Goal: Task Accomplishment & Management: Use online tool/utility

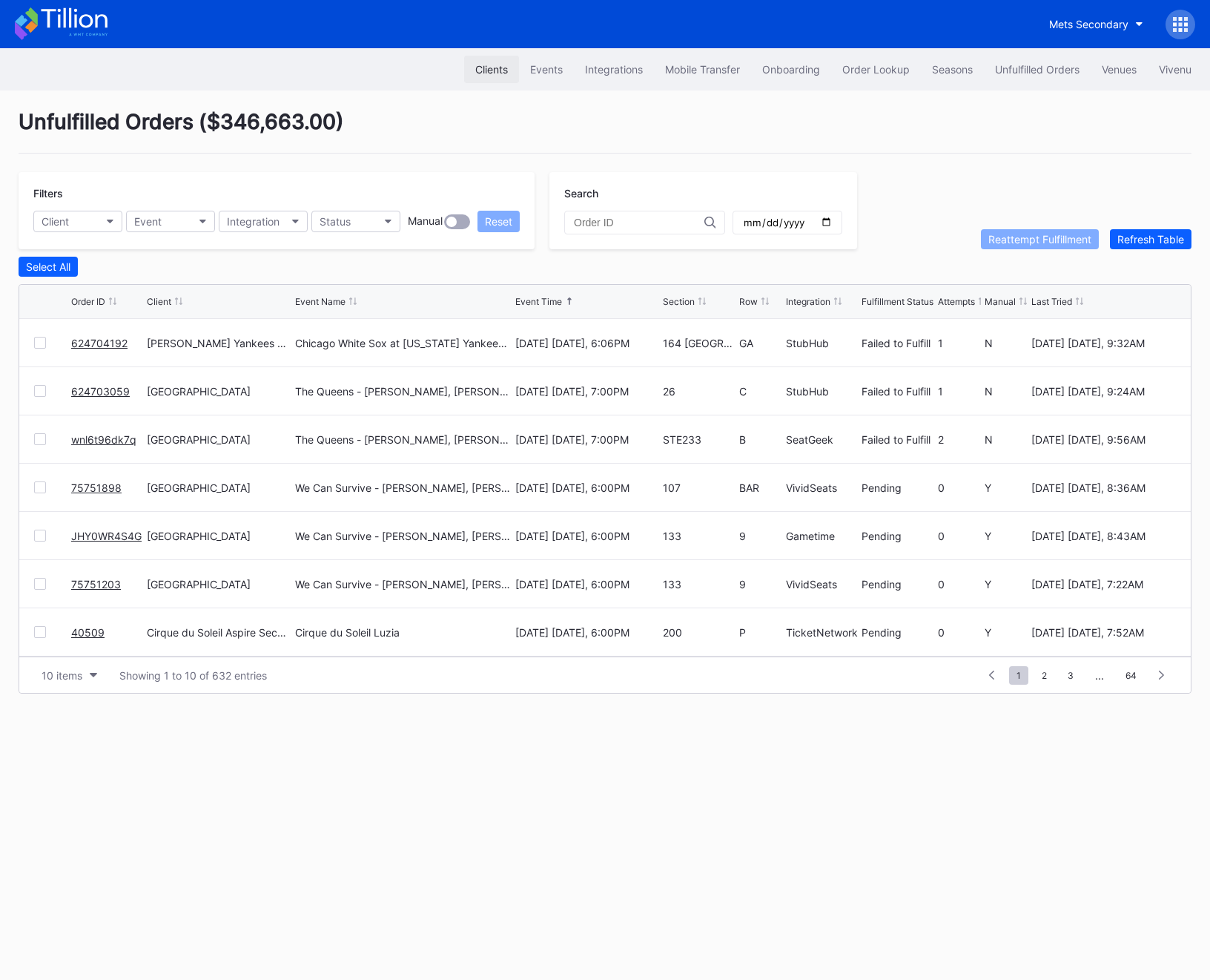
click at [510, 66] on button "Clients" at bounding box center [492, 68] width 54 height 27
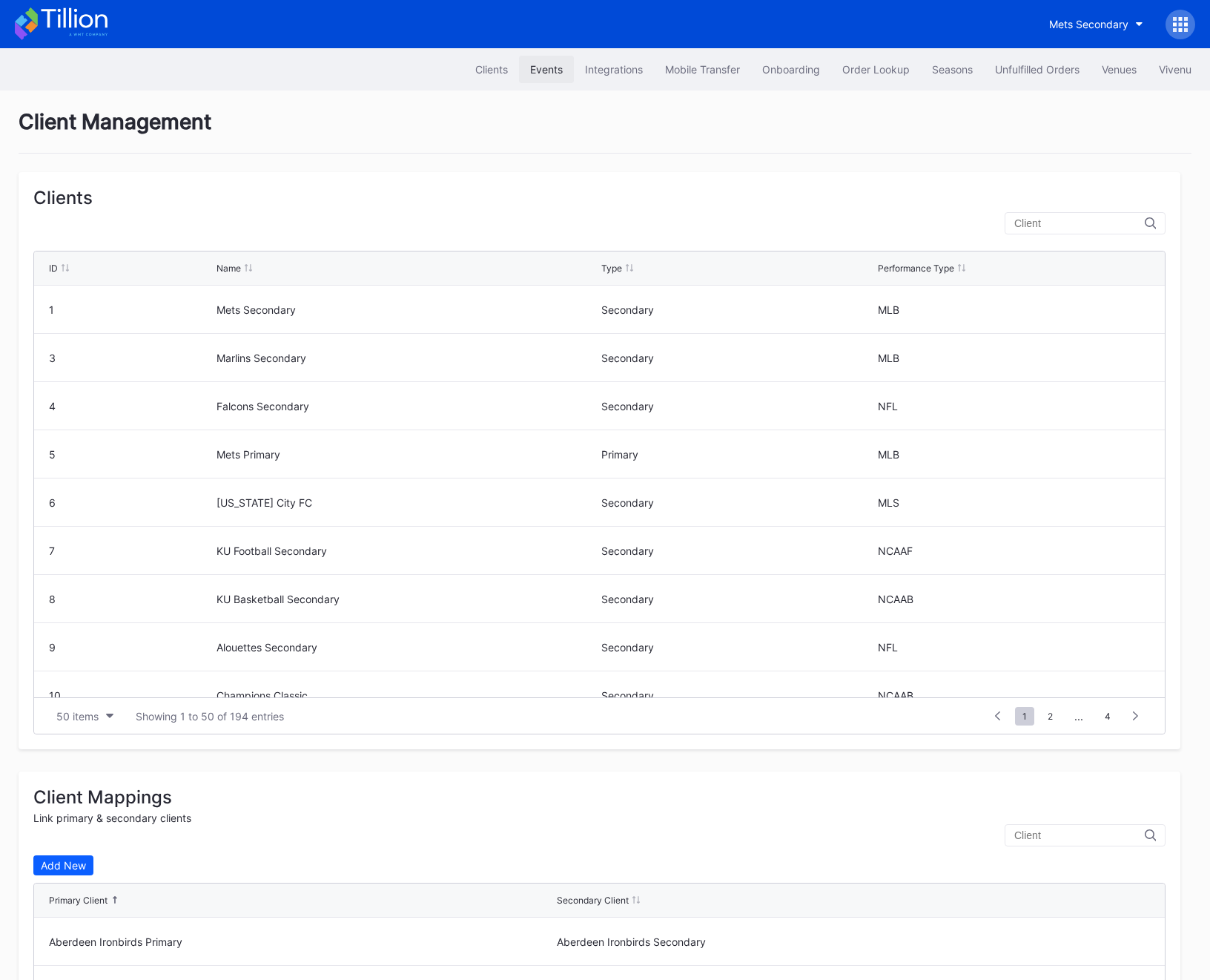
click at [533, 68] on div "Events" at bounding box center [546, 69] width 32 height 12
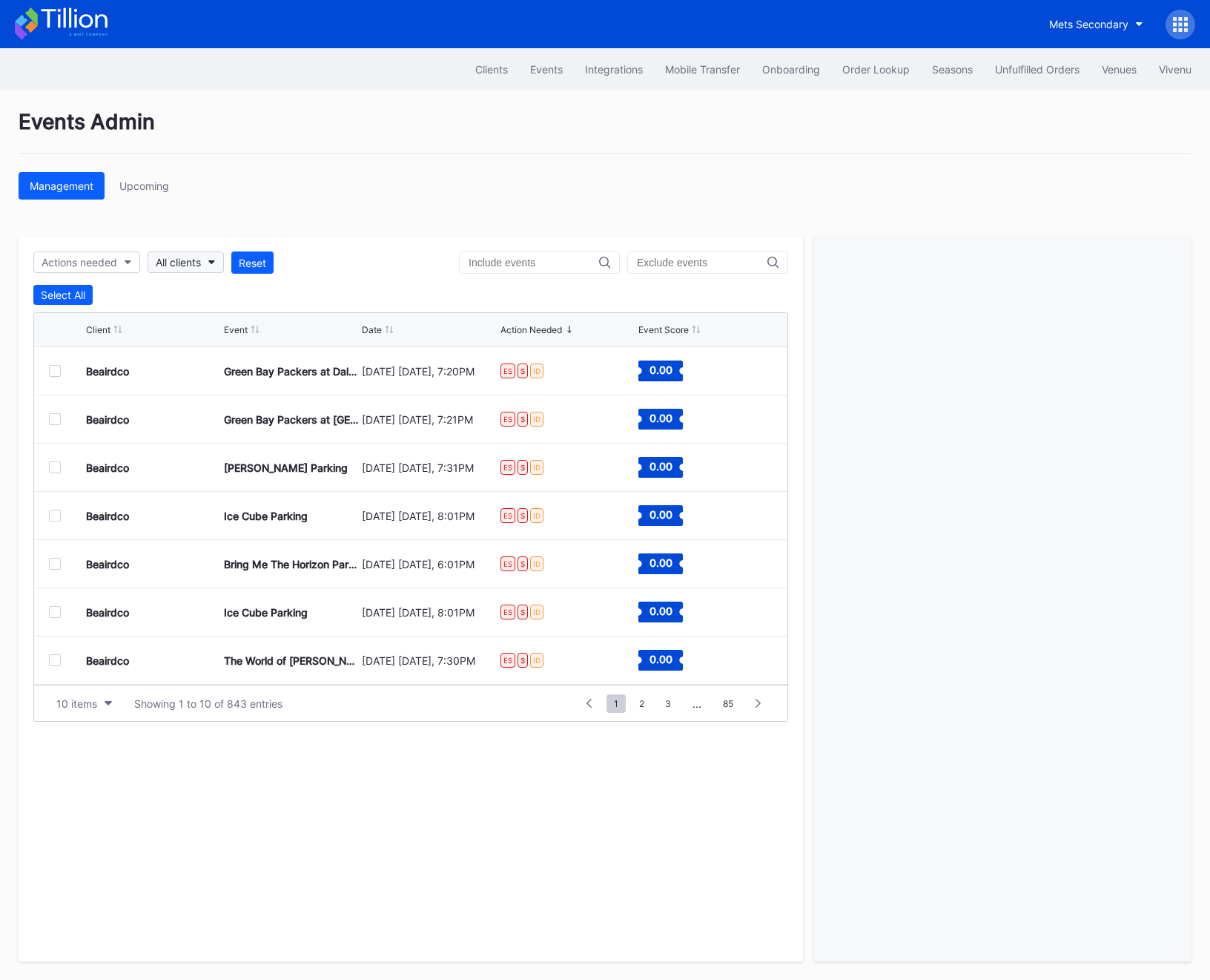
click at [170, 257] on div "All clients" at bounding box center [178, 262] width 46 height 12
type input "n"
type input "pru"
click at [263, 333] on div "[GEOGRAPHIC_DATA]" at bounding box center [212, 328] width 104 height 12
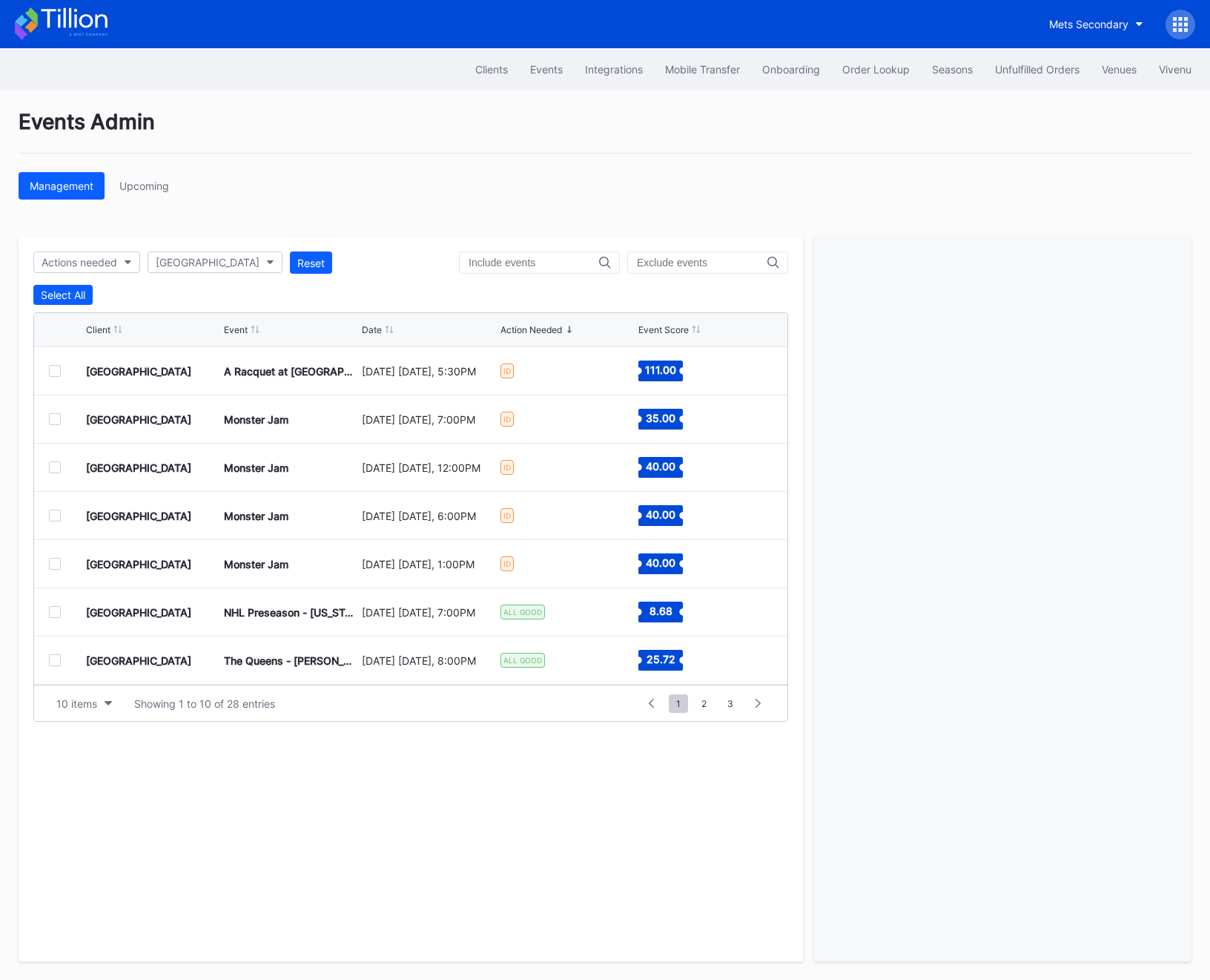
click at [61, 368] on div at bounding box center [68, 371] width 37 height 12
click at [56, 369] on div at bounding box center [55, 371] width 12 height 12
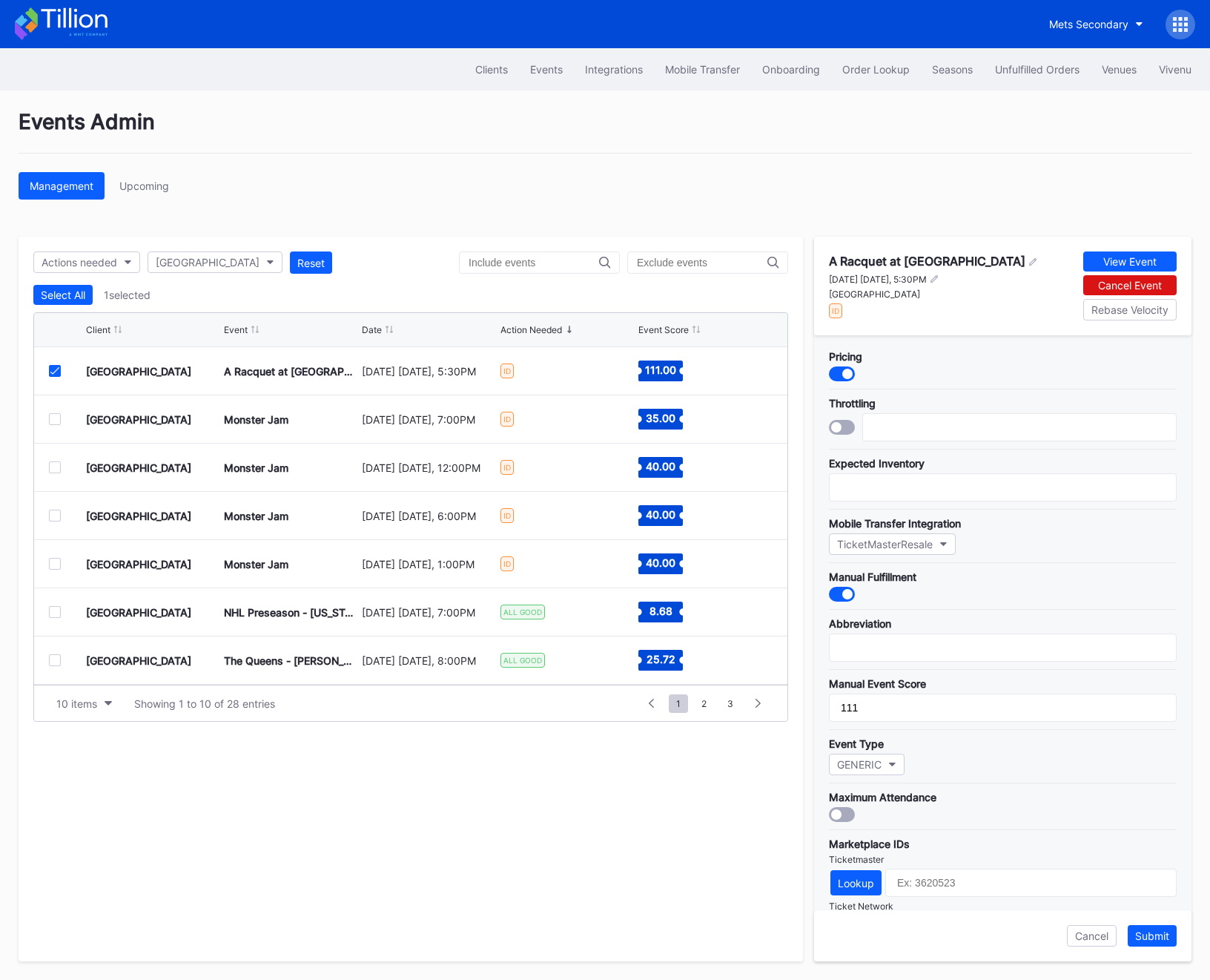
scroll to position [209, 0]
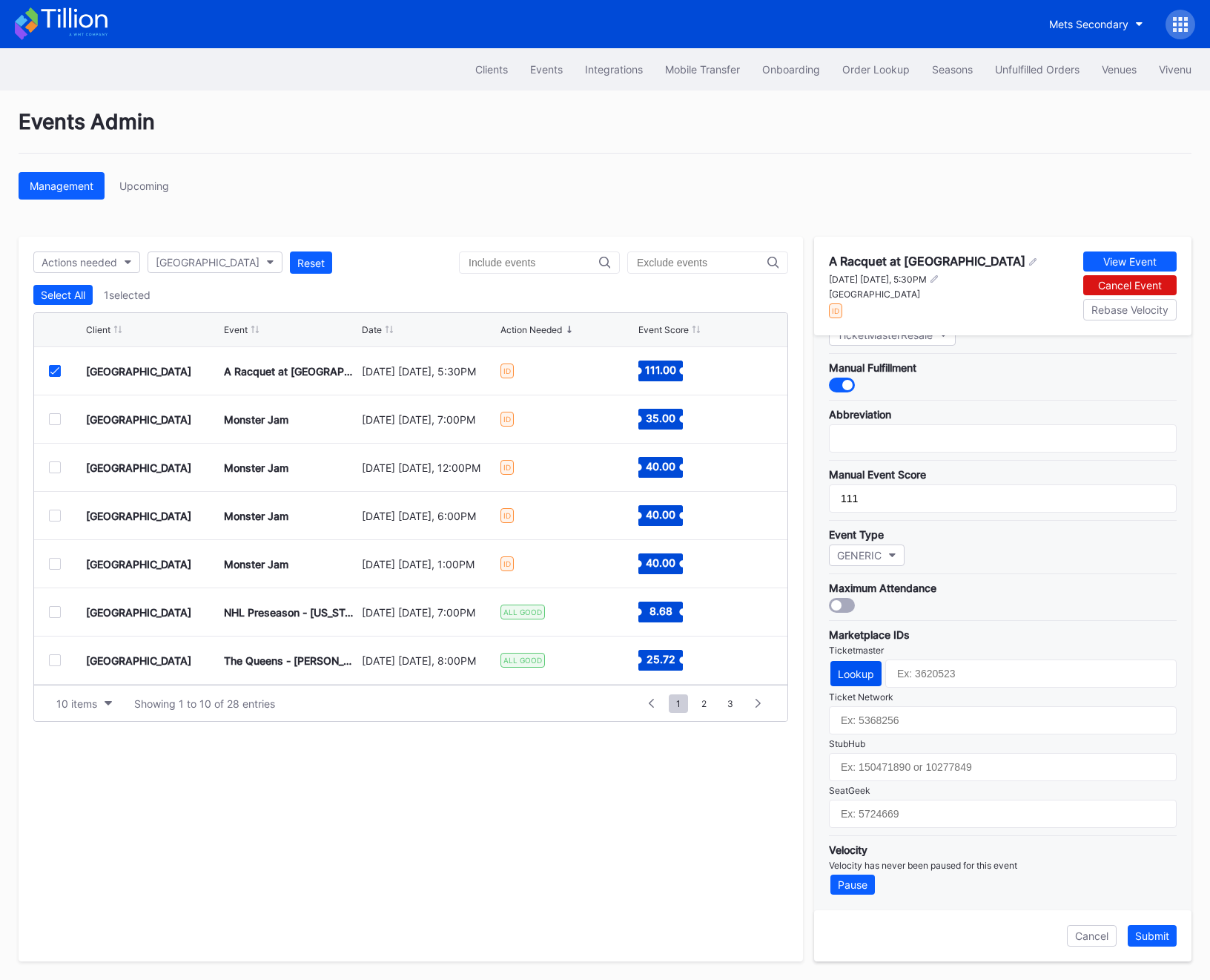
click at [853, 663] on button "Lookup" at bounding box center [856, 674] width 51 height 25
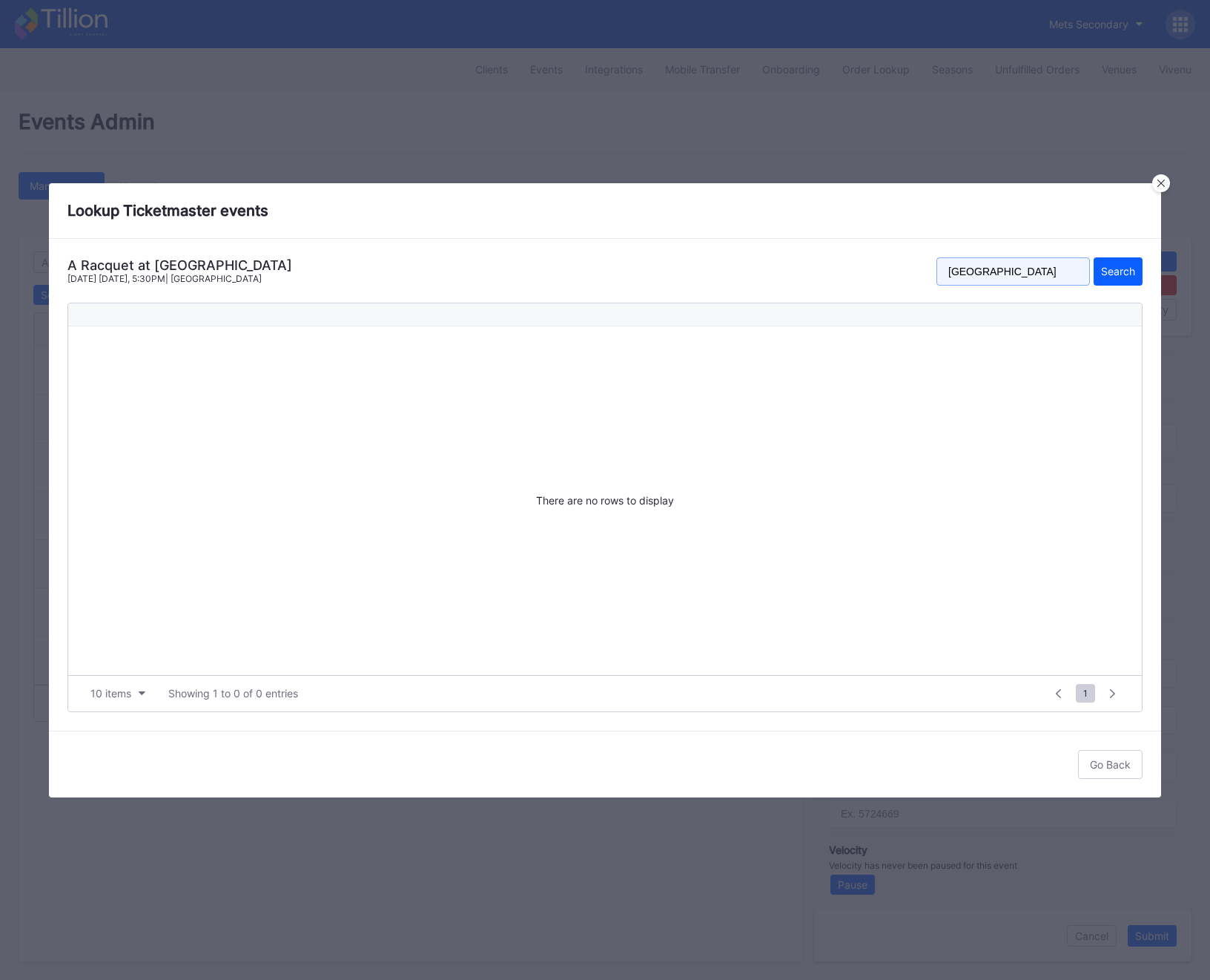
click at [999, 266] on input "[GEOGRAPHIC_DATA]" at bounding box center [1013, 271] width 154 height 28
click at [1121, 284] on button "Search" at bounding box center [1119, 271] width 49 height 28
click at [1156, 184] on div at bounding box center [1161, 183] width 18 height 18
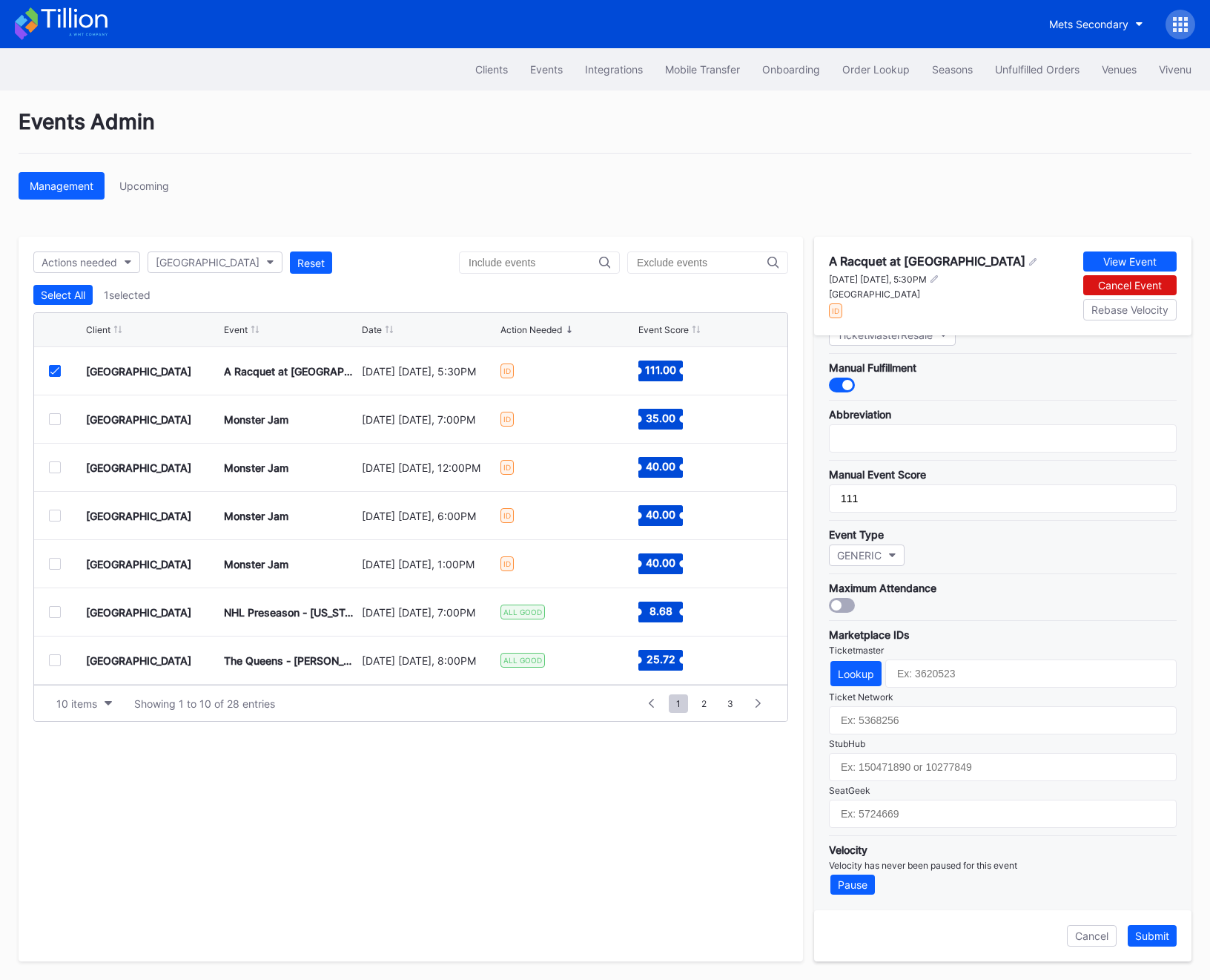
click at [55, 418] on div at bounding box center [55, 419] width 12 height 12
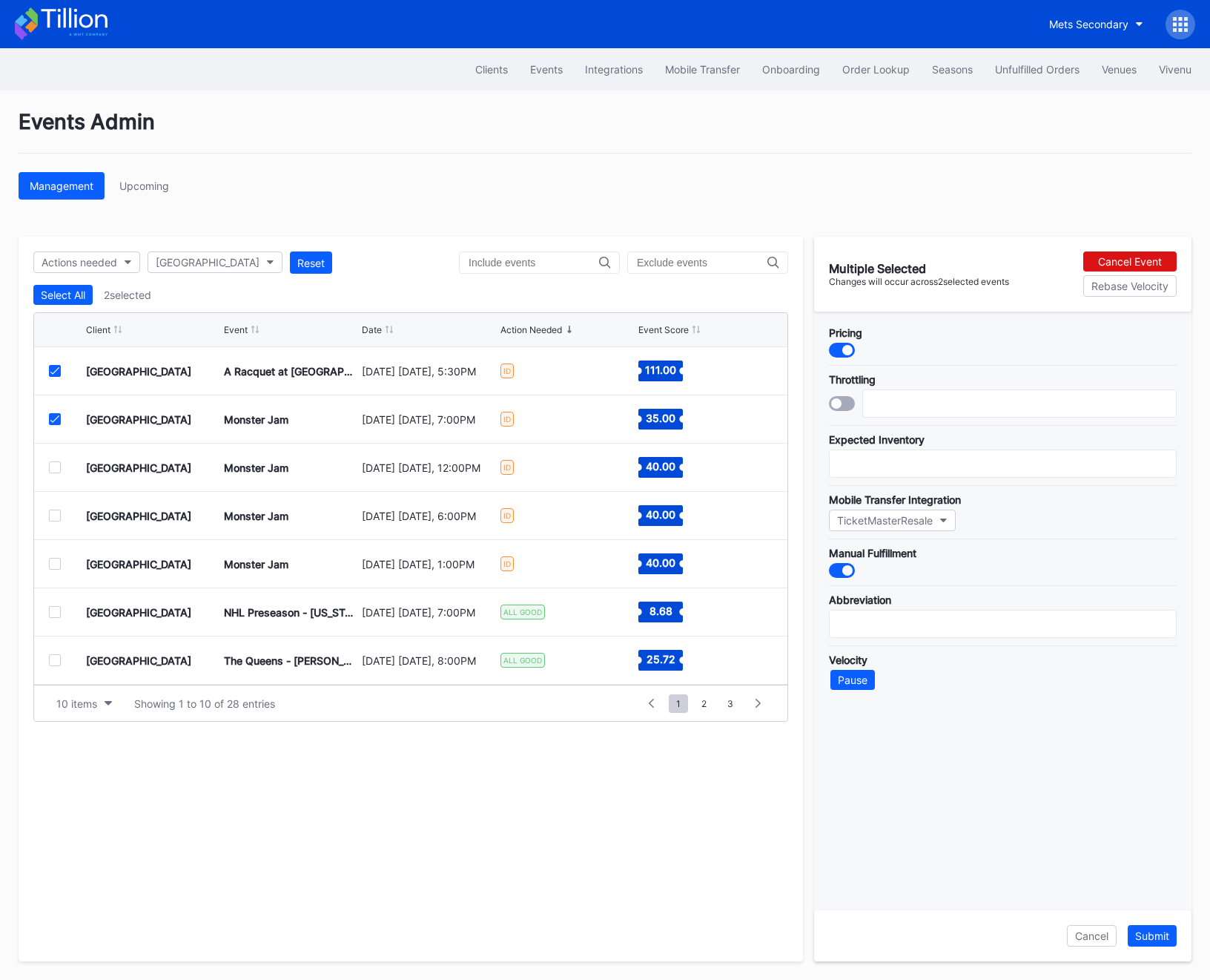
click at [55, 371] on icon at bounding box center [54, 371] width 9 height 7
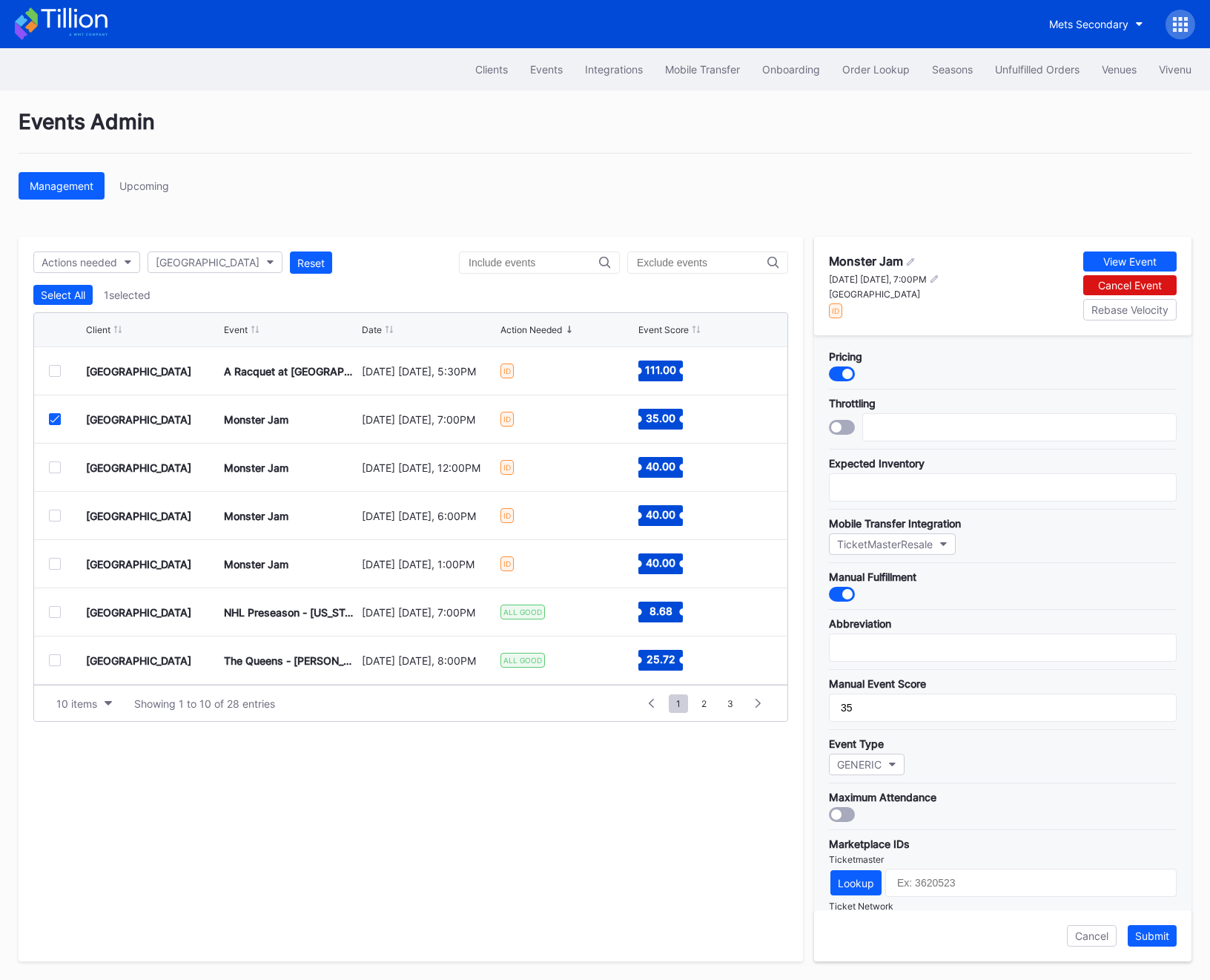
scroll to position [209, 0]
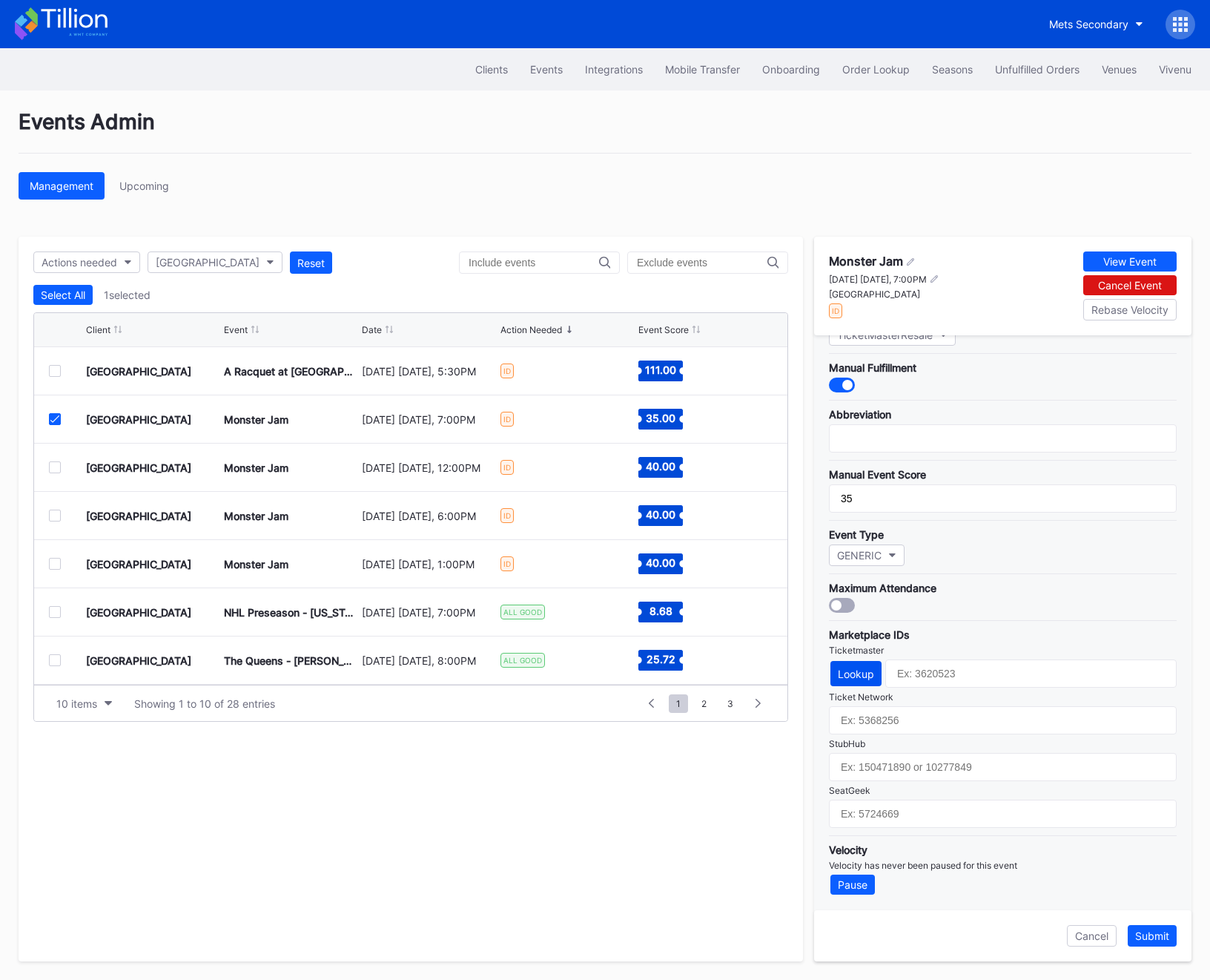
click at [847, 668] on div "Lookup" at bounding box center [855, 674] width 36 height 12
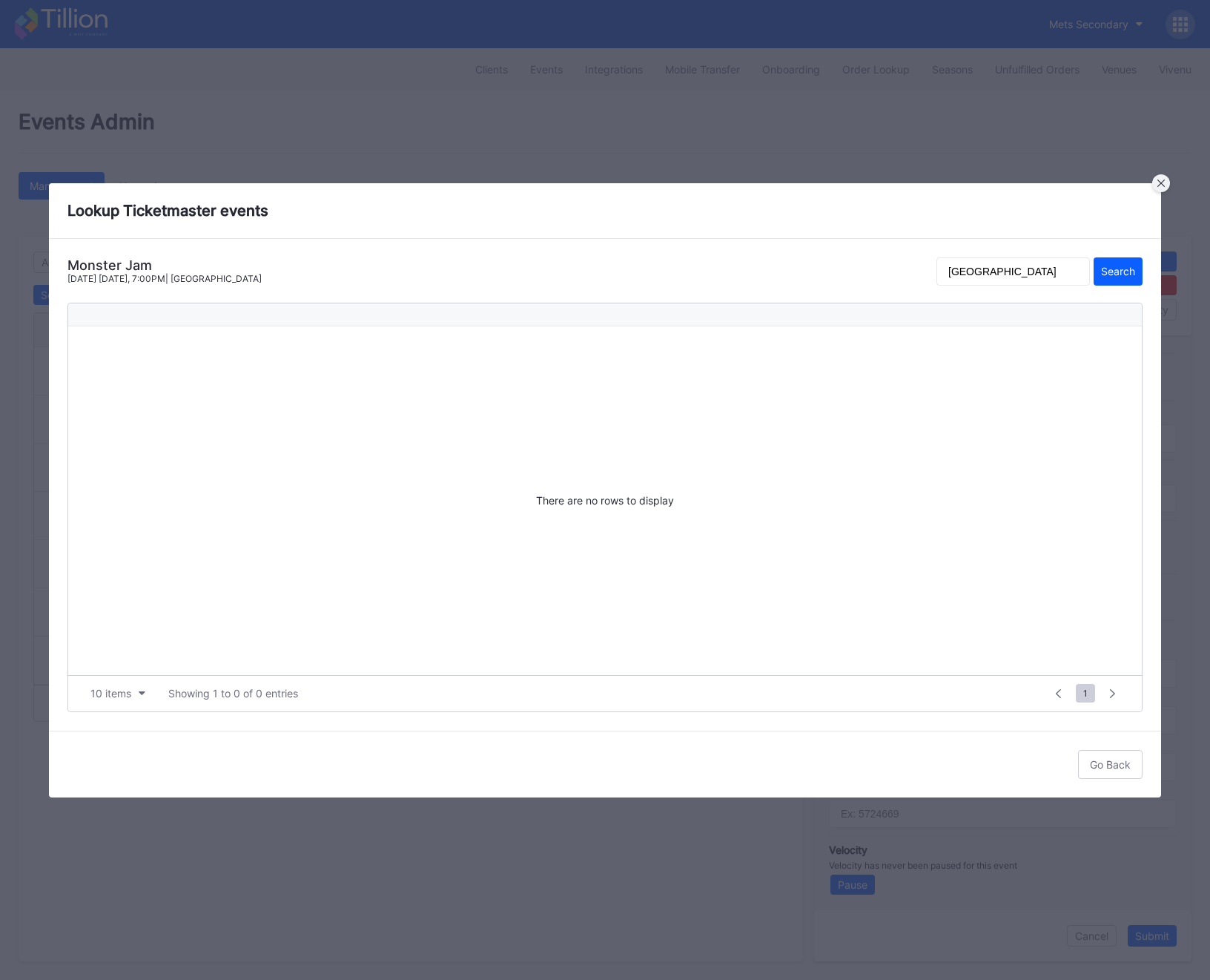
click at [1159, 177] on div at bounding box center [1161, 183] width 18 height 18
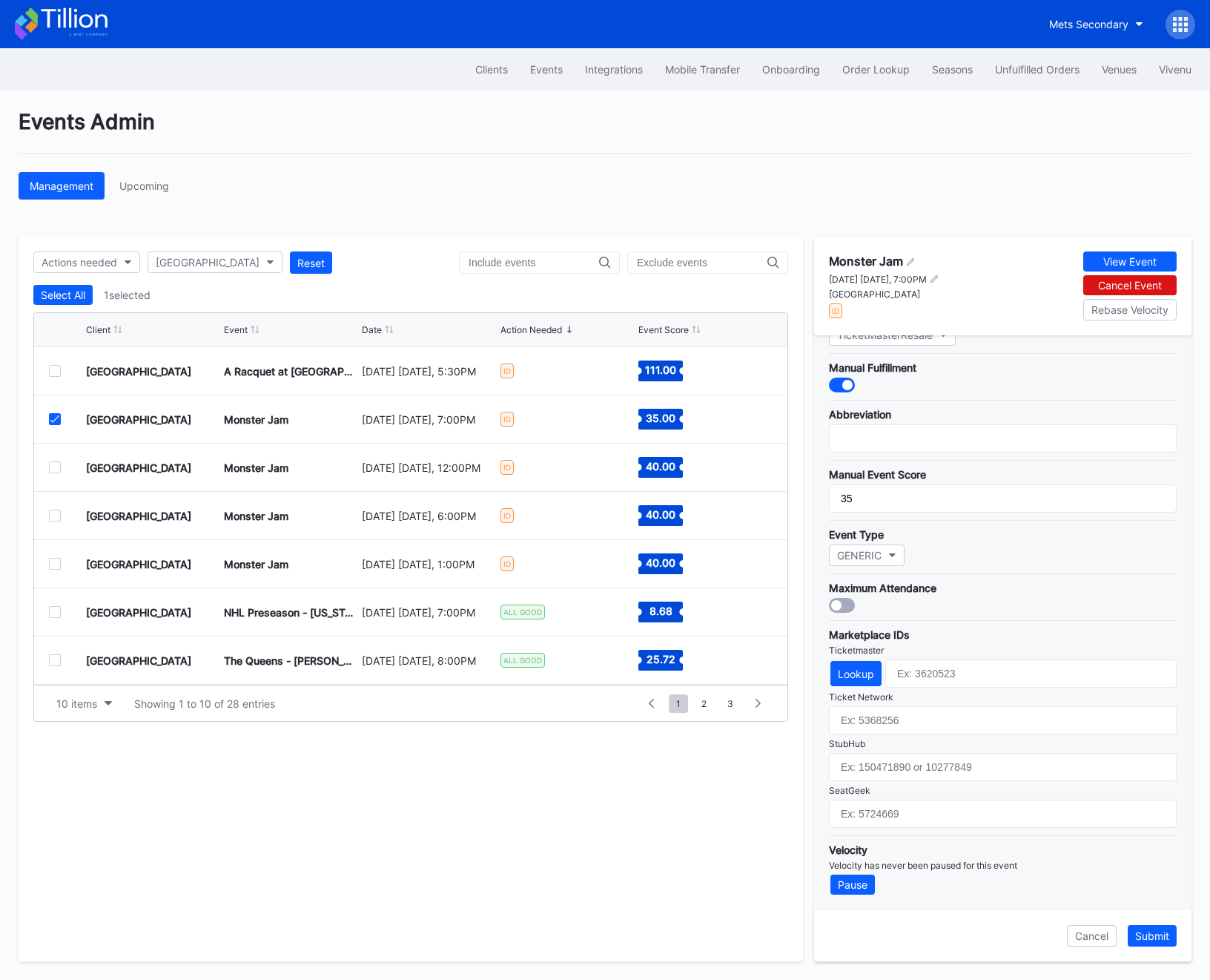
click at [61, 416] on div at bounding box center [68, 419] width 37 height 12
click at [50, 417] on icon at bounding box center [54, 419] width 9 height 7
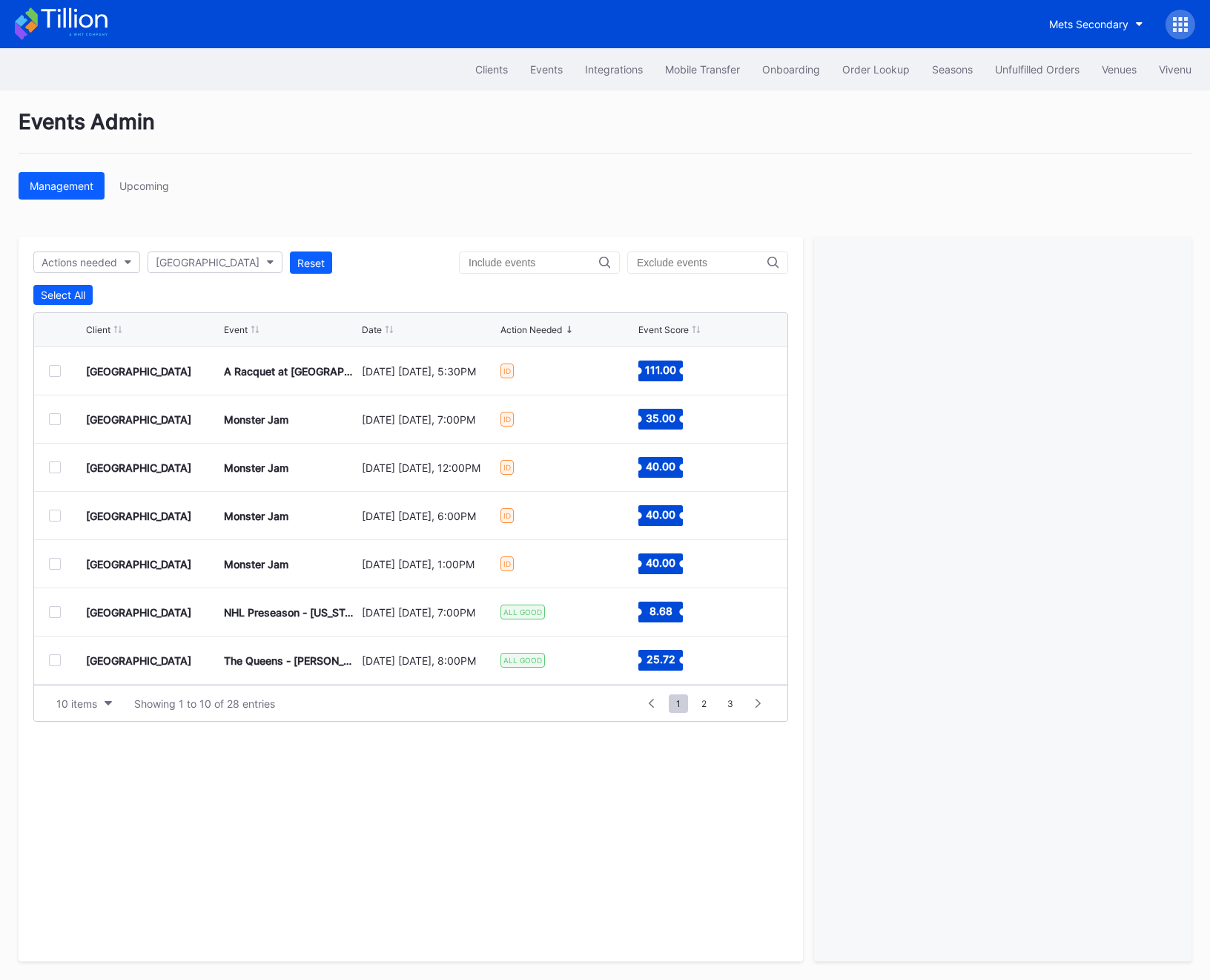
click at [55, 373] on div at bounding box center [55, 371] width 12 height 12
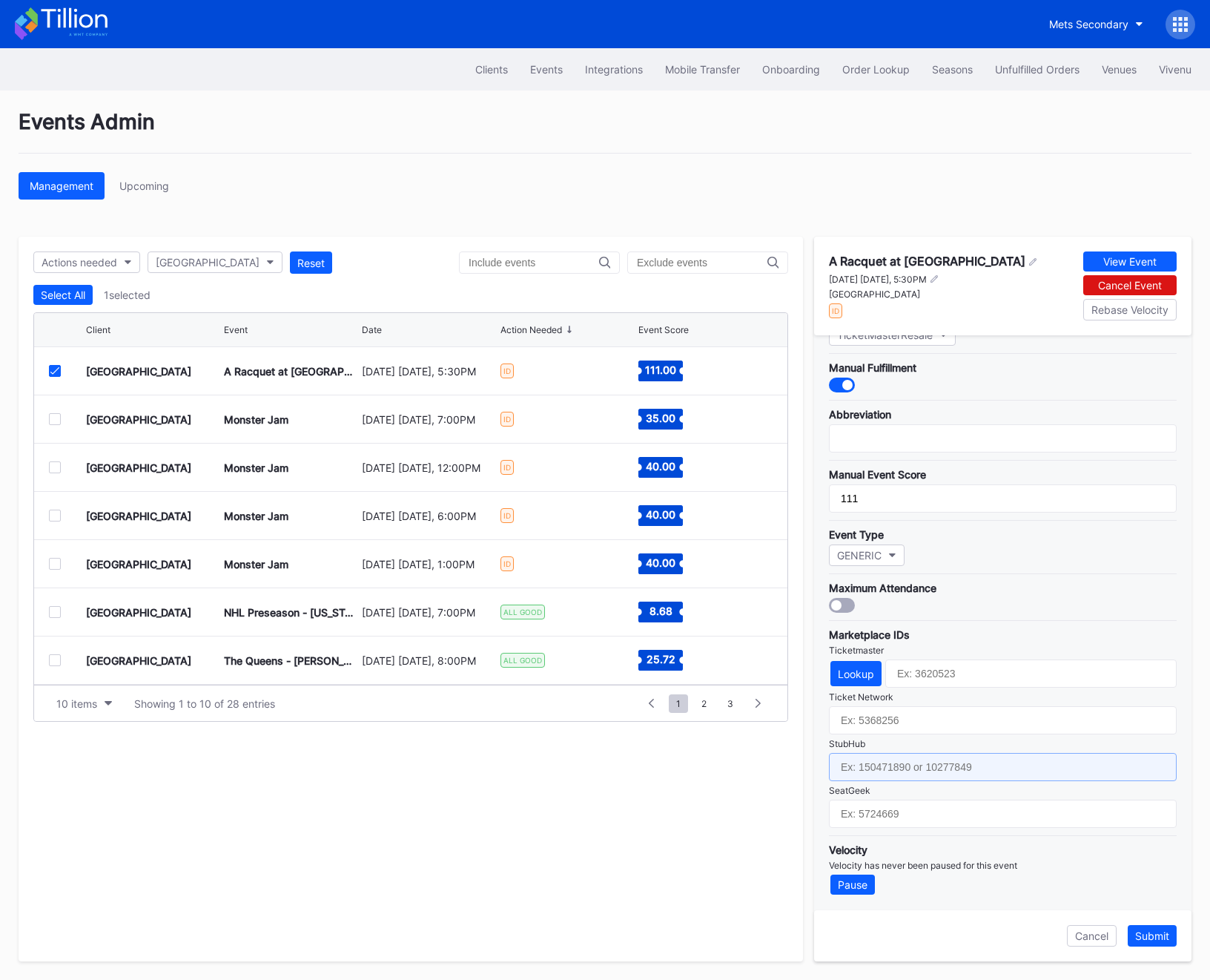
click at [868, 770] on input "text" at bounding box center [1003, 767] width 348 height 28
paste input "159330277"
type input "159330277"
click at [1149, 936] on div "Submit" at bounding box center [1152, 935] width 34 height 12
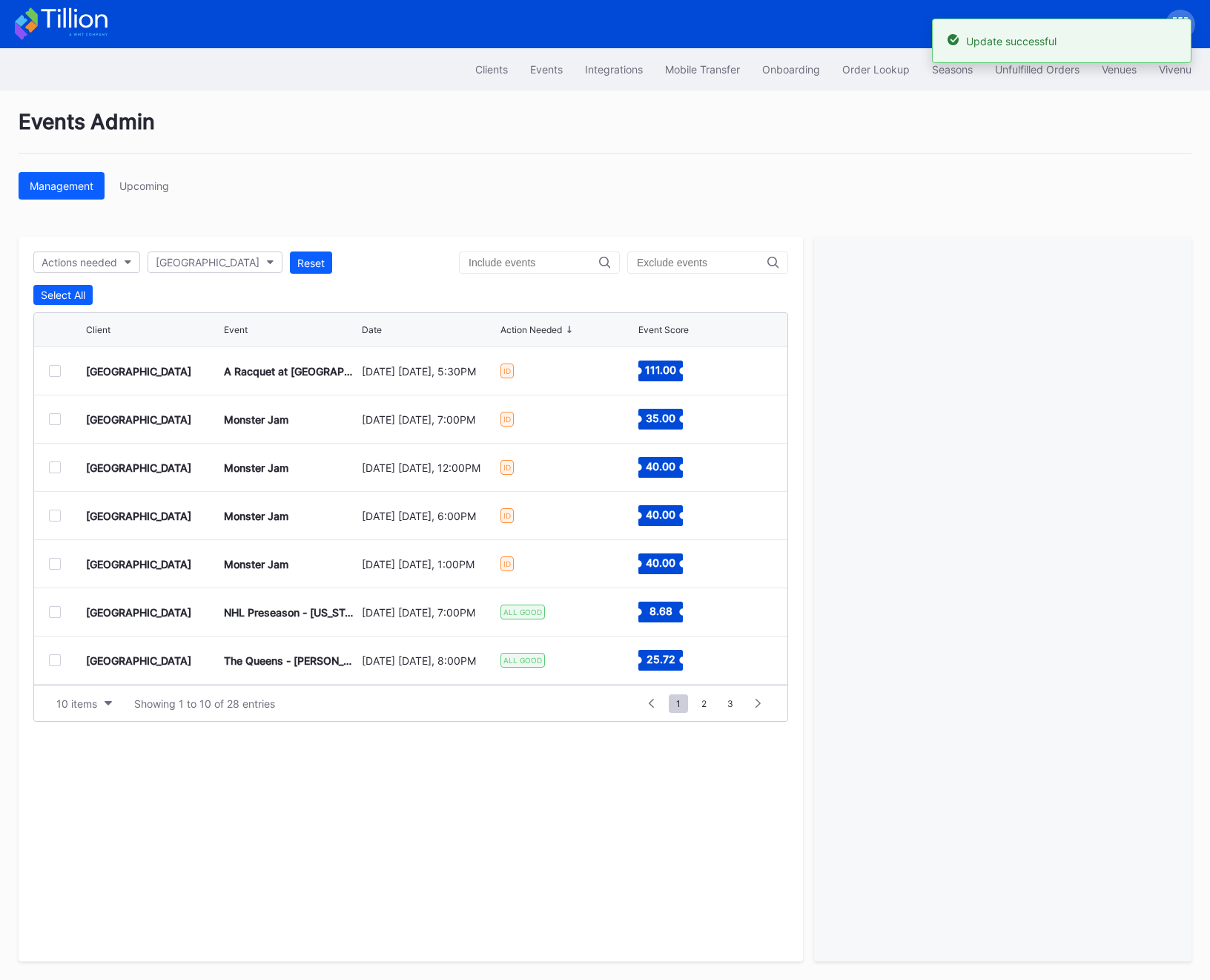
click at [57, 415] on div at bounding box center [55, 419] width 12 height 12
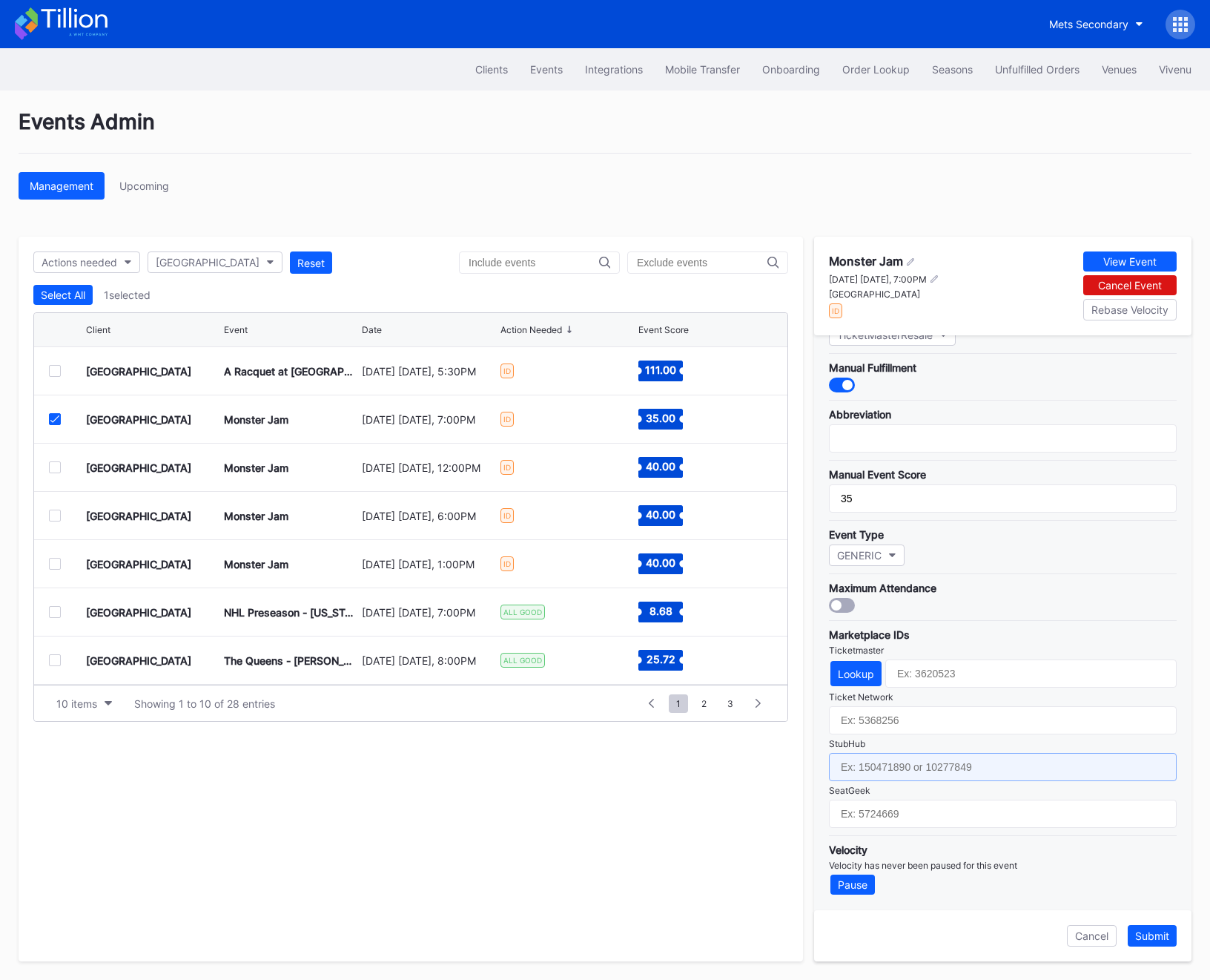
click at [868, 763] on input "text" at bounding box center [1003, 767] width 348 height 28
paste input "159338311"
type input "159338311"
click at [846, 662] on button "Lookup" at bounding box center [856, 674] width 51 height 25
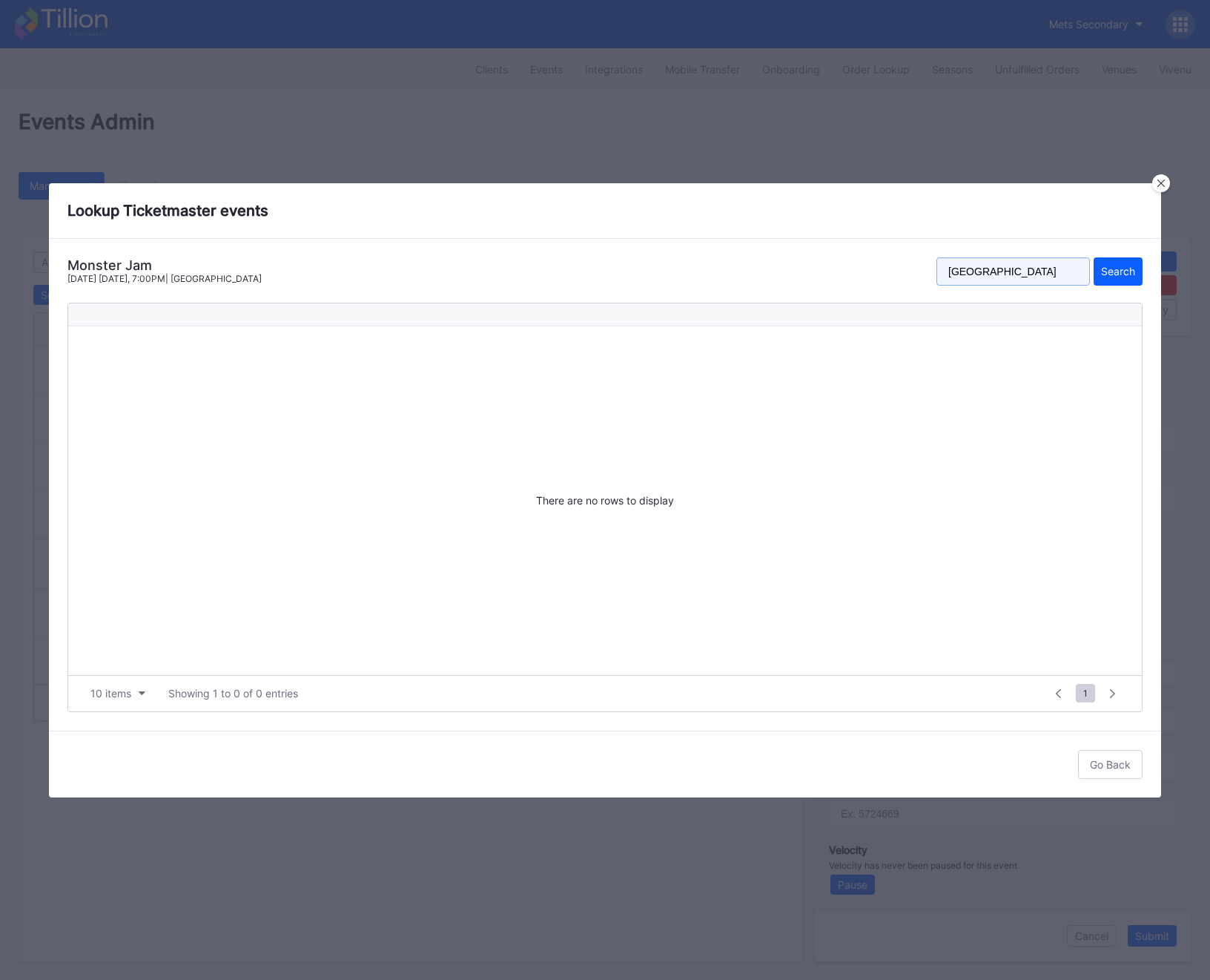
click at [1062, 276] on input "[GEOGRAPHIC_DATA]" at bounding box center [1013, 271] width 154 height 28
type input "[GEOGRAPHIC_DATA]"
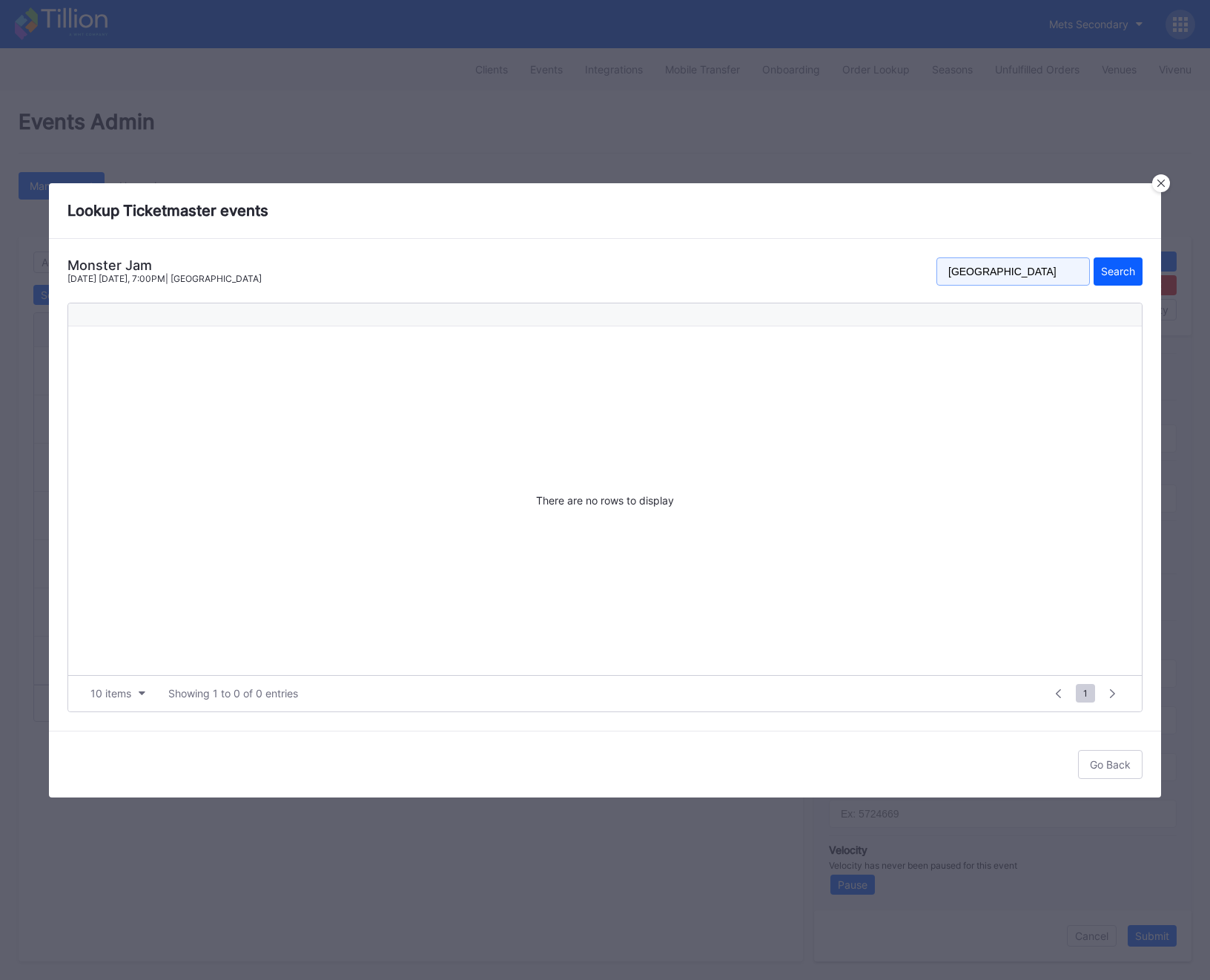
click at [1094, 257] on button "Search" at bounding box center [1119, 271] width 49 height 28
click at [1162, 184] on icon at bounding box center [1161, 183] width 7 height 7
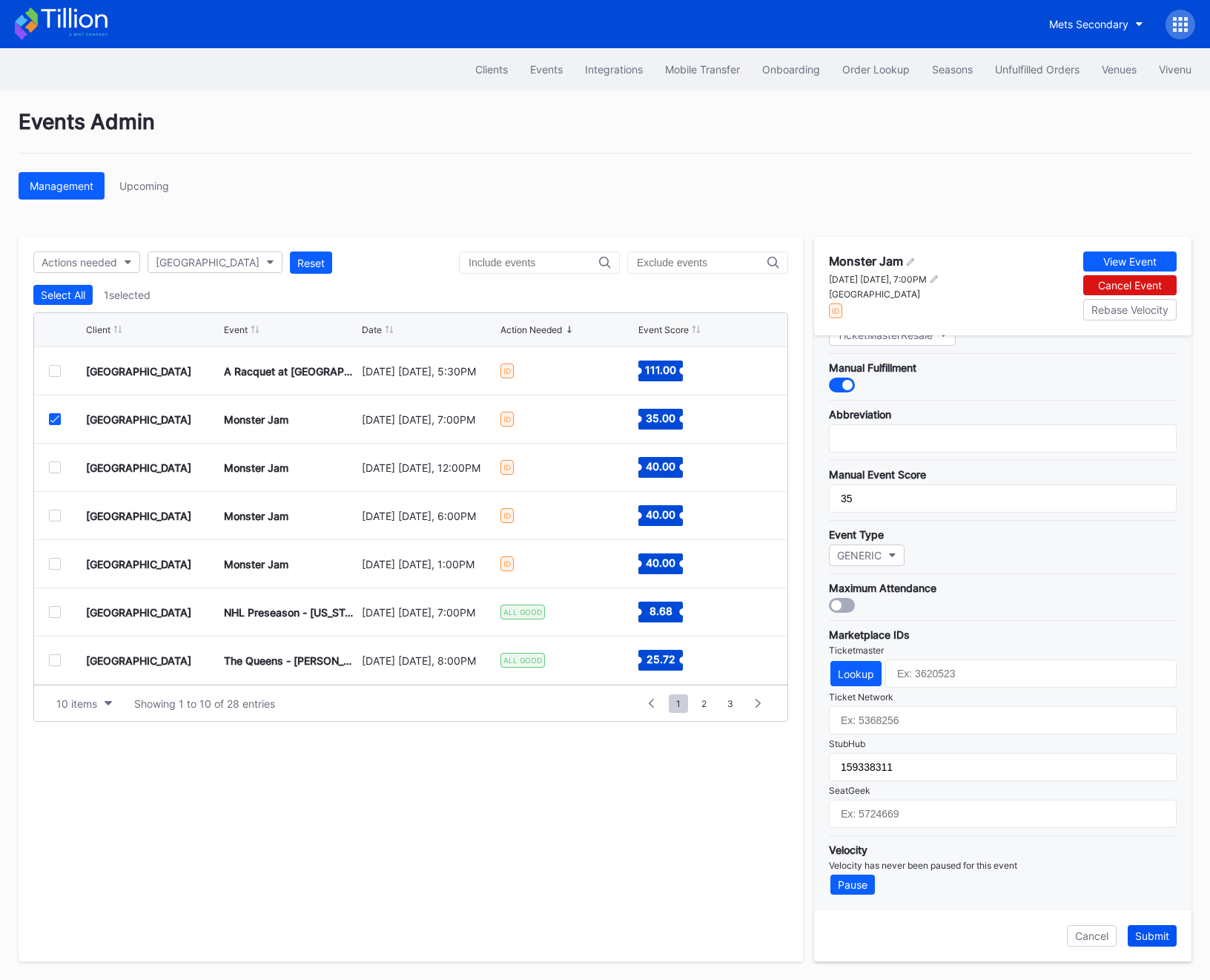
click at [1156, 937] on div "Submit" at bounding box center [1152, 935] width 34 height 12
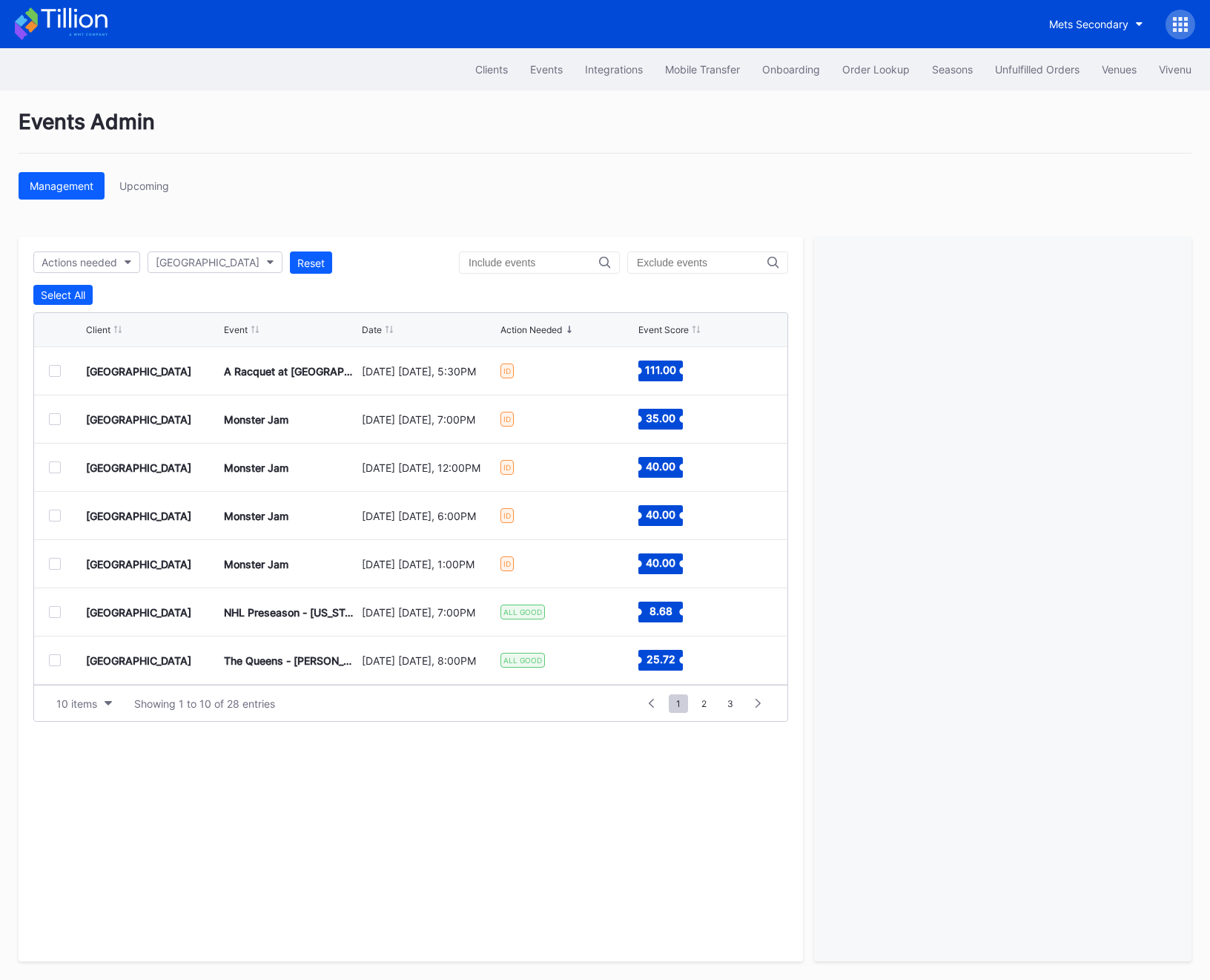
click at [54, 466] on div at bounding box center [55, 467] width 12 height 12
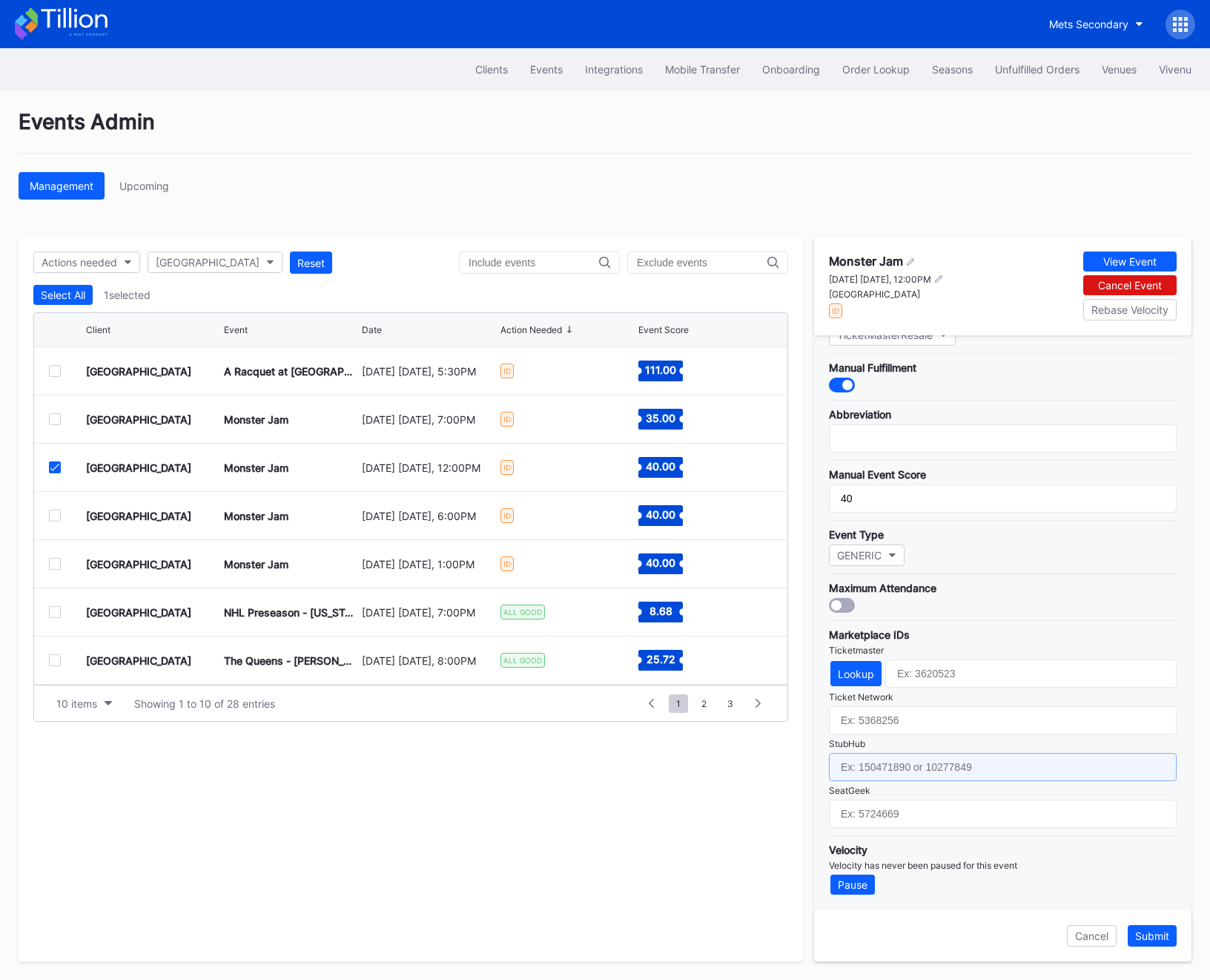
click at [829, 754] on input "text" at bounding box center [1003, 767] width 348 height 28
paste input "159338448"
type input "159338448"
click at [1140, 920] on div "Cancel Submit" at bounding box center [1003, 935] width 378 height 51
click at [1146, 933] on div "Submit" at bounding box center [1152, 935] width 34 height 12
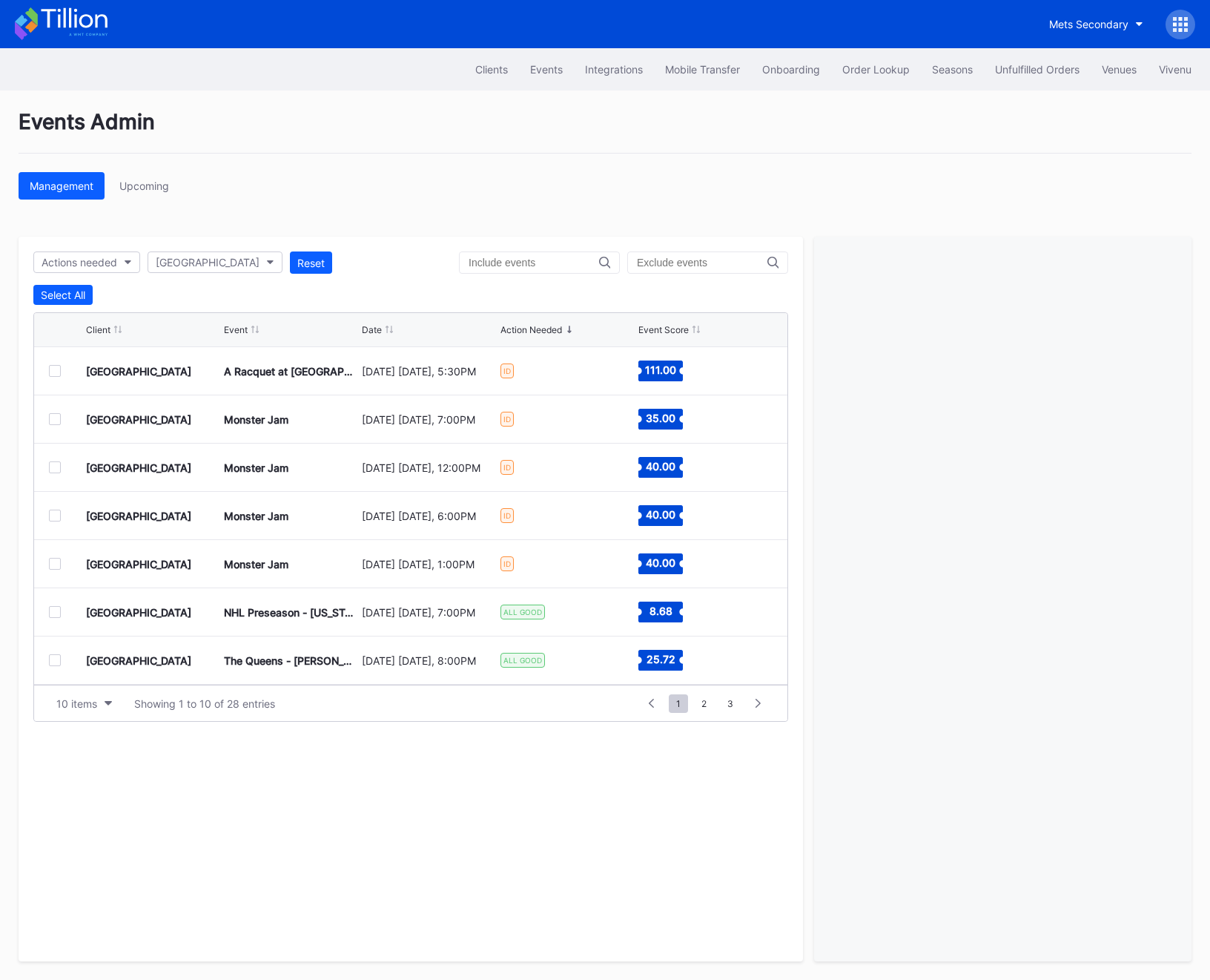
click at [54, 517] on div at bounding box center [55, 515] width 12 height 12
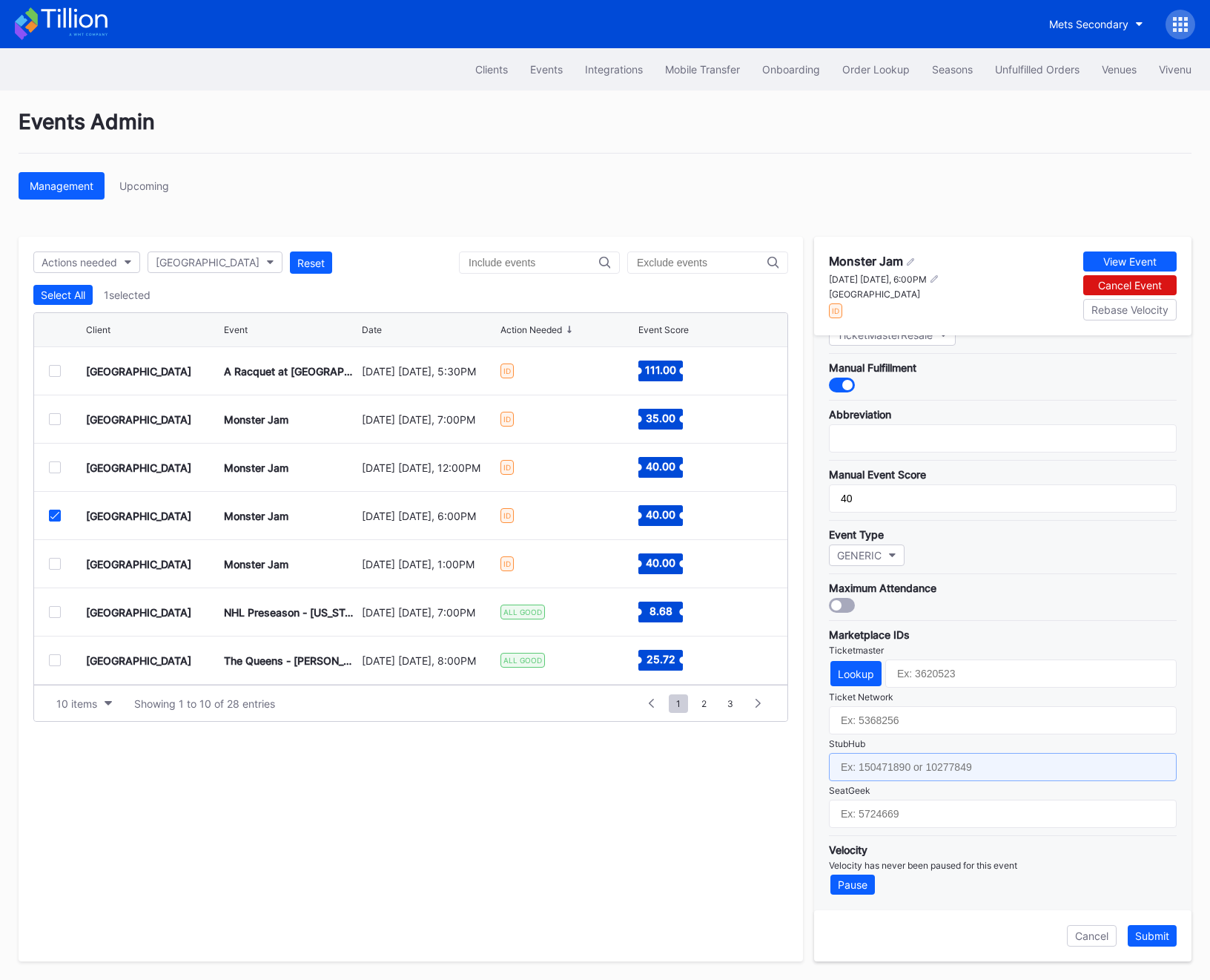
click at [899, 766] on input "text" at bounding box center [1003, 767] width 348 height 28
paste input "159338442"
type input "159338442"
click at [1160, 933] on div "Submit" at bounding box center [1152, 935] width 34 height 12
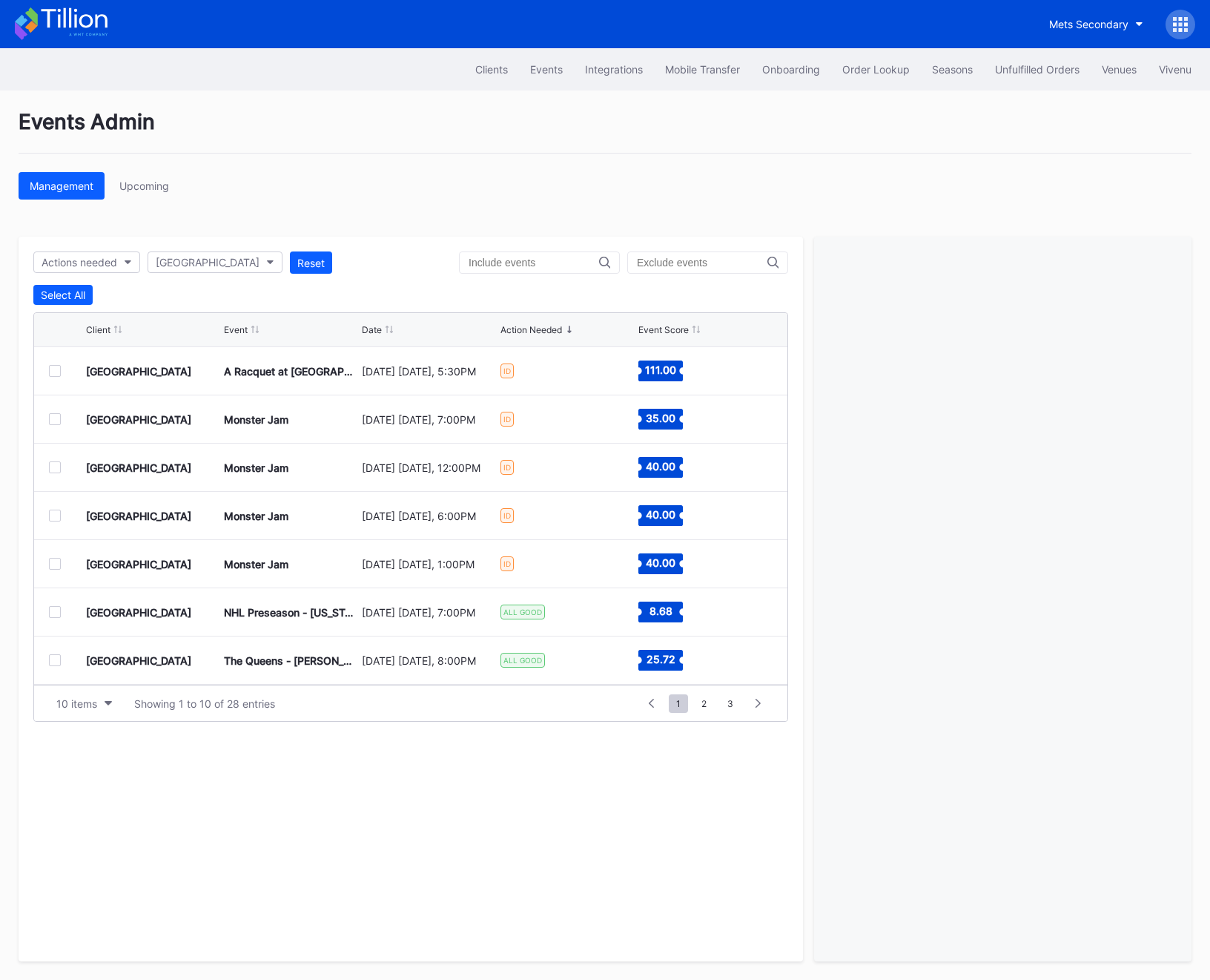
click at [57, 566] on div at bounding box center [55, 564] width 12 height 12
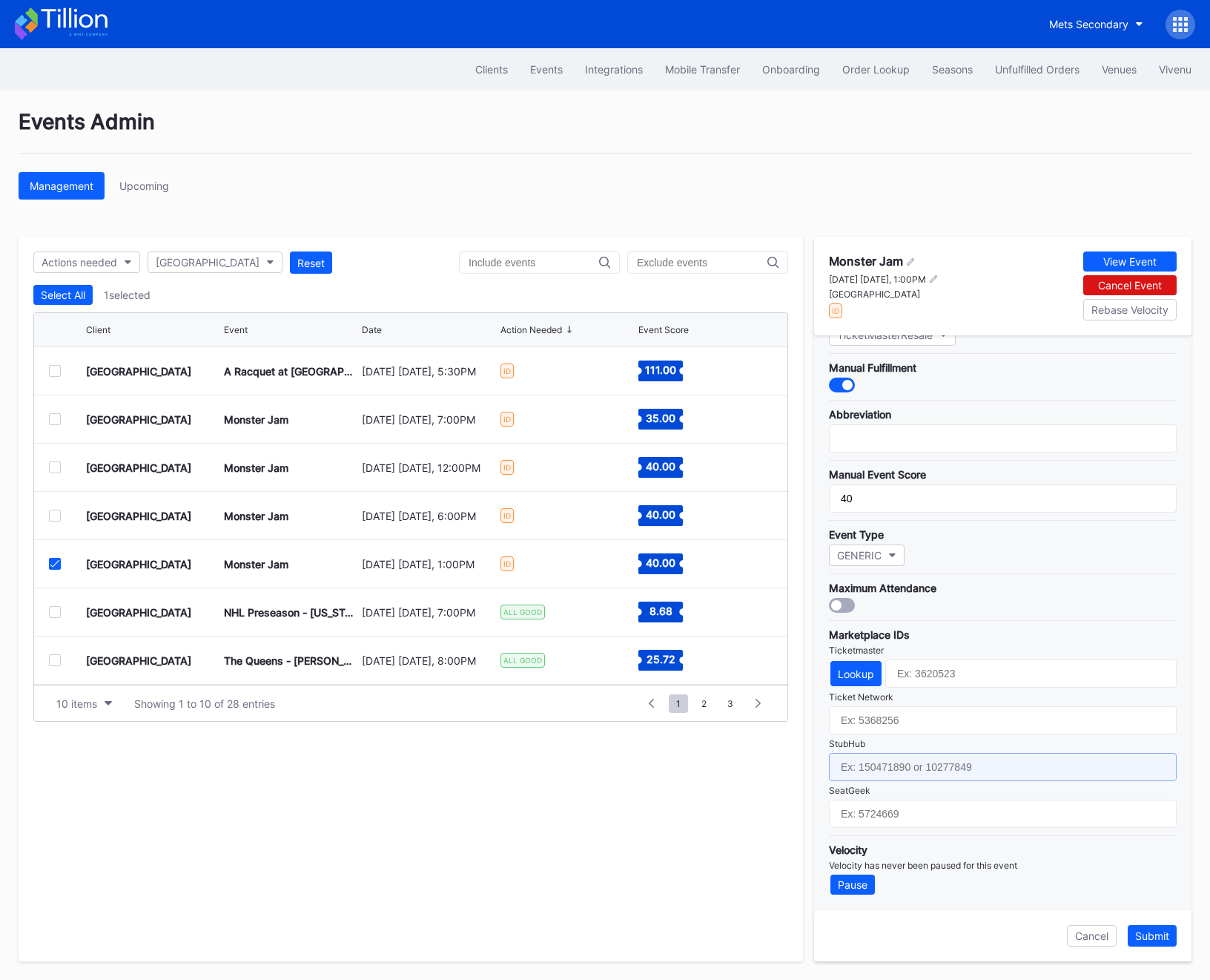
click at [879, 767] on input "text" at bounding box center [1003, 767] width 348 height 28
paste input "159338336"
type input "159338336"
click at [1138, 941] on div "Submit" at bounding box center [1152, 935] width 34 height 12
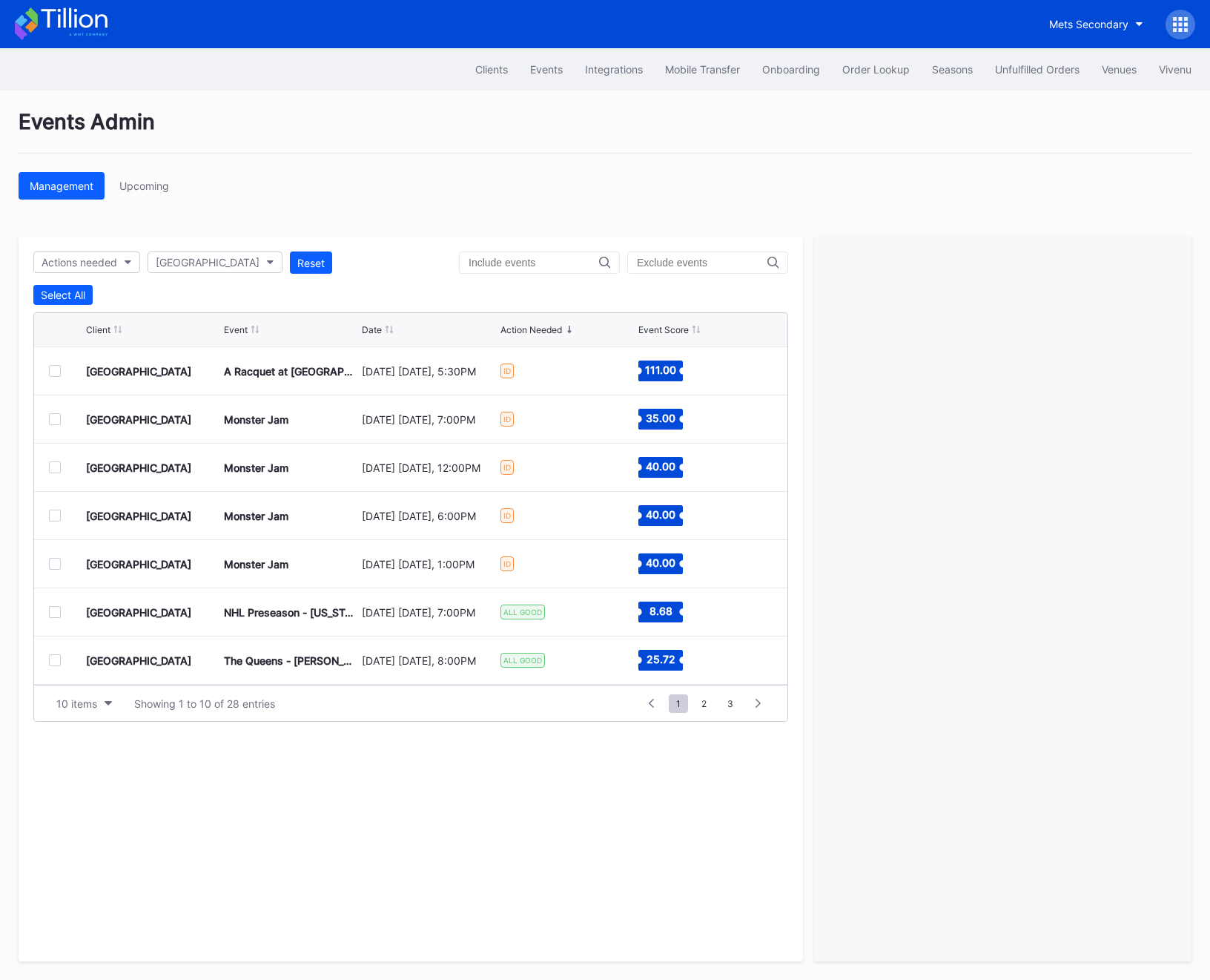
click at [58, 365] on div at bounding box center [68, 371] width 37 height 12
click at [54, 365] on div at bounding box center [55, 371] width 12 height 12
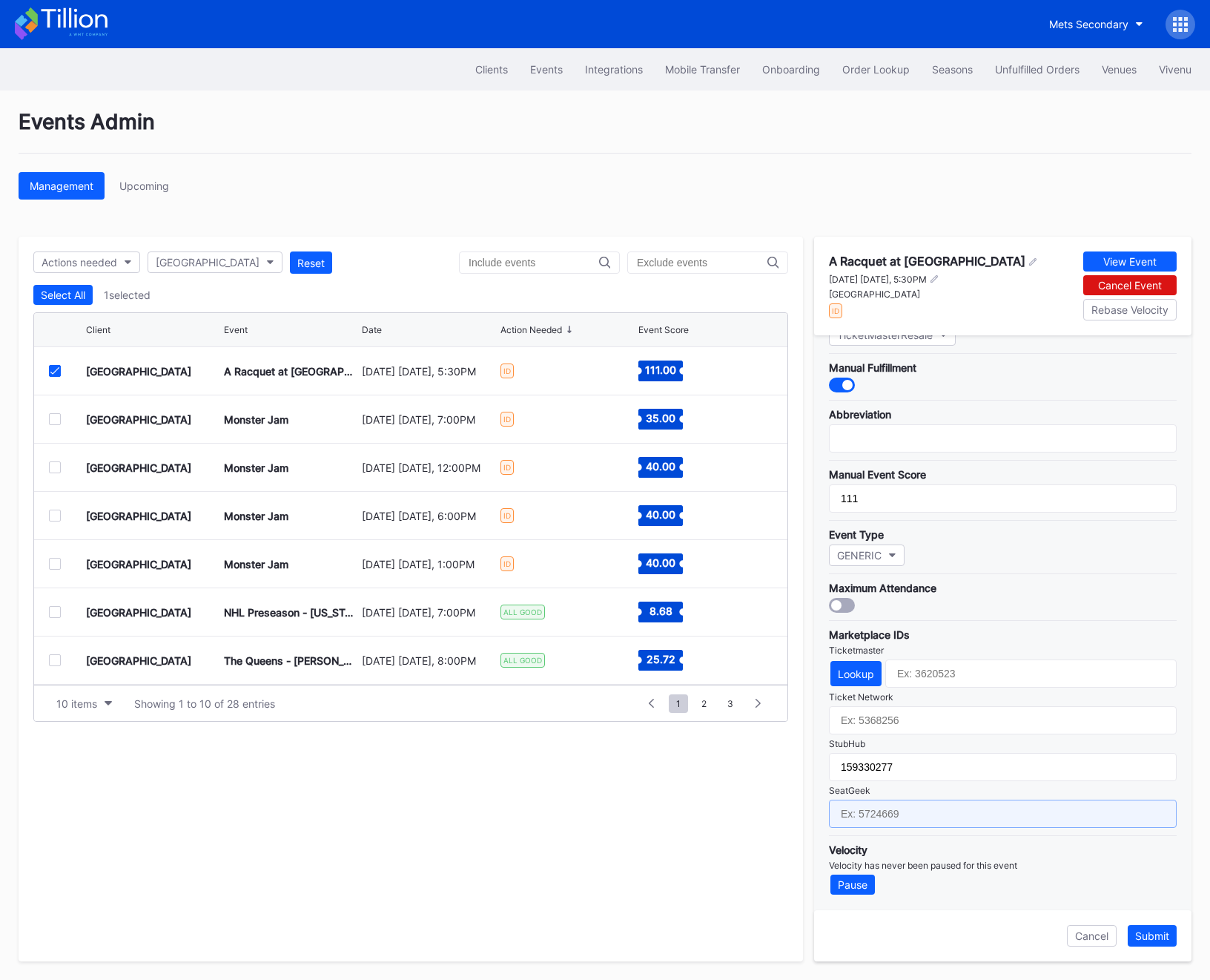
click at [895, 823] on input "text" at bounding box center [1003, 813] width 348 height 28
paste input "17721340"
type input "17721340"
click at [1134, 931] on button "Submit" at bounding box center [1153, 935] width 49 height 21
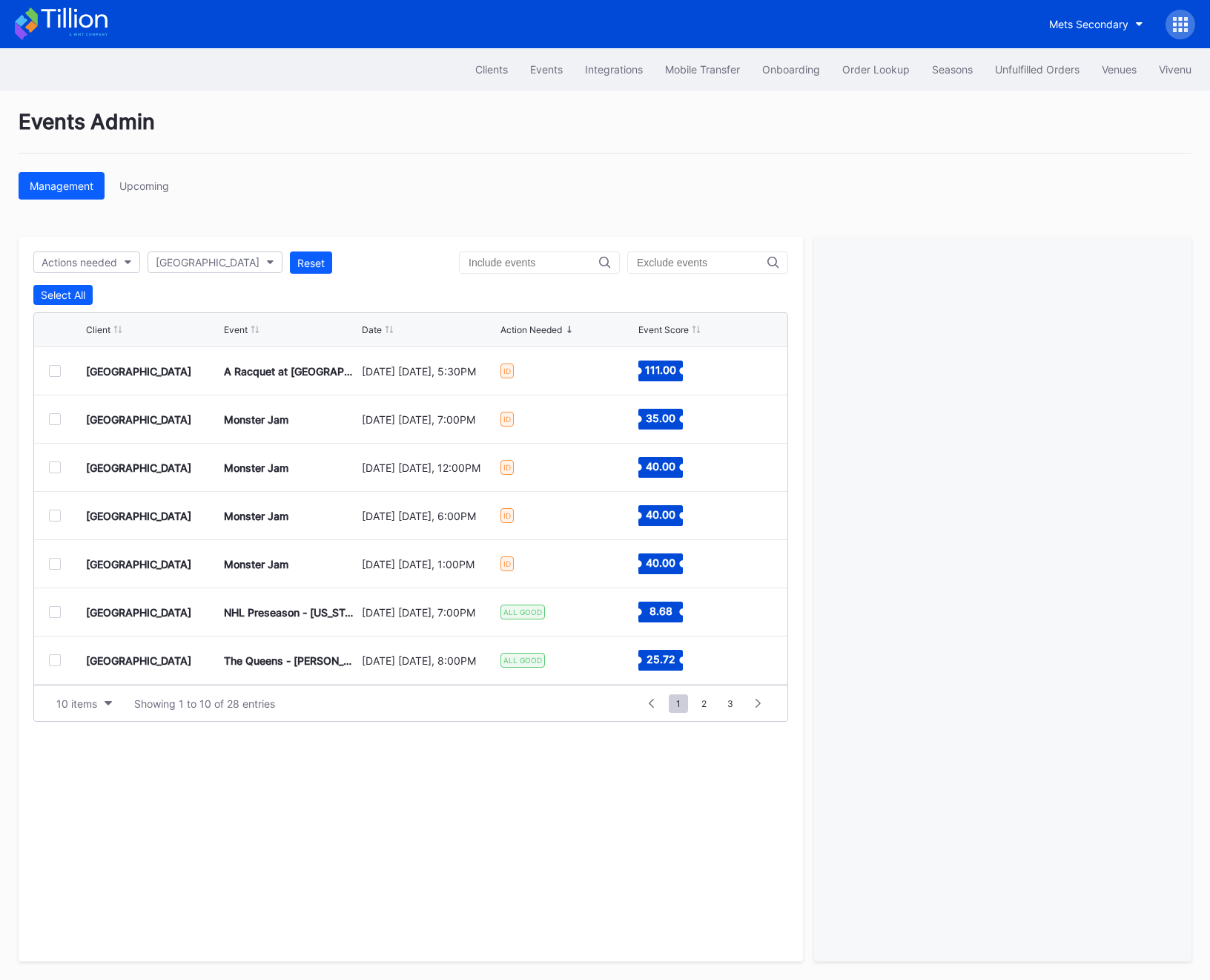
click at [53, 421] on div at bounding box center [55, 419] width 12 height 12
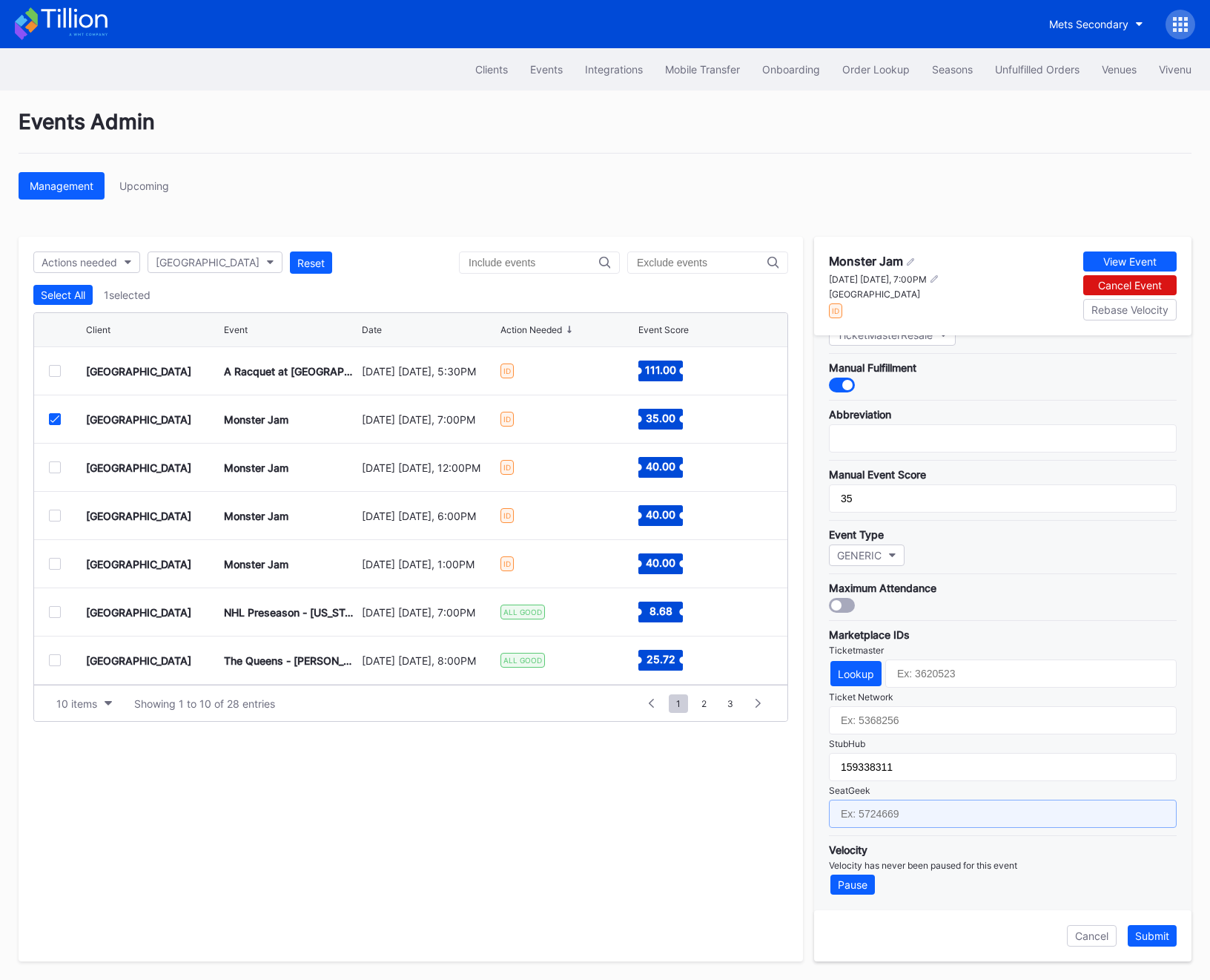
click at [848, 825] on input "text" at bounding box center [1003, 813] width 348 height 28
paste input "17721301"
type input "17721301"
click at [1150, 937] on div "Submit" at bounding box center [1152, 935] width 34 height 12
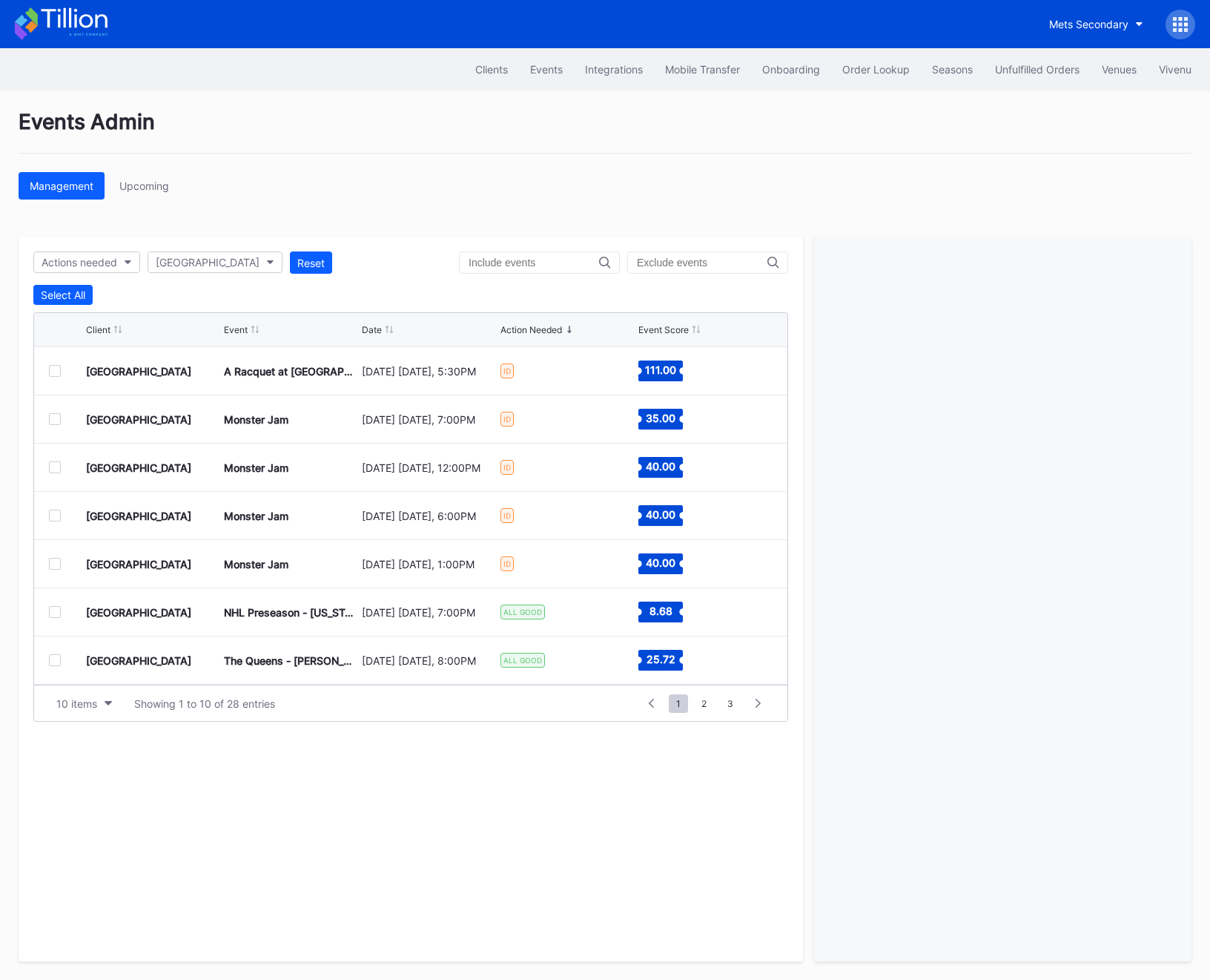
click at [53, 471] on div at bounding box center [55, 467] width 12 height 12
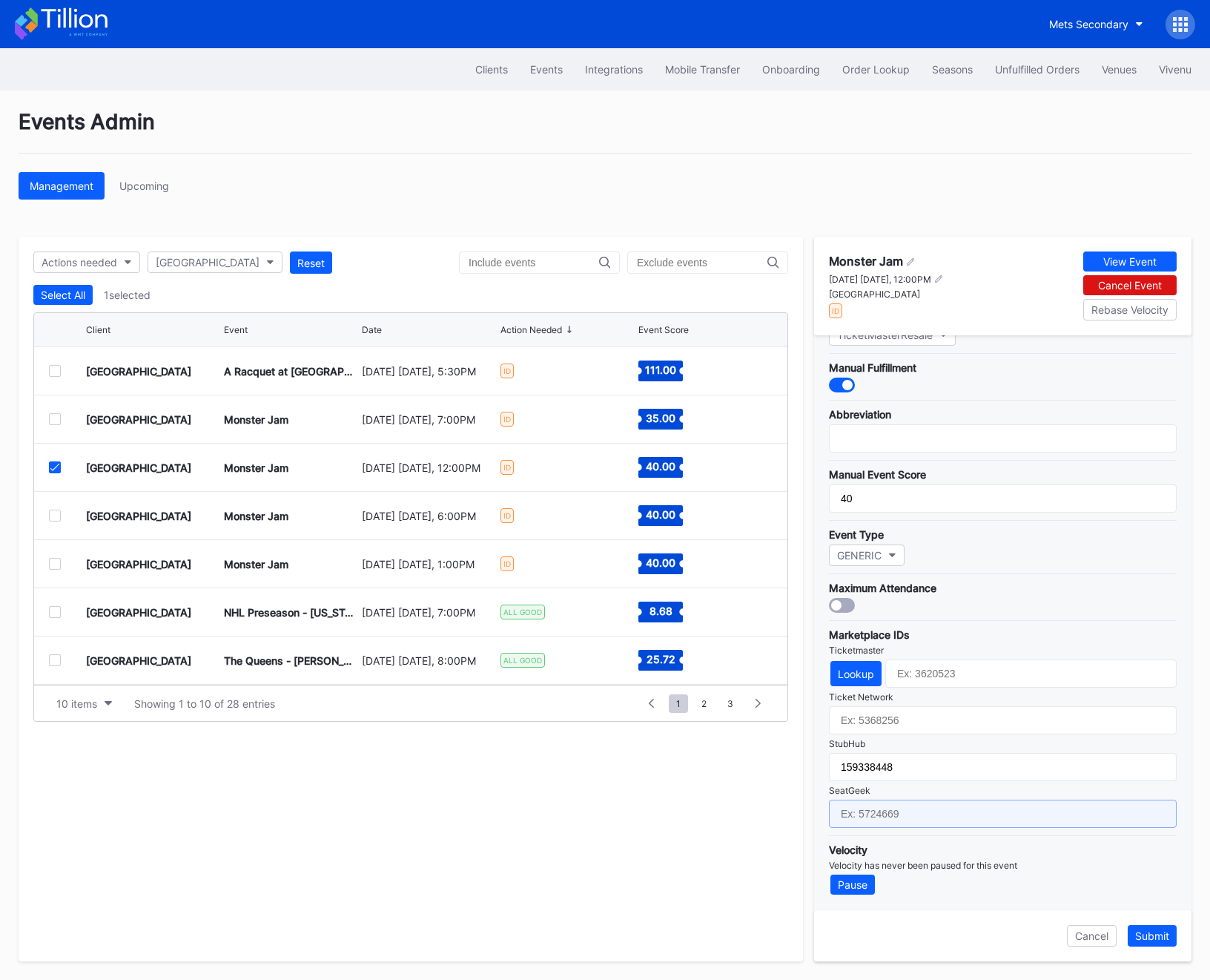
click at [895, 813] on input "text" at bounding box center [1003, 813] width 348 height 28
paste input "17721303"
type input "17721303"
click at [1138, 929] on div "Submit" at bounding box center [1152, 935] width 34 height 12
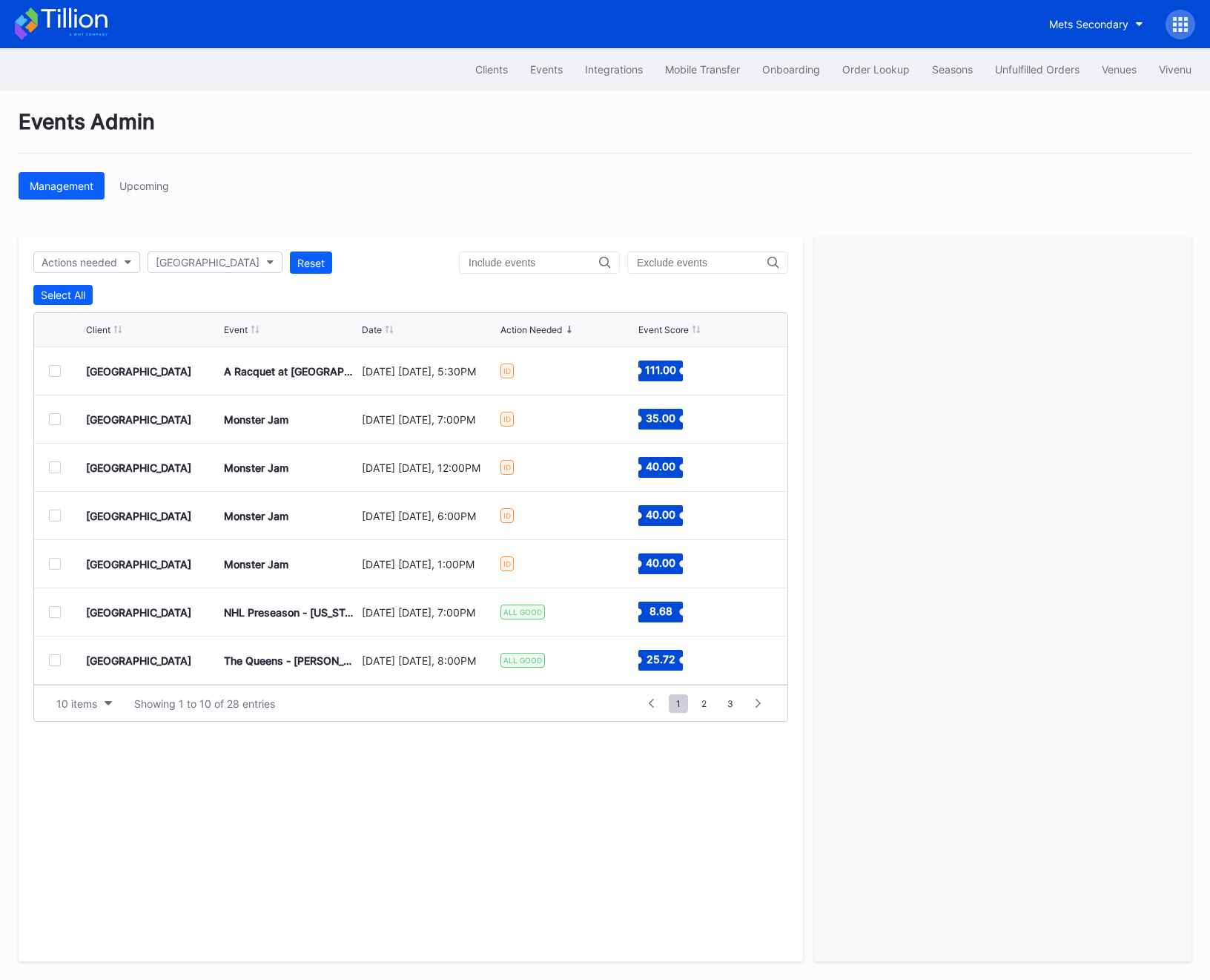
click at [54, 510] on div at bounding box center [55, 515] width 12 height 12
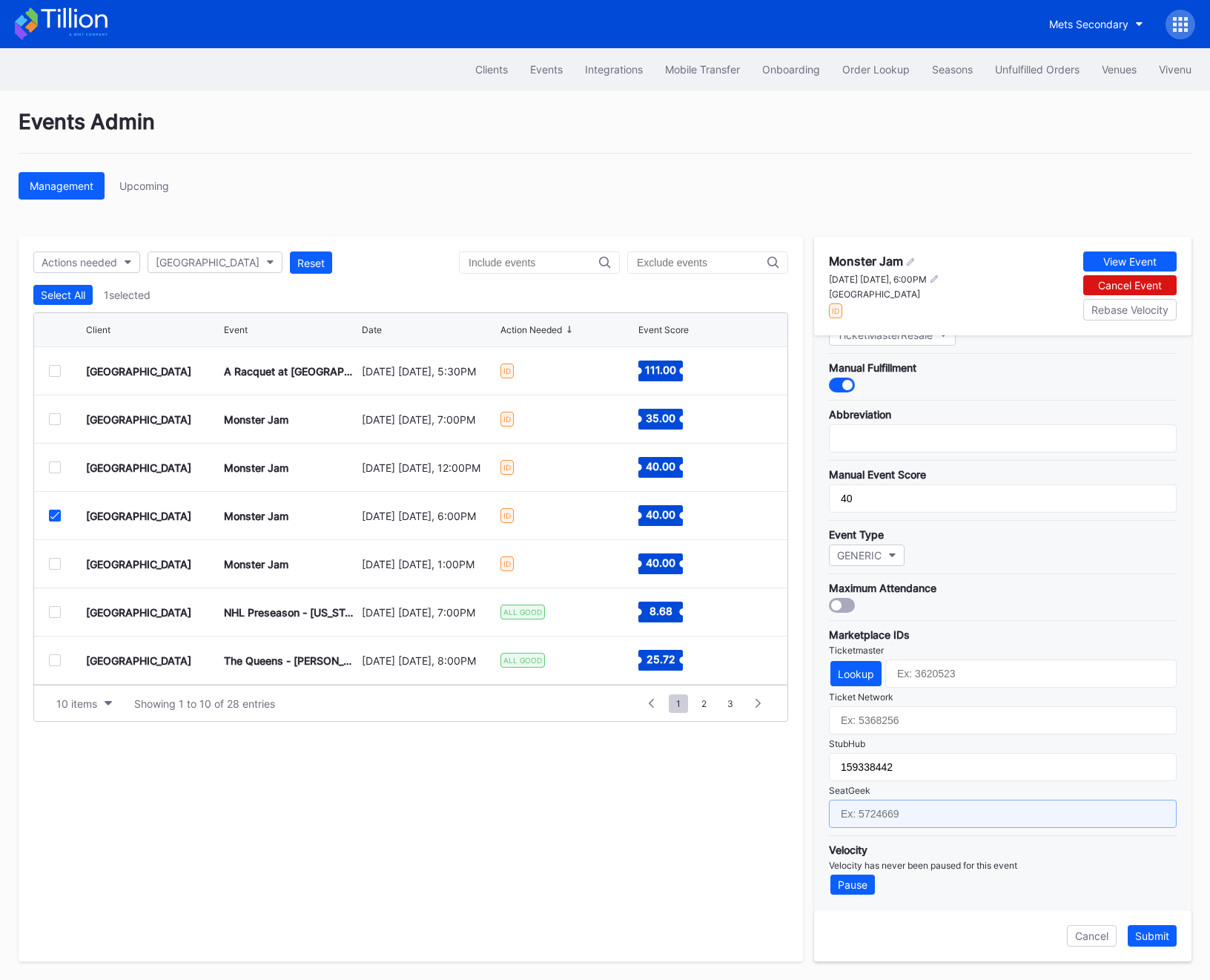
click at [875, 819] on input "text" at bounding box center [1003, 813] width 348 height 28
paste input "17721305"
type input "17721305"
click at [1150, 932] on div "Submit" at bounding box center [1152, 935] width 34 height 12
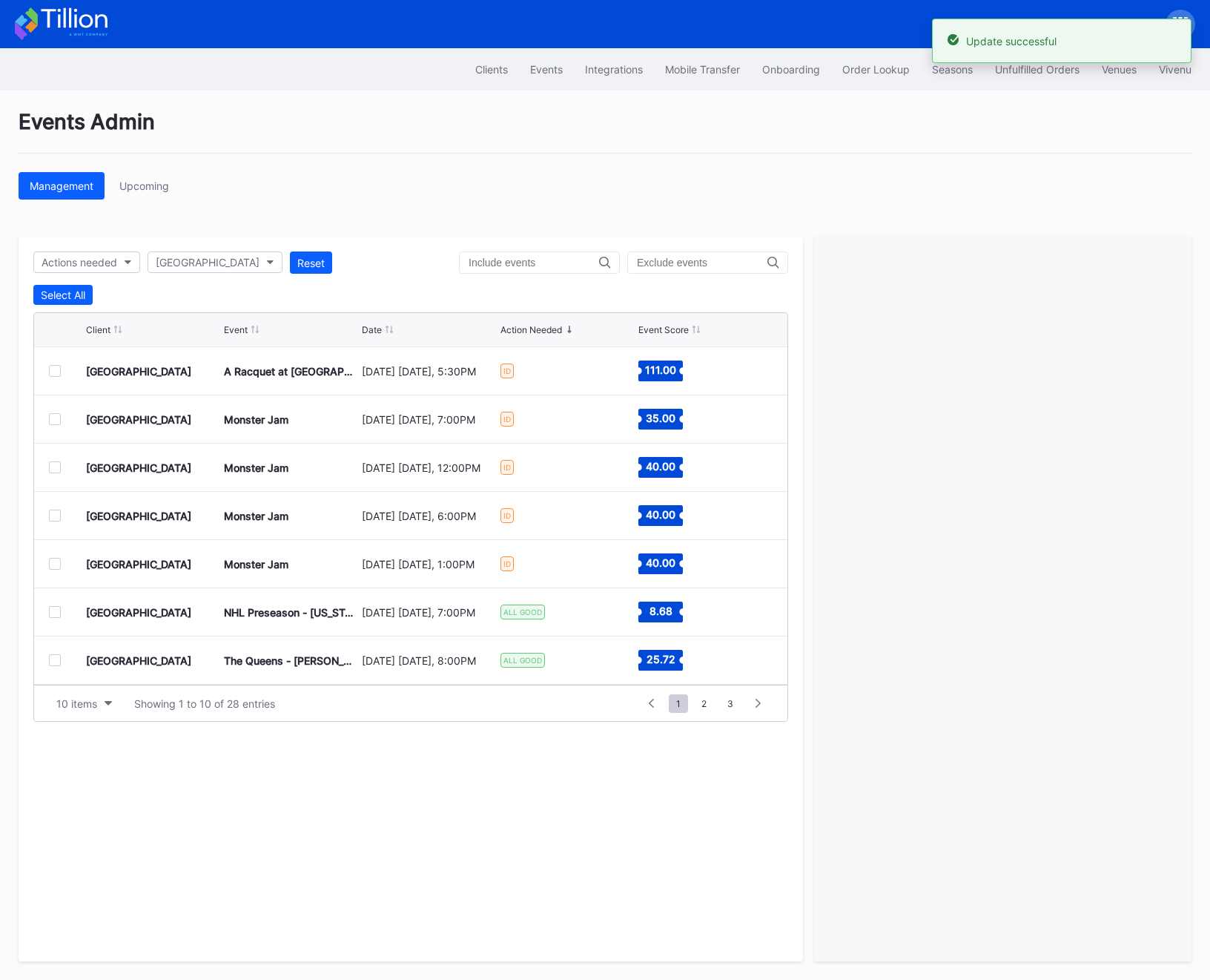
click at [54, 465] on div at bounding box center [55, 467] width 12 height 12
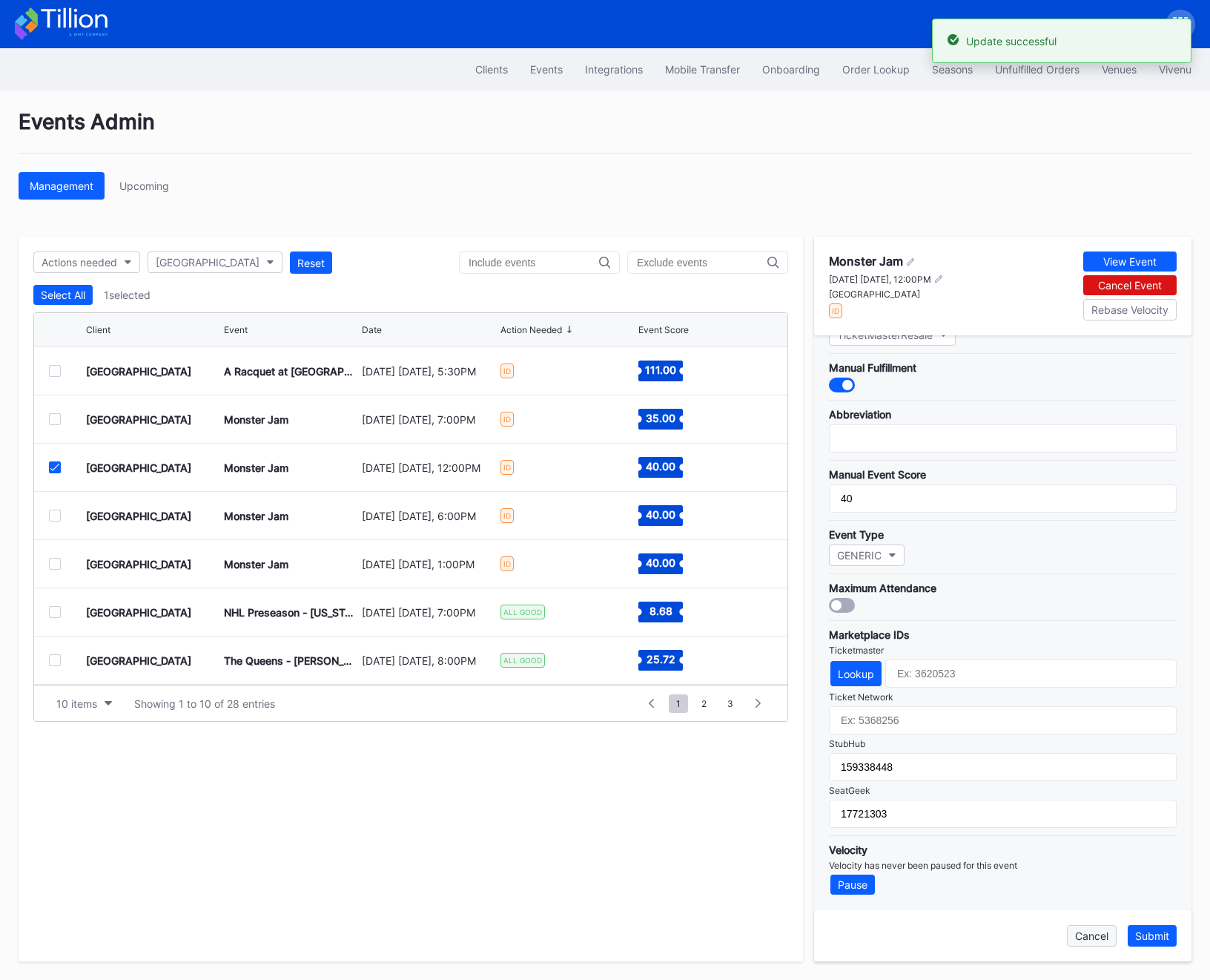
click at [1080, 937] on div "Cancel" at bounding box center [1092, 935] width 33 height 12
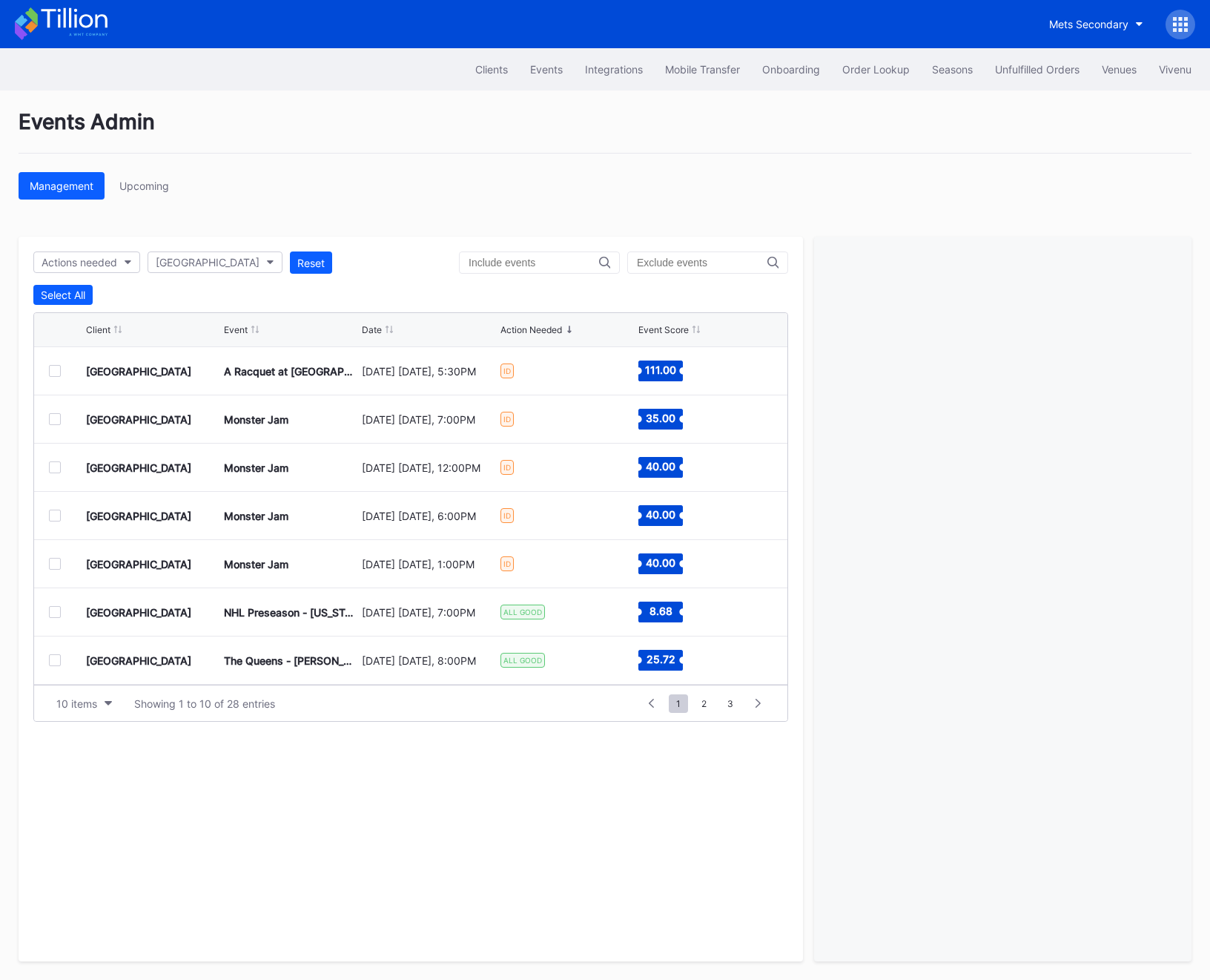
click at [52, 561] on div at bounding box center [55, 564] width 12 height 12
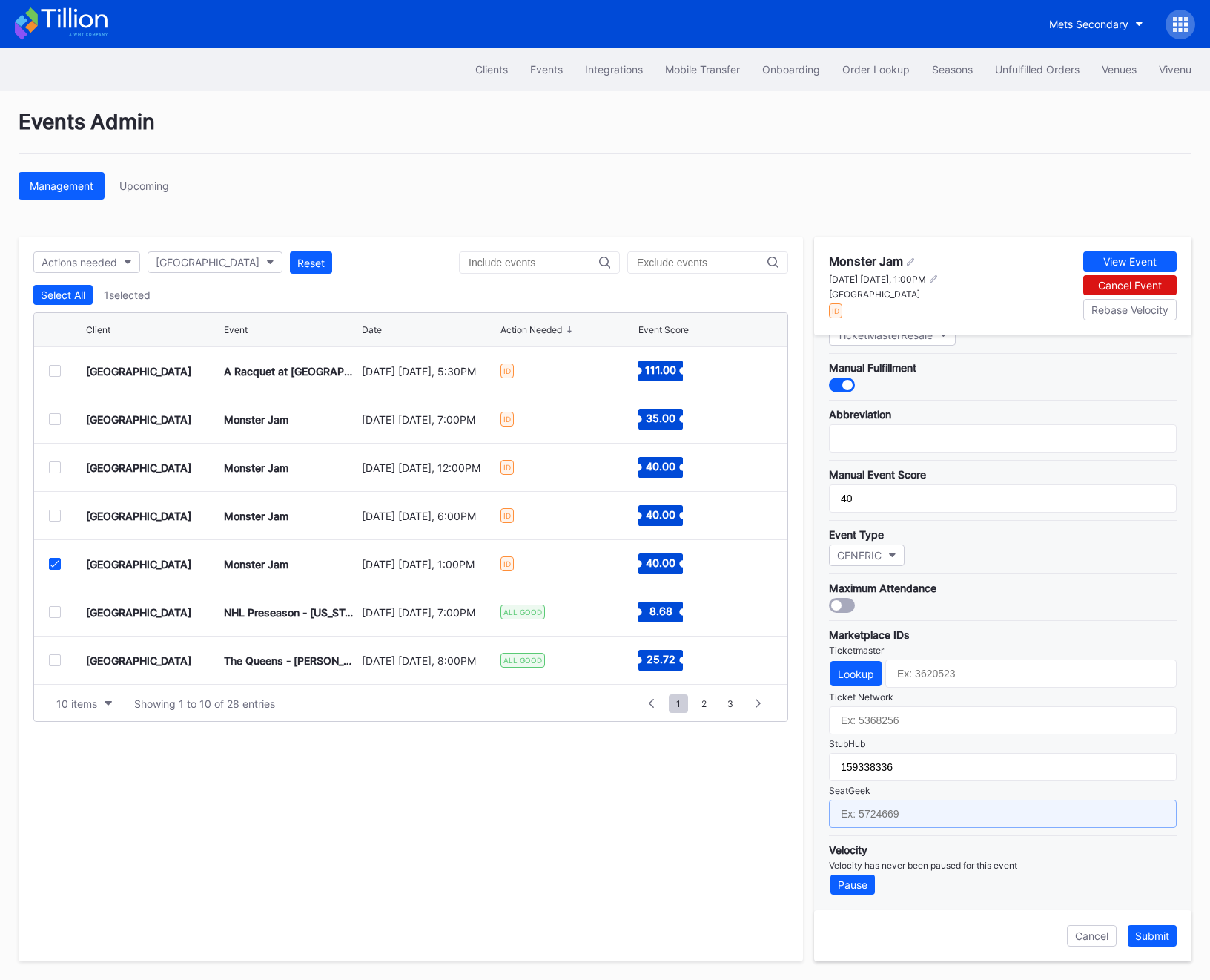
click at [902, 816] on input "text" at bounding box center [1003, 813] width 348 height 28
paste input "17721307"
type input "17721307"
click at [1150, 933] on div "Submit" at bounding box center [1152, 935] width 34 height 12
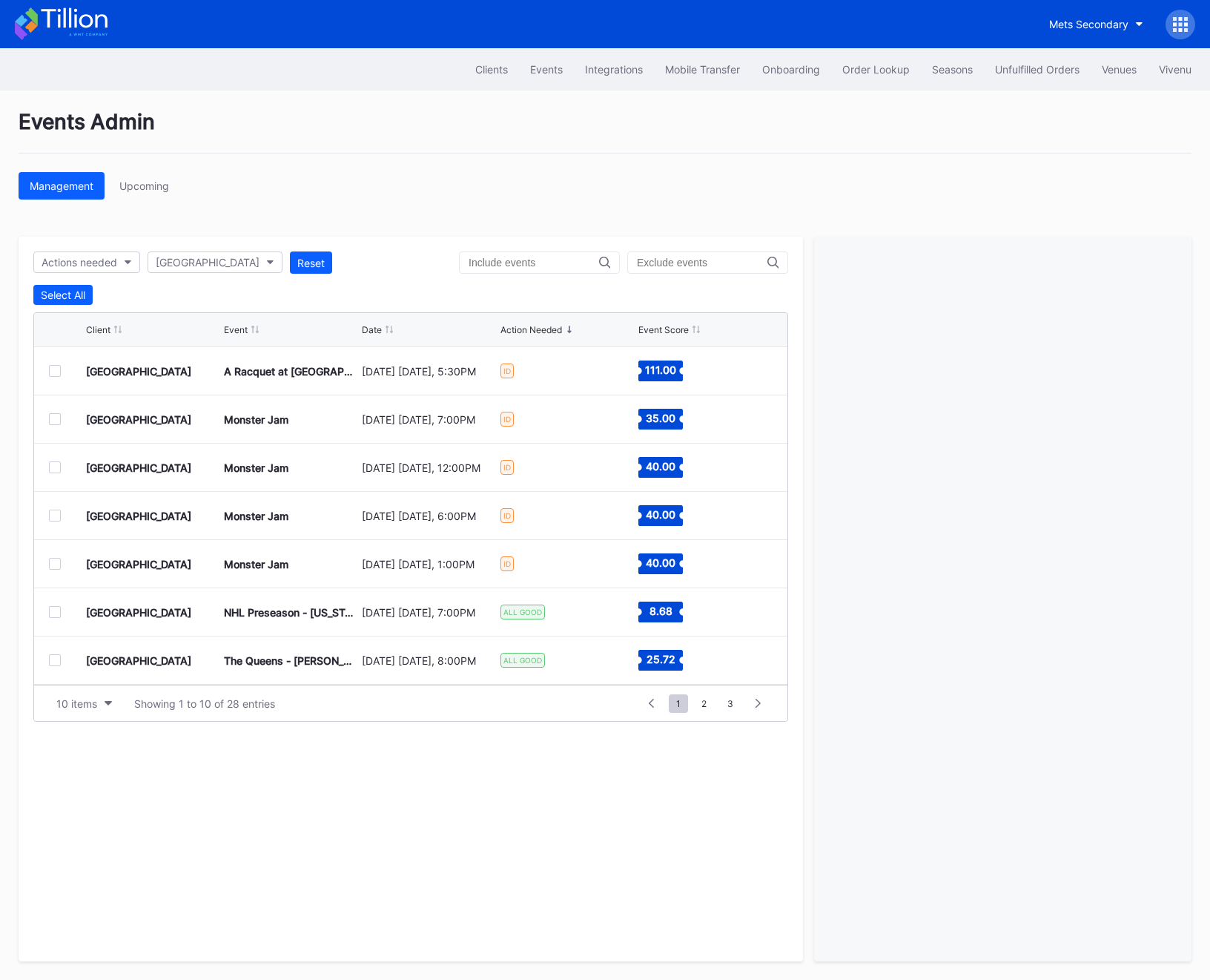
click at [54, 373] on div at bounding box center [55, 371] width 12 height 12
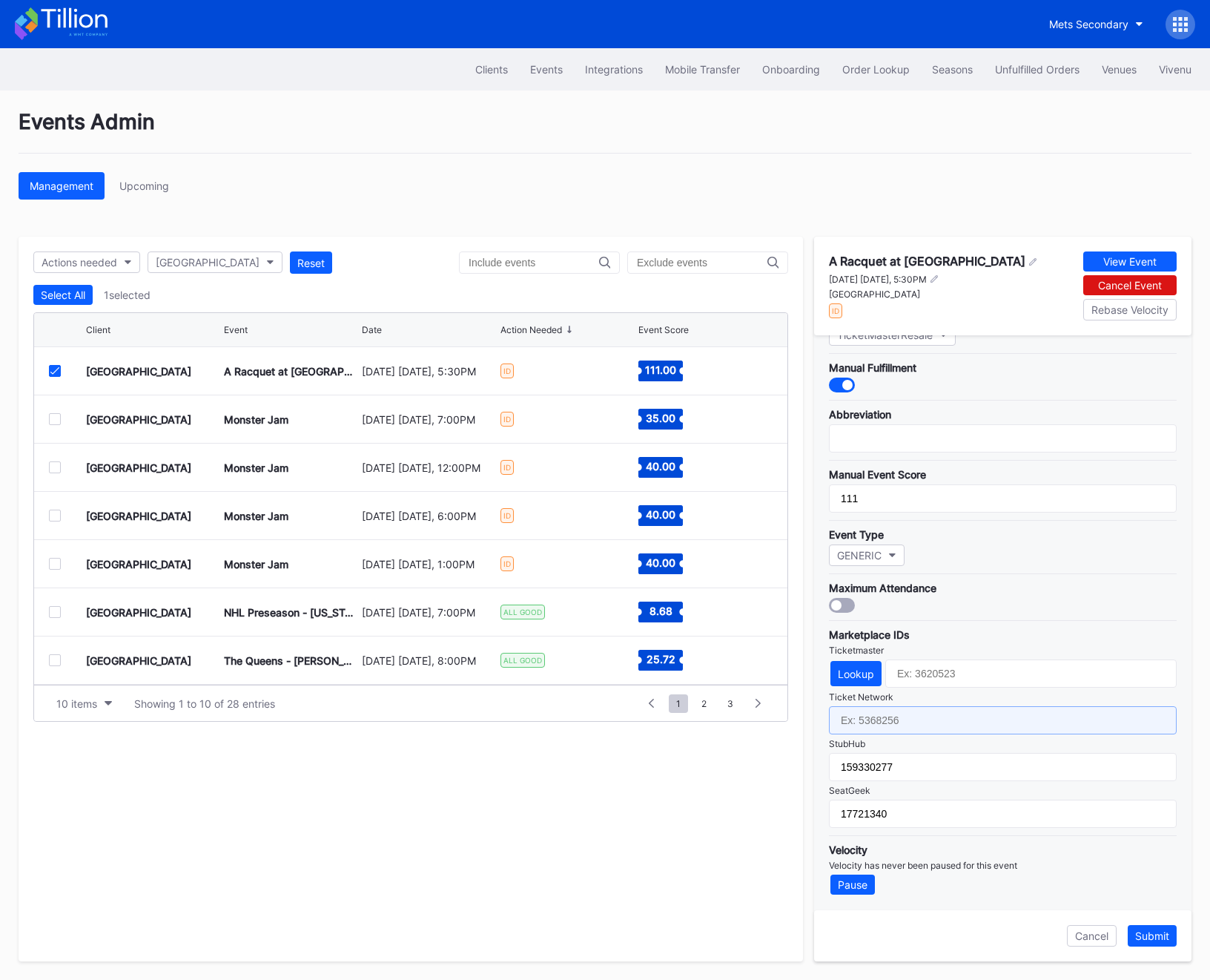
click at [889, 714] on input "text" at bounding box center [1003, 720] width 348 height 28
paste input "7387136"
type input "7387136"
click at [1153, 933] on div "Submit" at bounding box center [1152, 935] width 34 height 12
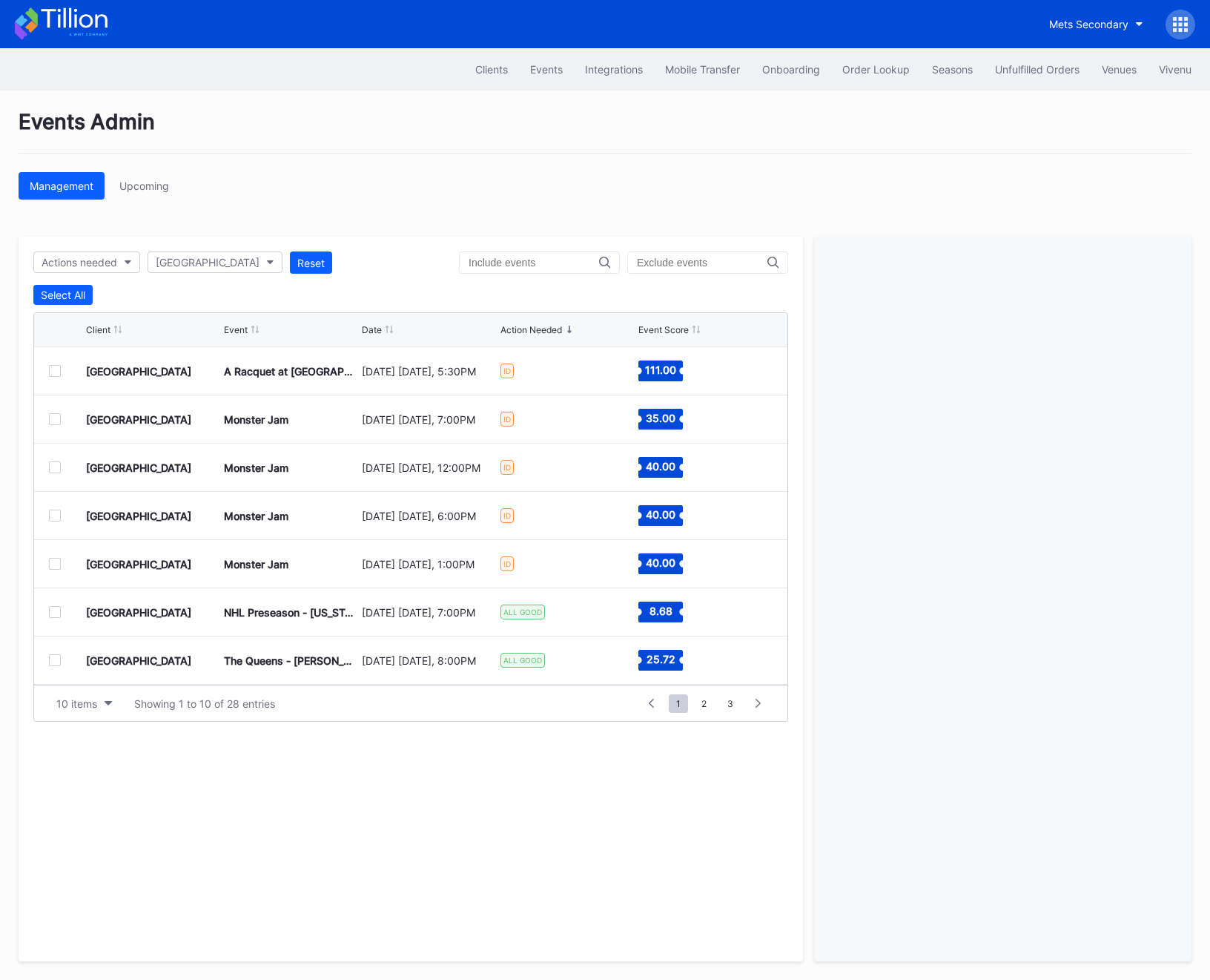
click at [55, 417] on div at bounding box center [55, 419] width 12 height 12
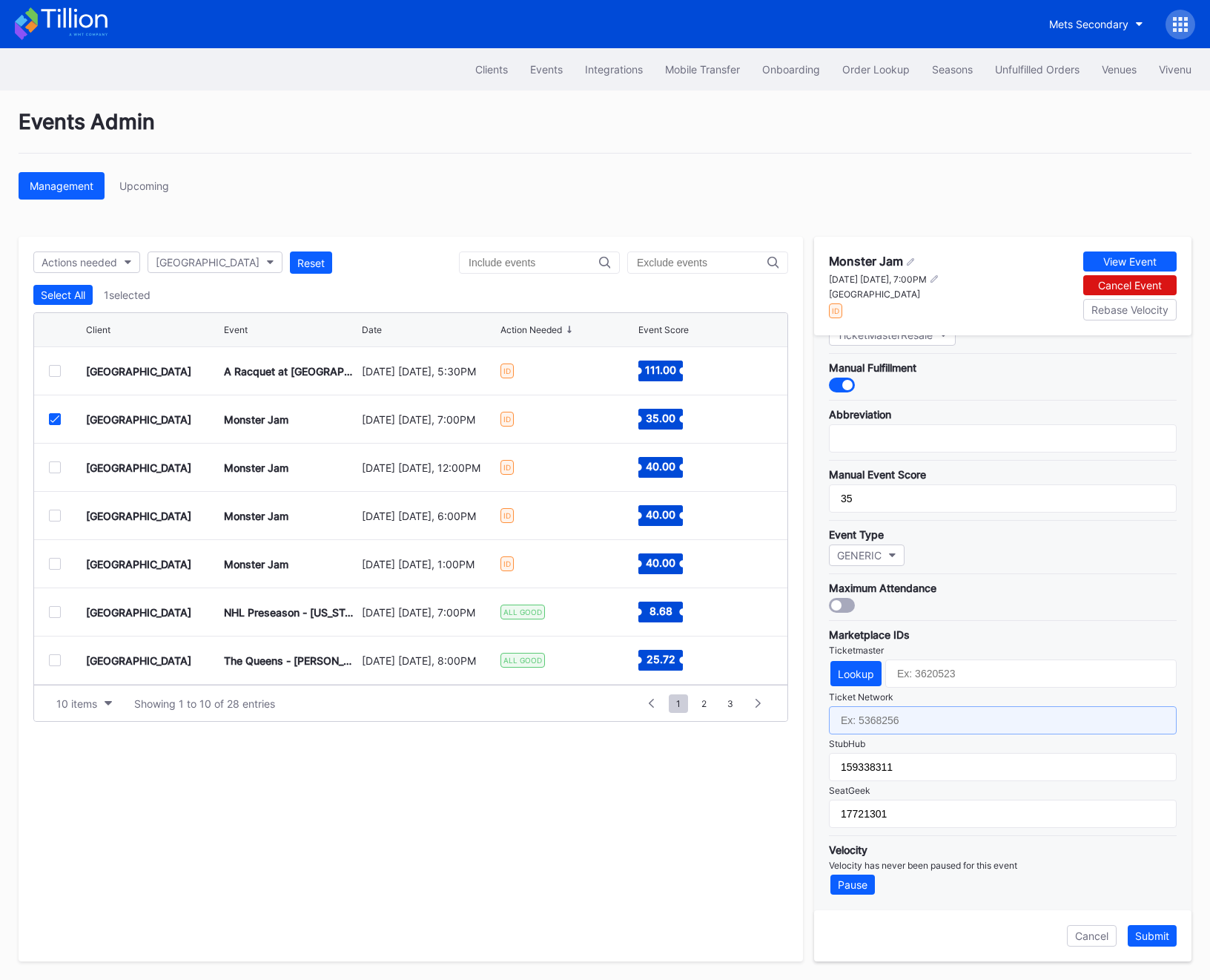
click at [897, 726] on input "text" at bounding box center [1003, 720] width 348 height 28
paste input "7390540"
type input "7390540"
click at [1149, 932] on div "Submit" at bounding box center [1152, 935] width 34 height 12
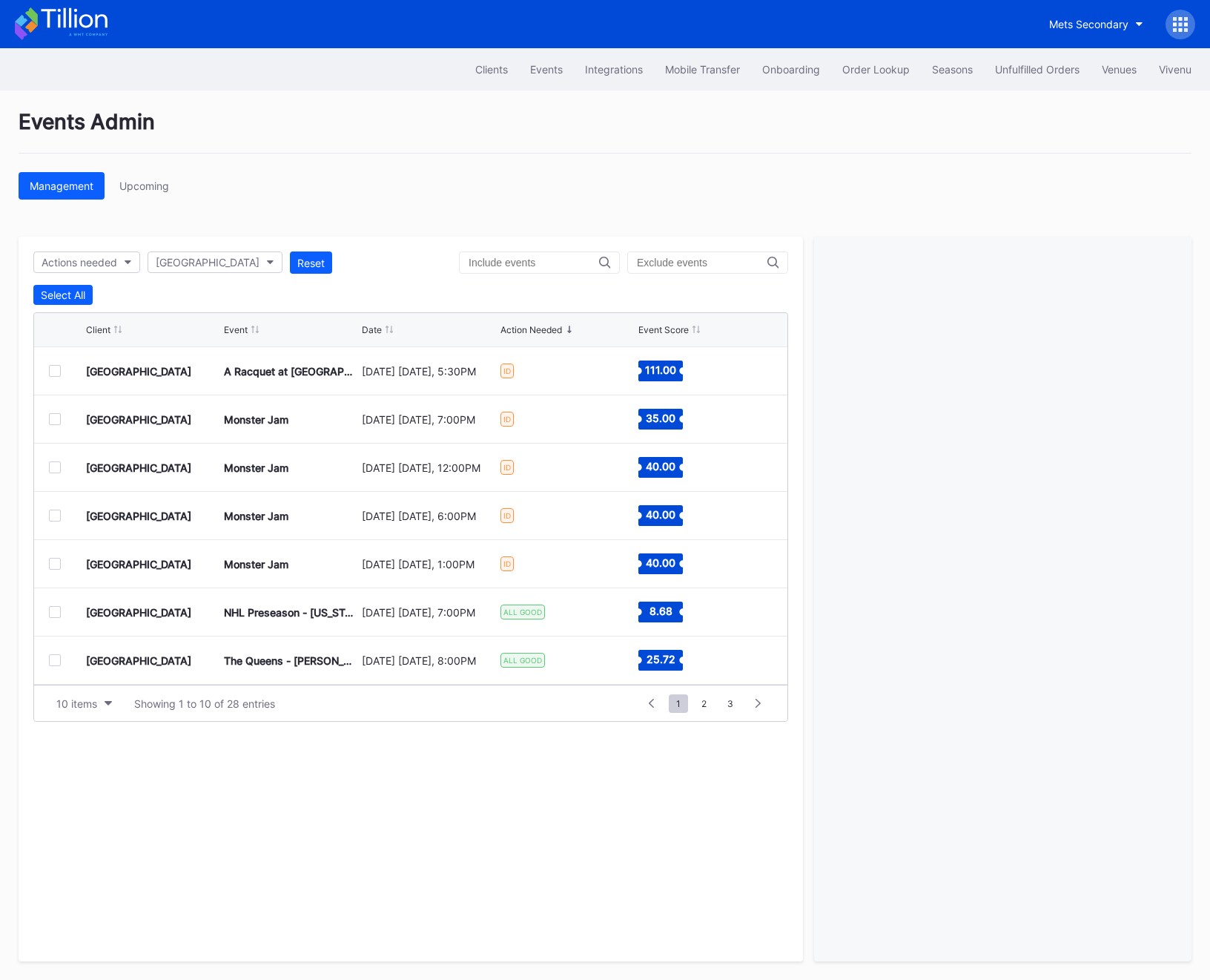
click at [54, 465] on div at bounding box center [55, 467] width 12 height 12
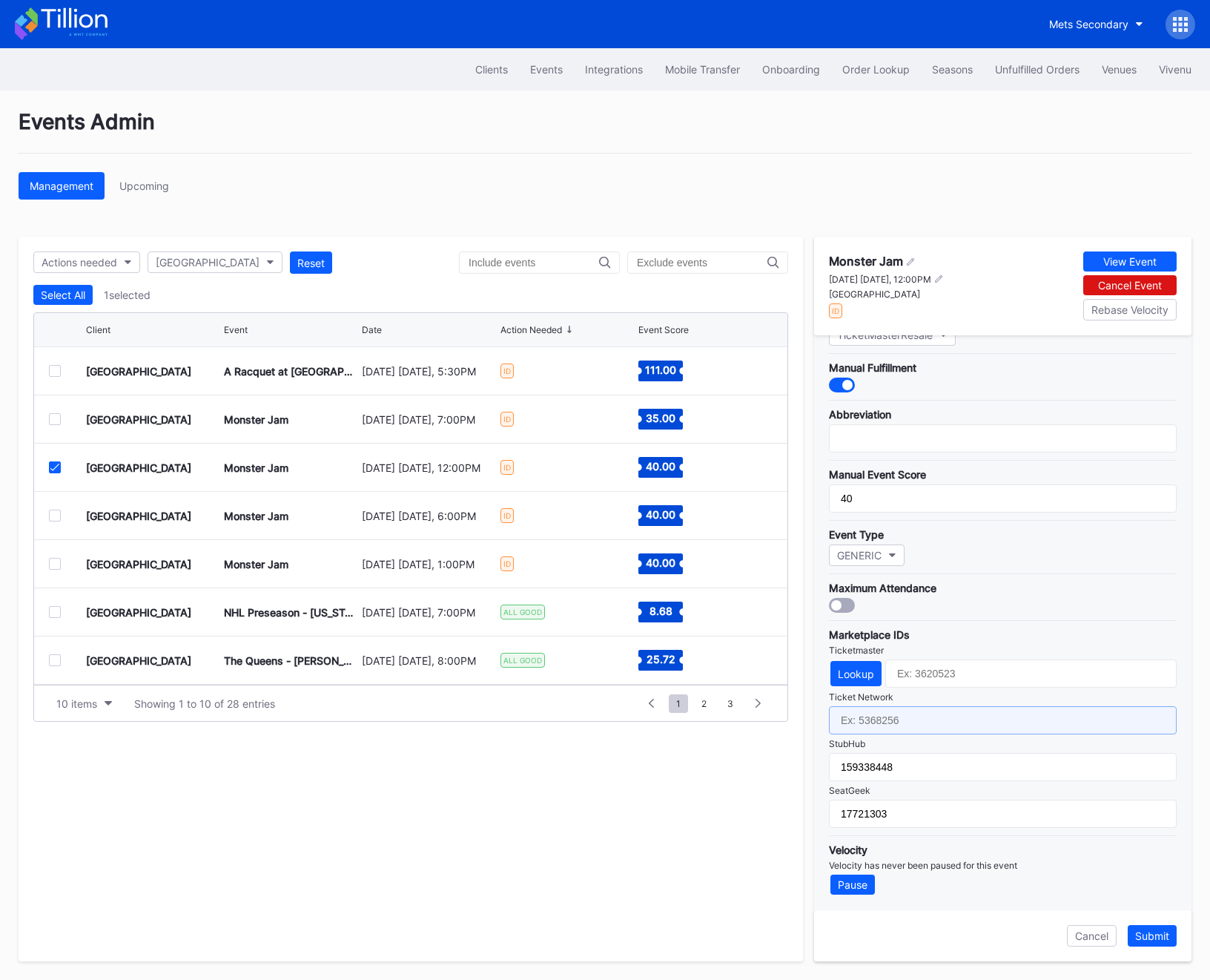
click at [895, 723] on input "text" at bounding box center [1003, 720] width 348 height 28
paste input "7390541"
type input "7390541"
click at [1149, 951] on div "Cancel Submit" at bounding box center [1003, 935] width 378 height 51
click at [1149, 943] on button "Submit" at bounding box center [1153, 935] width 49 height 21
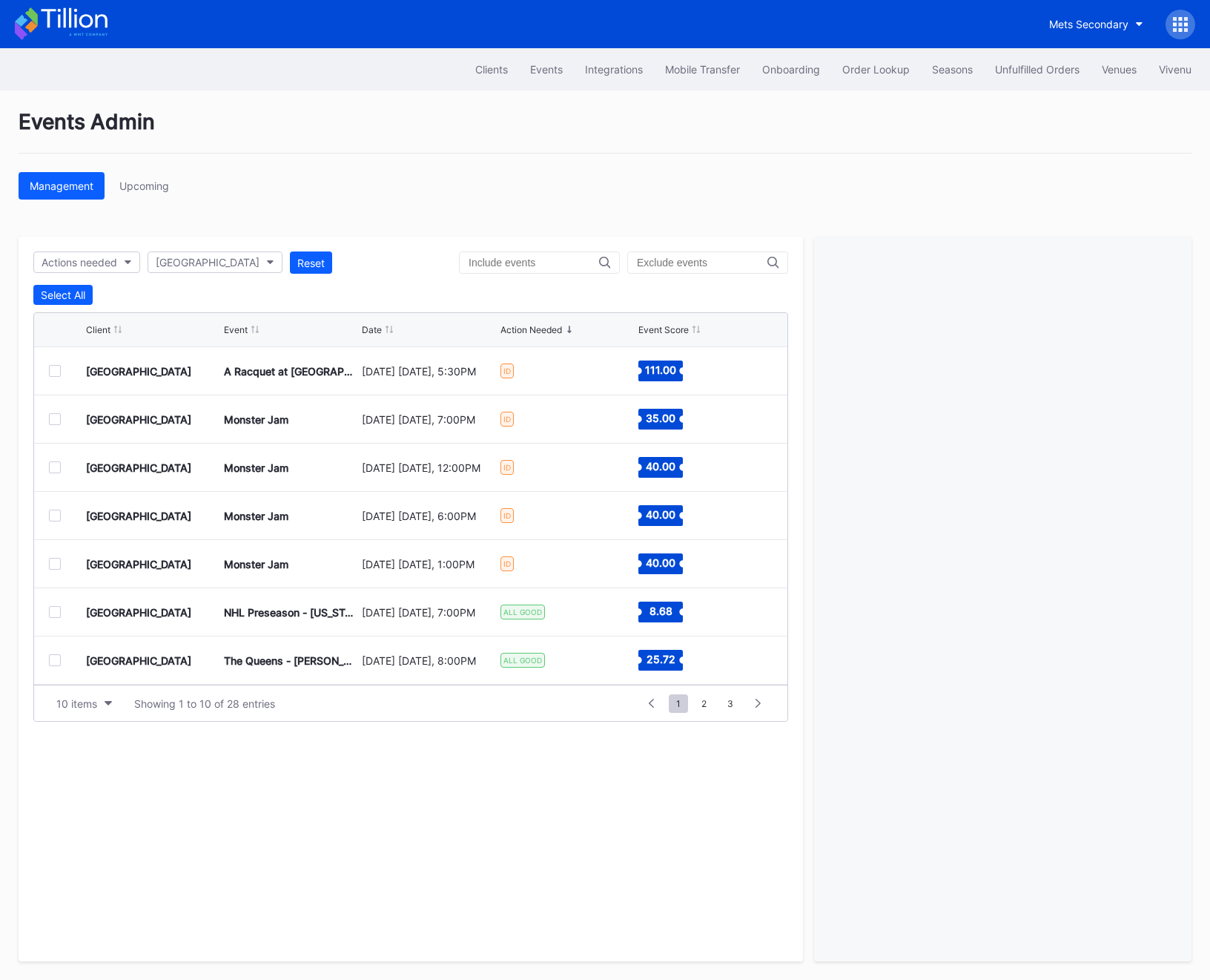
click at [60, 518] on div at bounding box center [68, 515] width 37 height 12
click at [55, 511] on div at bounding box center [55, 515] width 12 height 12
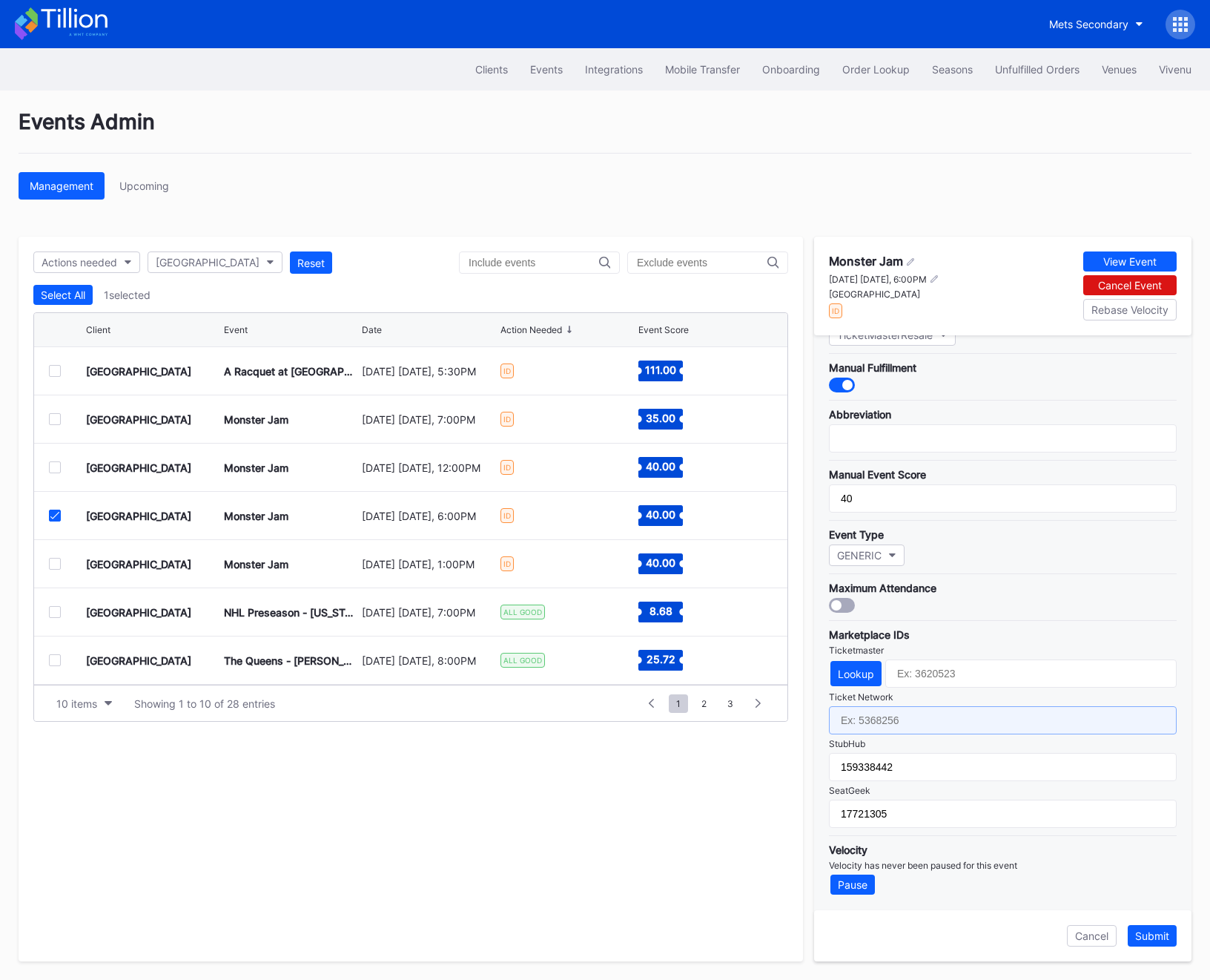
click at [860, 718] on input "text" at bounding box center [1003, 720] width 348 height 28
paste input "7390542"
type input "7390542"
click at [1162, 938] on div "Submit" at bounding box center [1152, 935] width 34 height 12
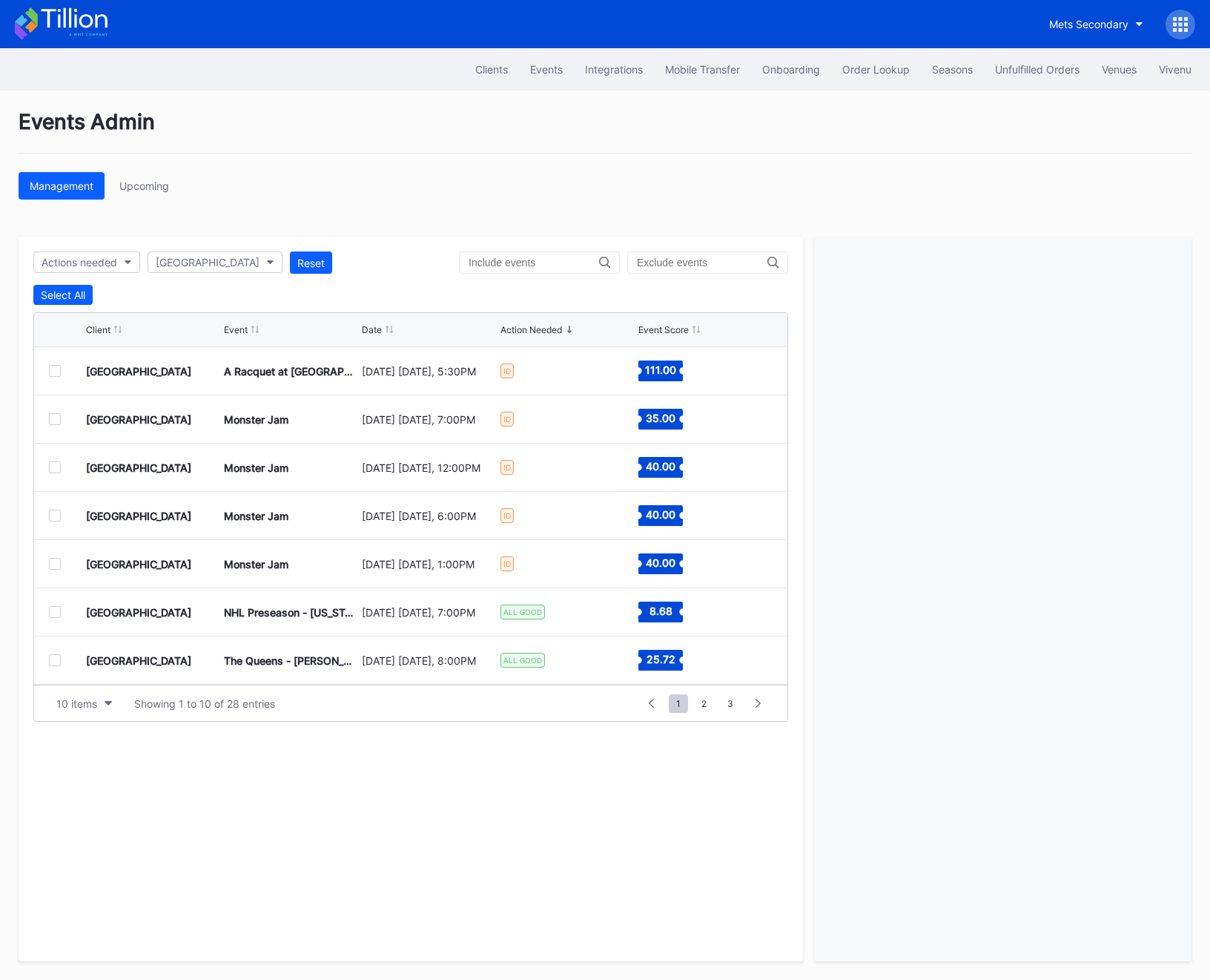
click at [63, 512] on div at bounding box center [68, 515] width 37 height 12
click at [50, 514] on div at bounding box center [55, 515] width 12 height 12
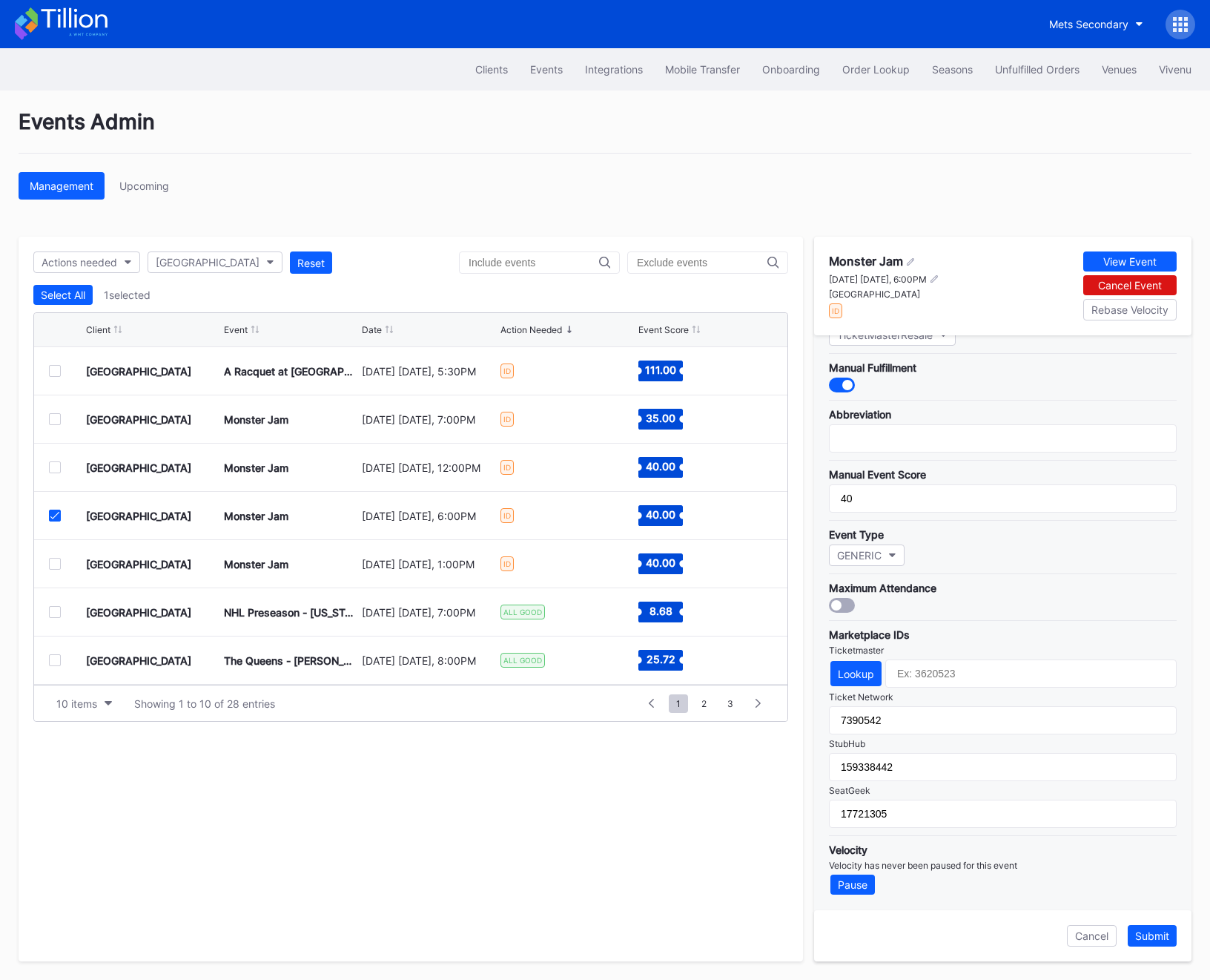
click at [47, 518] on div "Prudential Center Secondary Monster Jam [DATE] [DATE], 6:00PM ID 40.00" at bounding box center [411, 515] width 753 height 48
click at [51, 518] on icon at bounding box center [54, 515] width 9 height 7
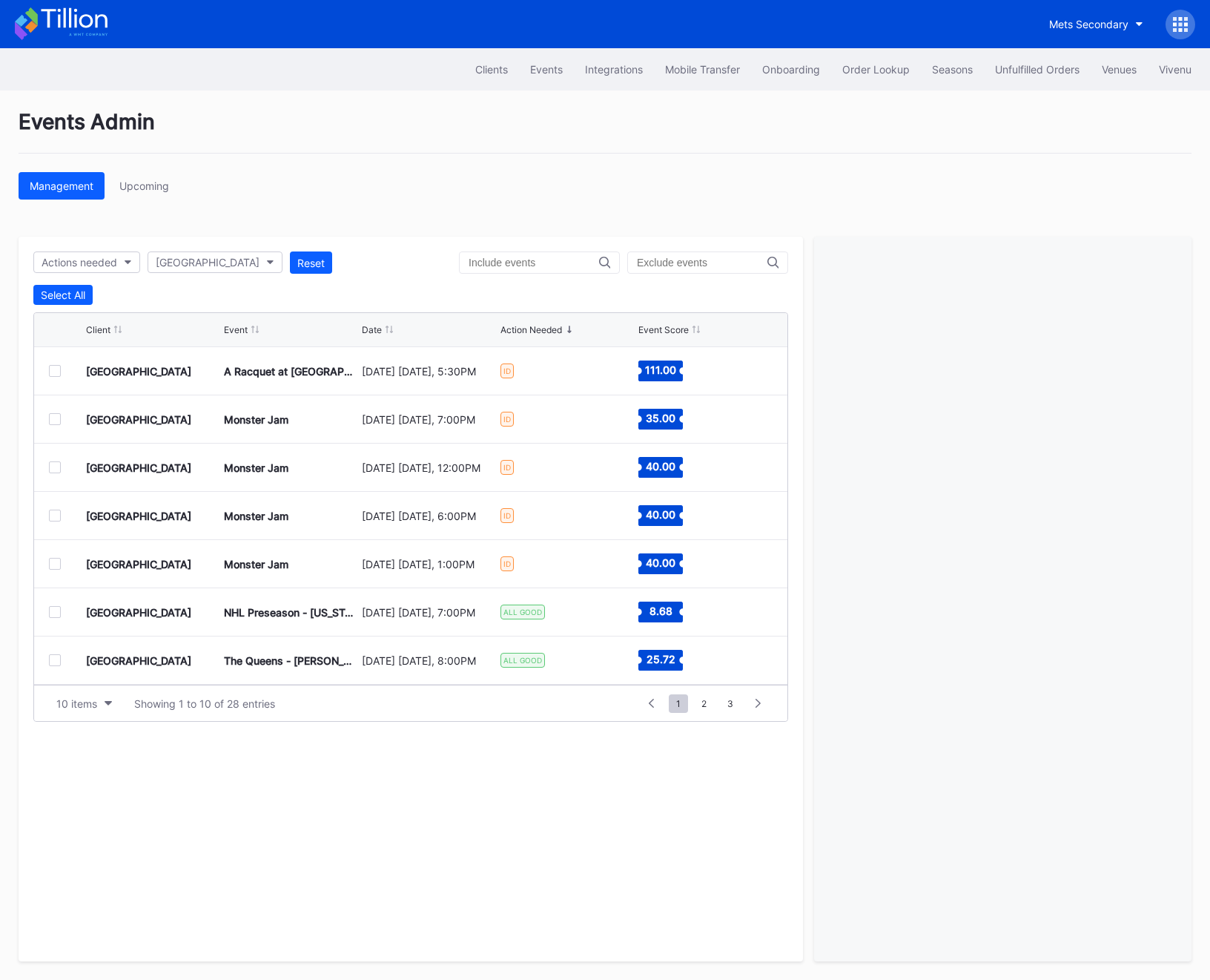
click at [50, 561] on div at bounding box center [55, 564] width 12 height 12
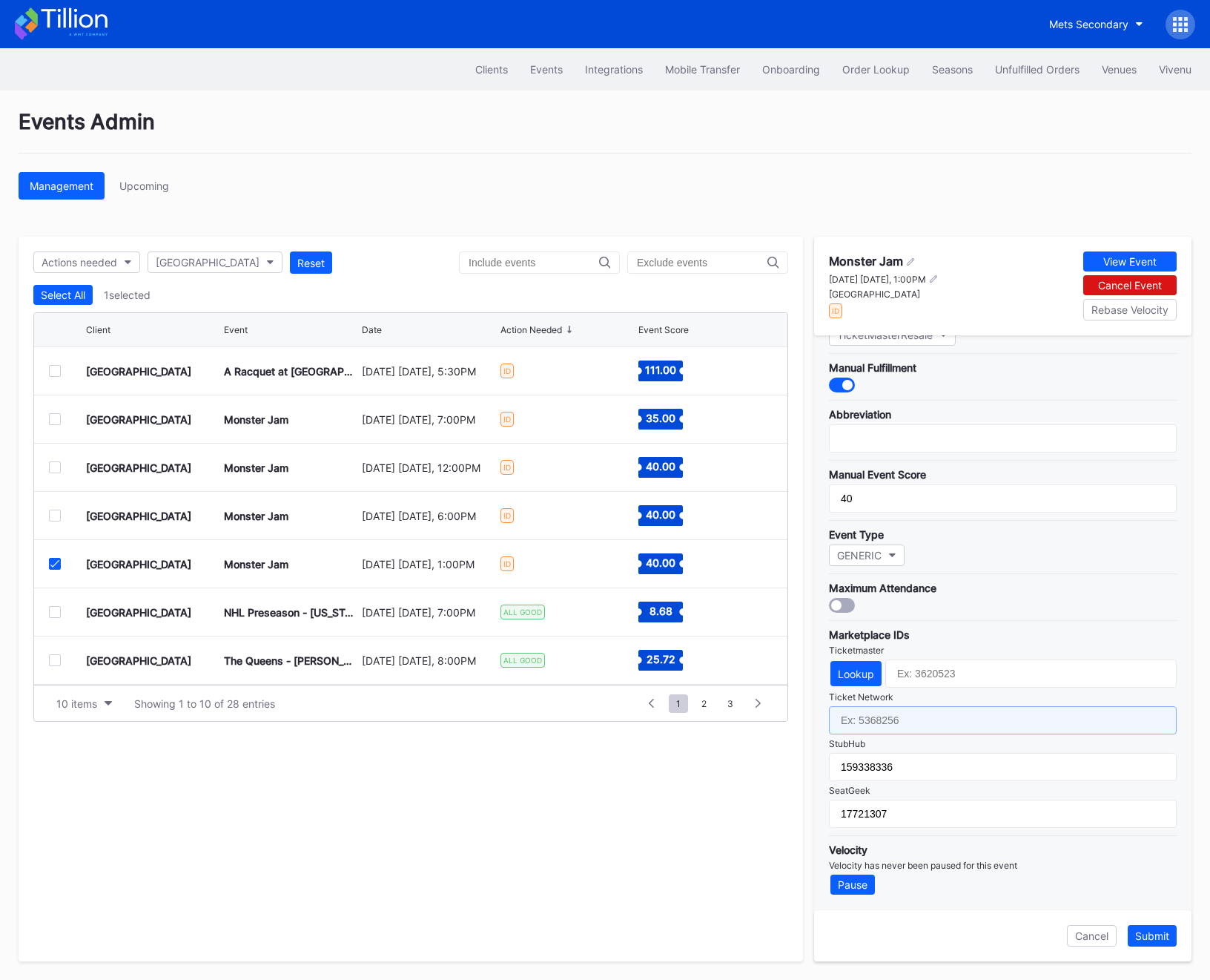
click at [867, 718] on input "text" at bounding box center [1003, 720] width 348 height 28
paste input "7390543"
type input "7390543"
click at [1156, 945] on button "Submit" at bounding box center [1153, 935] width 49 height 21
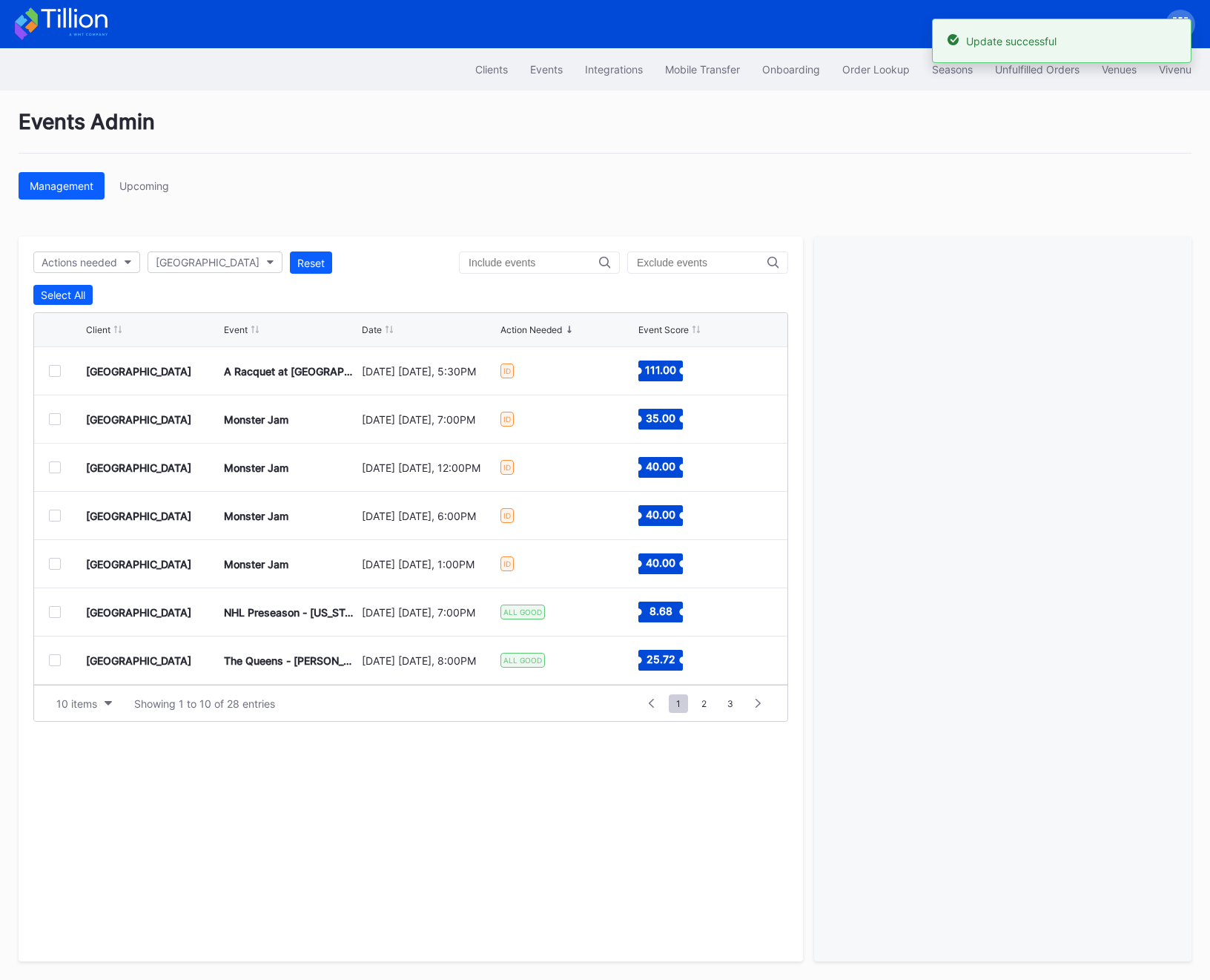
click at [46, 363] on div "[GEOGRAPHIC_DATA] A Racquet at [GEOGRAPHIC_DATA] [DATE] [DATE], 5:30PM ID 111.00" at bounding box center [411, 371] width 753 height 48
click at [54, 371] on div at bounding box center [55, 371] width 12 height 12
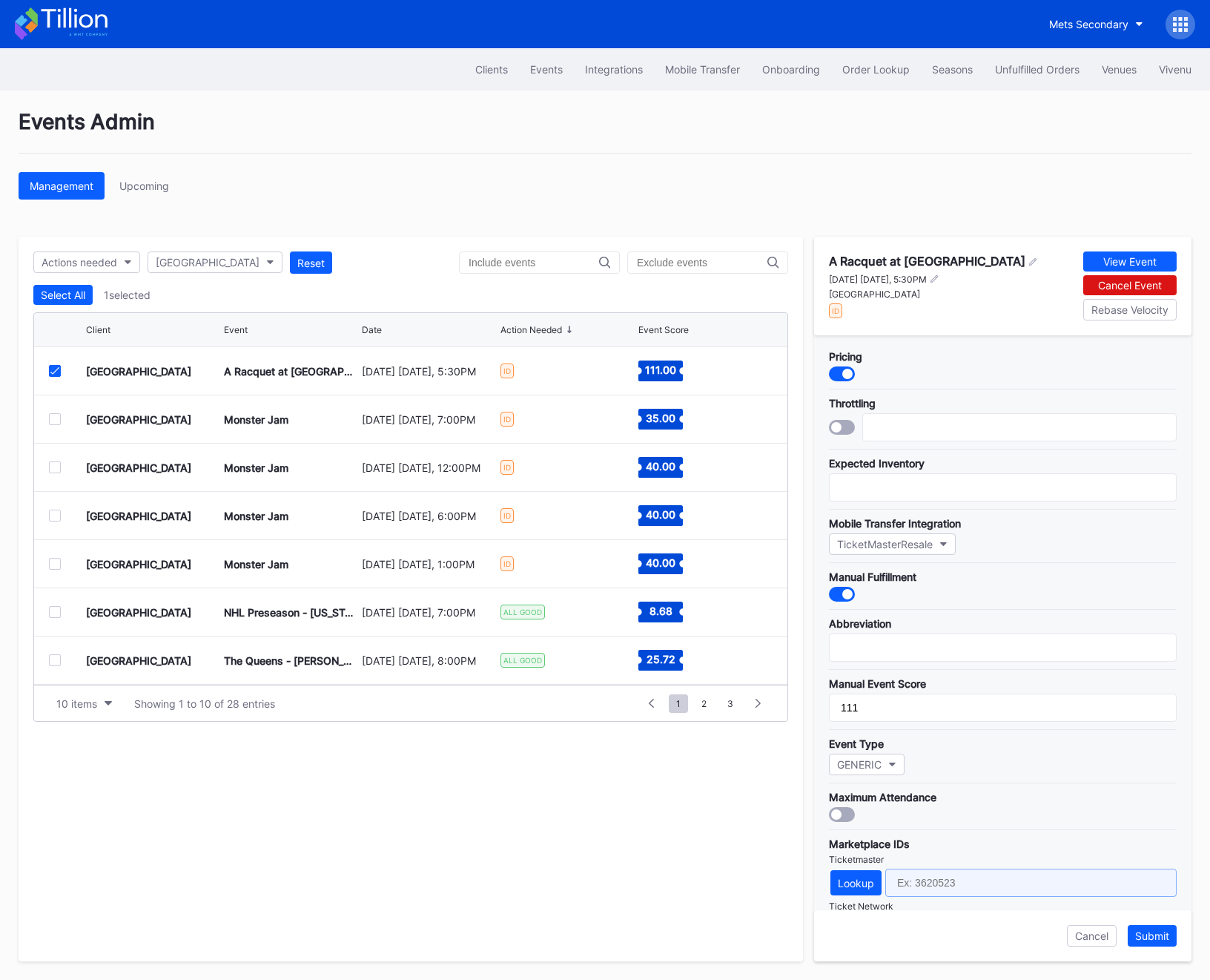
click at [949, 889] on input "text" at bounding box center [1031, 883] width 292 height 28
drag, startPoint x: 829, startPoint y: 257, endPoint x: 957, endPoint y: 256, distance: 128.0
click at [957, 256] on div "A Racquet at [GEOGRAPHIC_DATA]" at bounding box center [927, 261] width 197 height 15
copy div "A Racquet at [GEOGRAPHIC_DATA]"
click at [839, 888] on div "Lookup" at bounding box center [855, 883] width 36 height 12
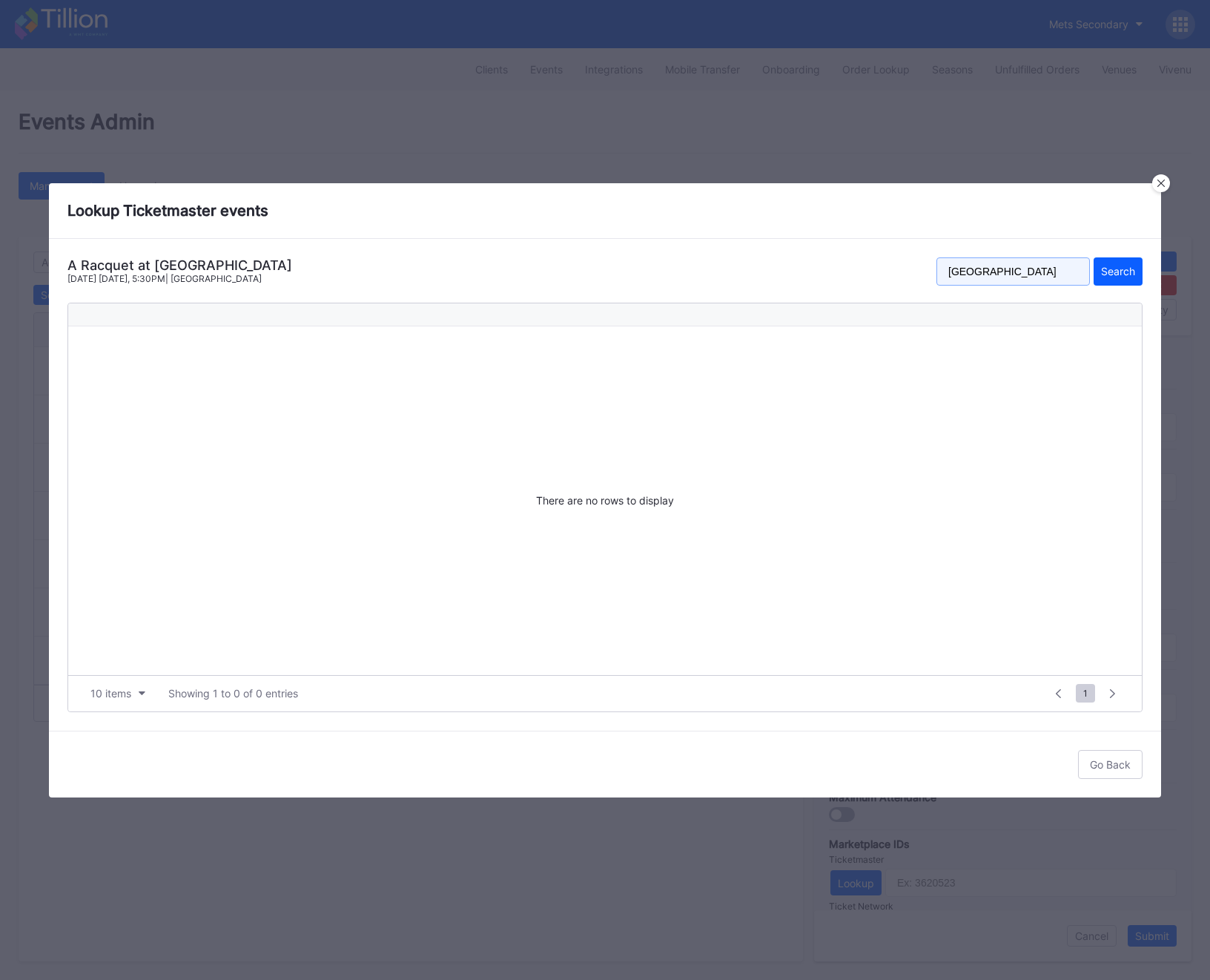
click at [983, 271] on input "[GEOGRAPHIC_DATA]" at bounding box center [1013, 271] width 154 height 28
paste input "A Racquet at [GEOGRAPHIC_DATA]"
click at [983, 271] on input "A Racquet at [GEOGRAPHIC_DATA]" at bounding box center [1013, 271] width 154 height 28
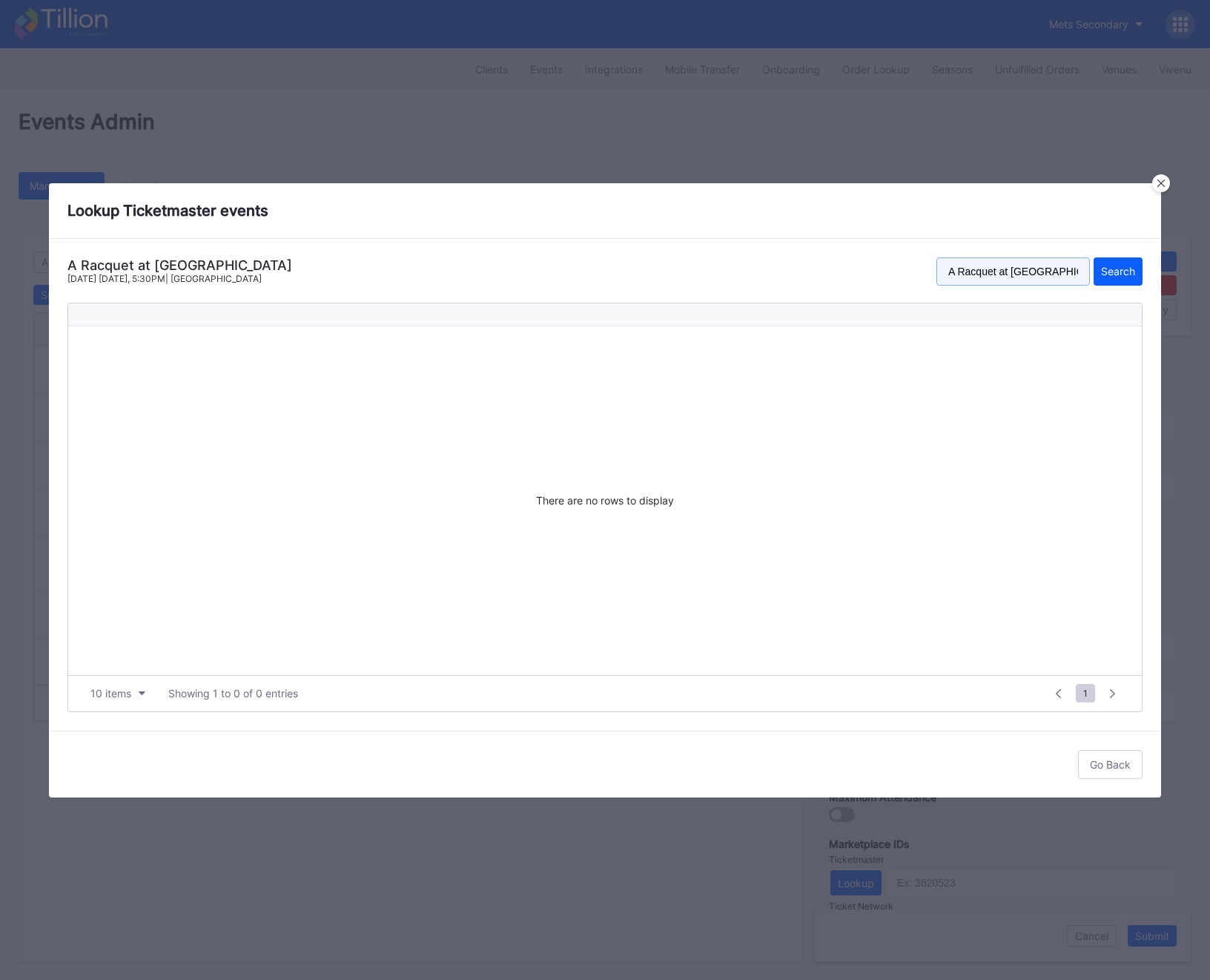
click at [983, 271] on input "A Racquet at [GEOGRAPHIC_DATA]" at bounding box center [1013, 271] width 154 height 28
paste input "text"
click at [1094, 257] on button "Search" at bounding box center [1119, 271] width 49 height 28
drag, startPoint x: 1033, startPoint y: 268, endPoint x: 871, endPoint y: 274, distance: 162.1
click at [871, 274] on div "A Racquet at [GEOGRAPHIC_DATA] [DATE] [DATE], 5:30PM | [GEOGRAPHIC_DATA] A Racq…" at bounding box center [605, 276] width 1076 height 38
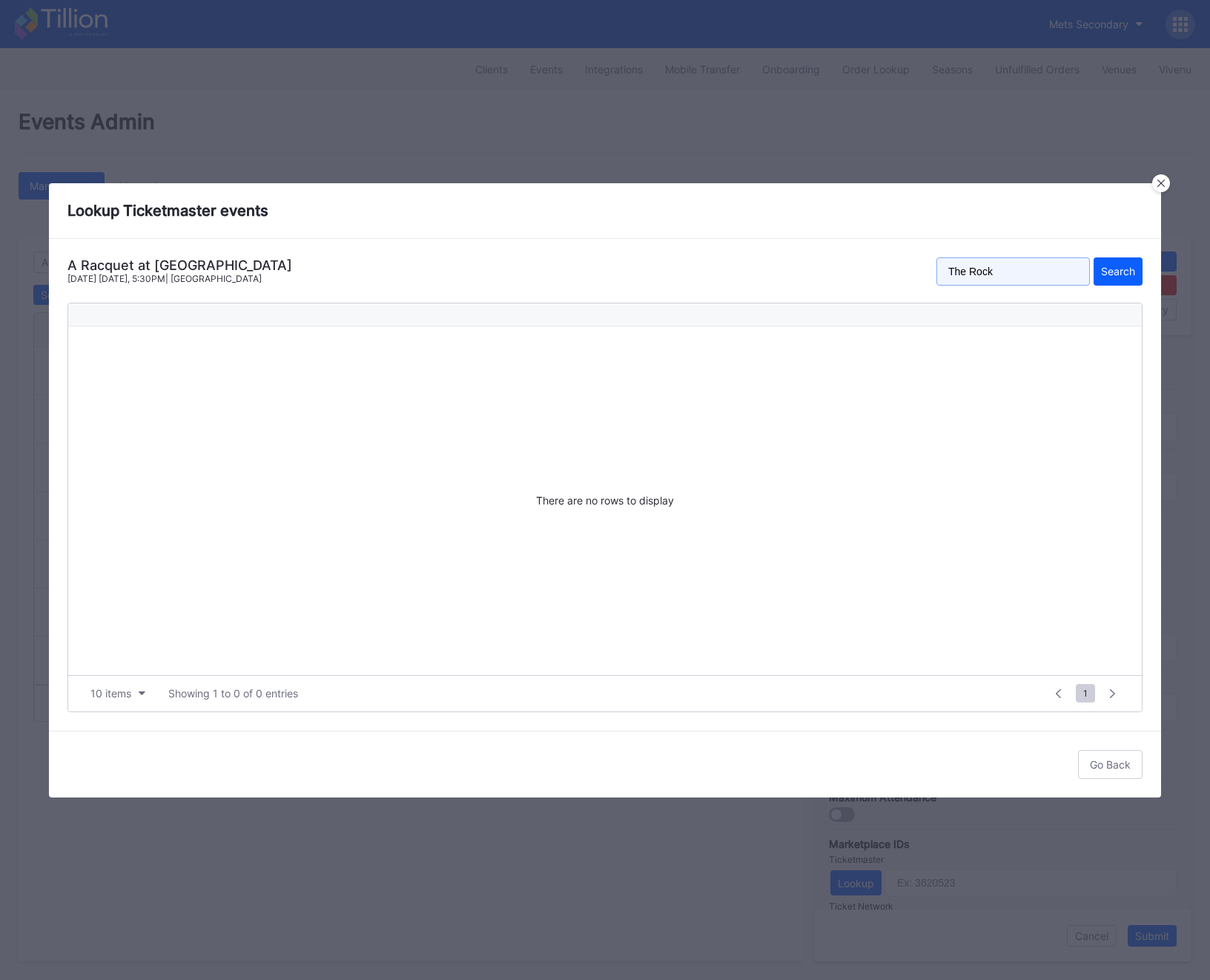
click at [1094, 257] on button "Search" at bounding box center [1119, 271] width 49 height 28
click at [977, 263] on input "The Rock" at bounding box center [1013, 271] width 154 height 28
click at [1094, 257] on button "Search" at bounding box center [1119, 271] width 49 height 28
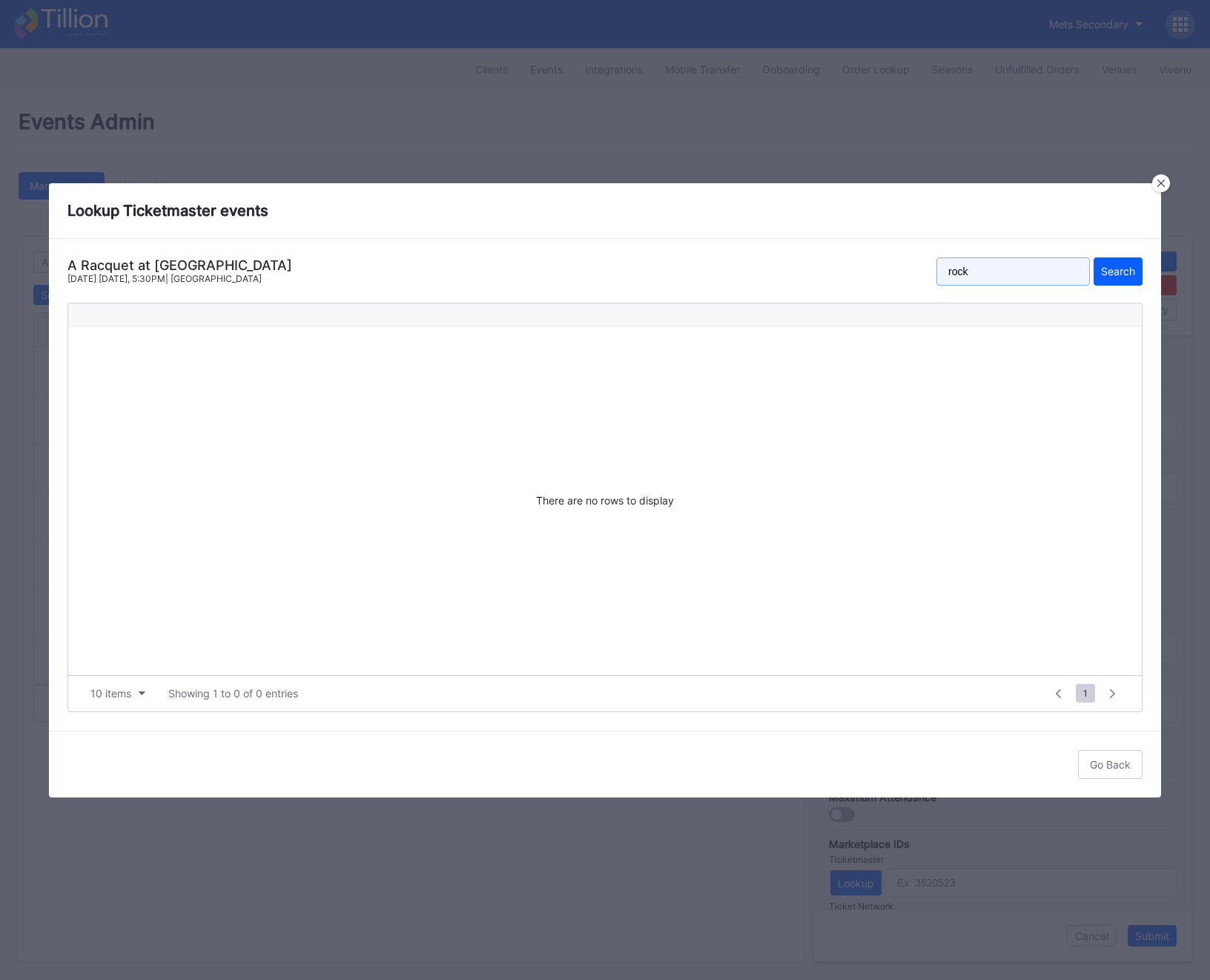
type input "rock"
click at [1094, 257] on button "Search" at bounding box center [1119, 271] width 49 height 28
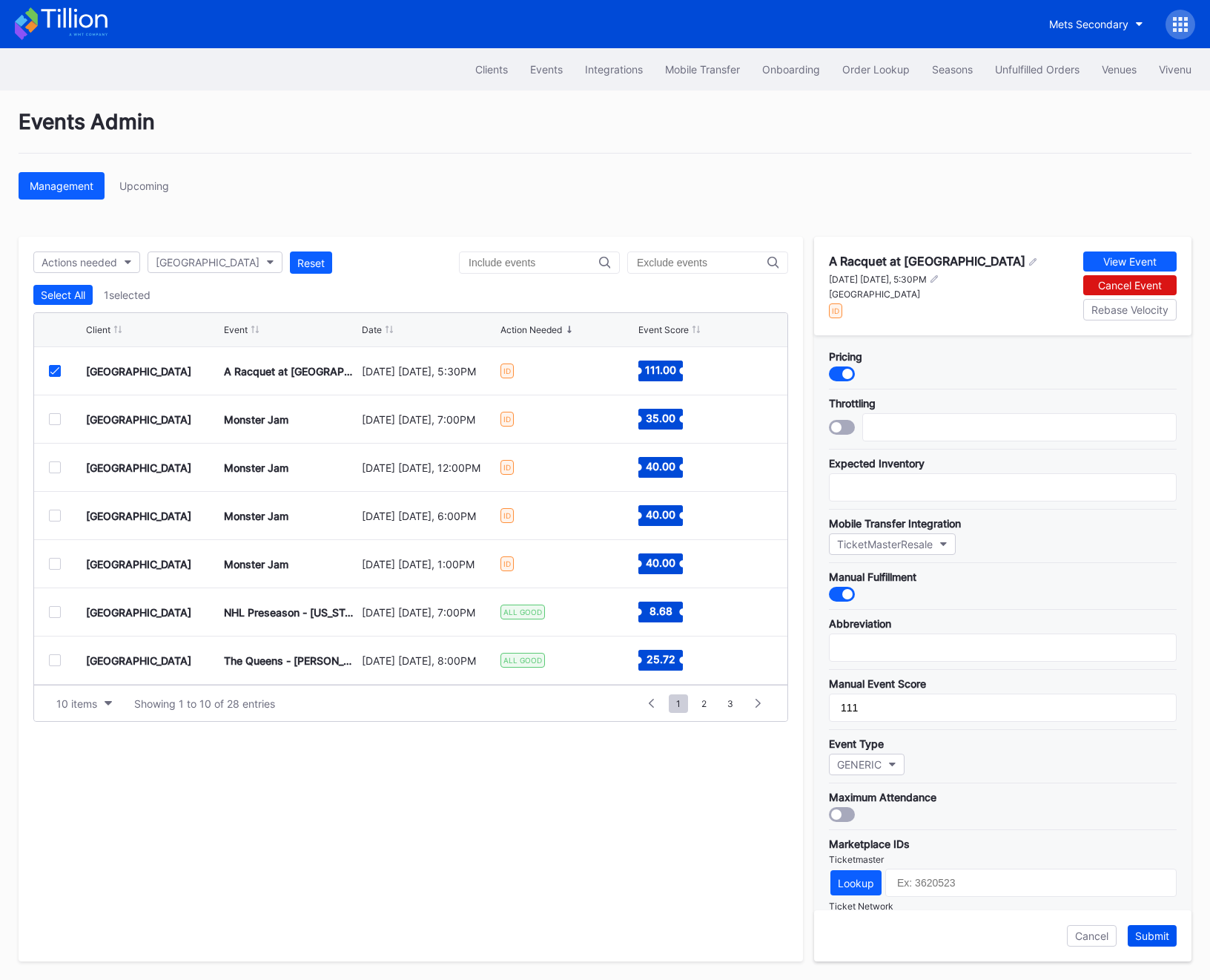
click at [1156, 940] on div "Submit" at bounding box center [1152, 935] width 34 height 12
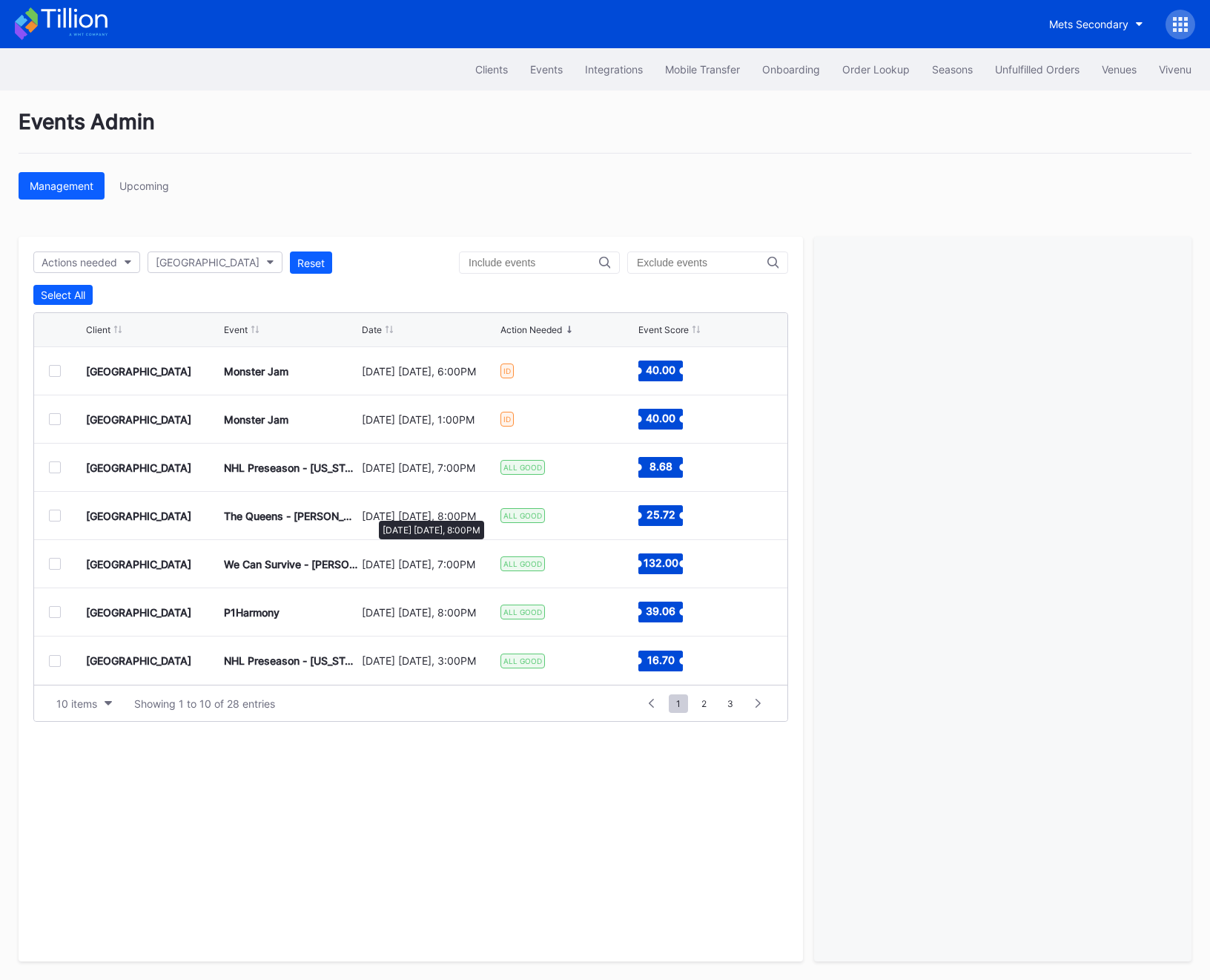
scroll to position [0, 0]
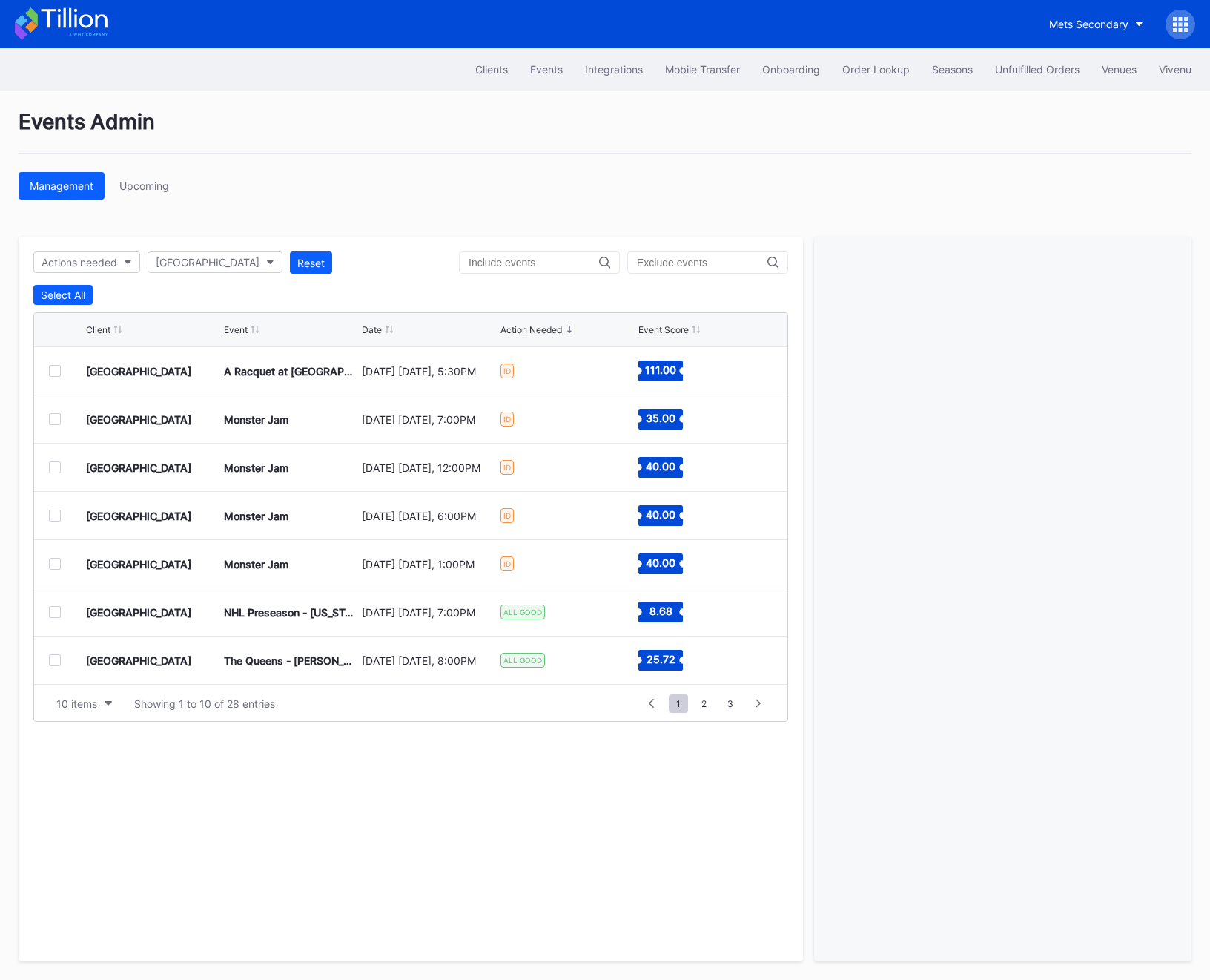
click at [58, 419] on div at bounding box center [55, 419] width 12 height 12
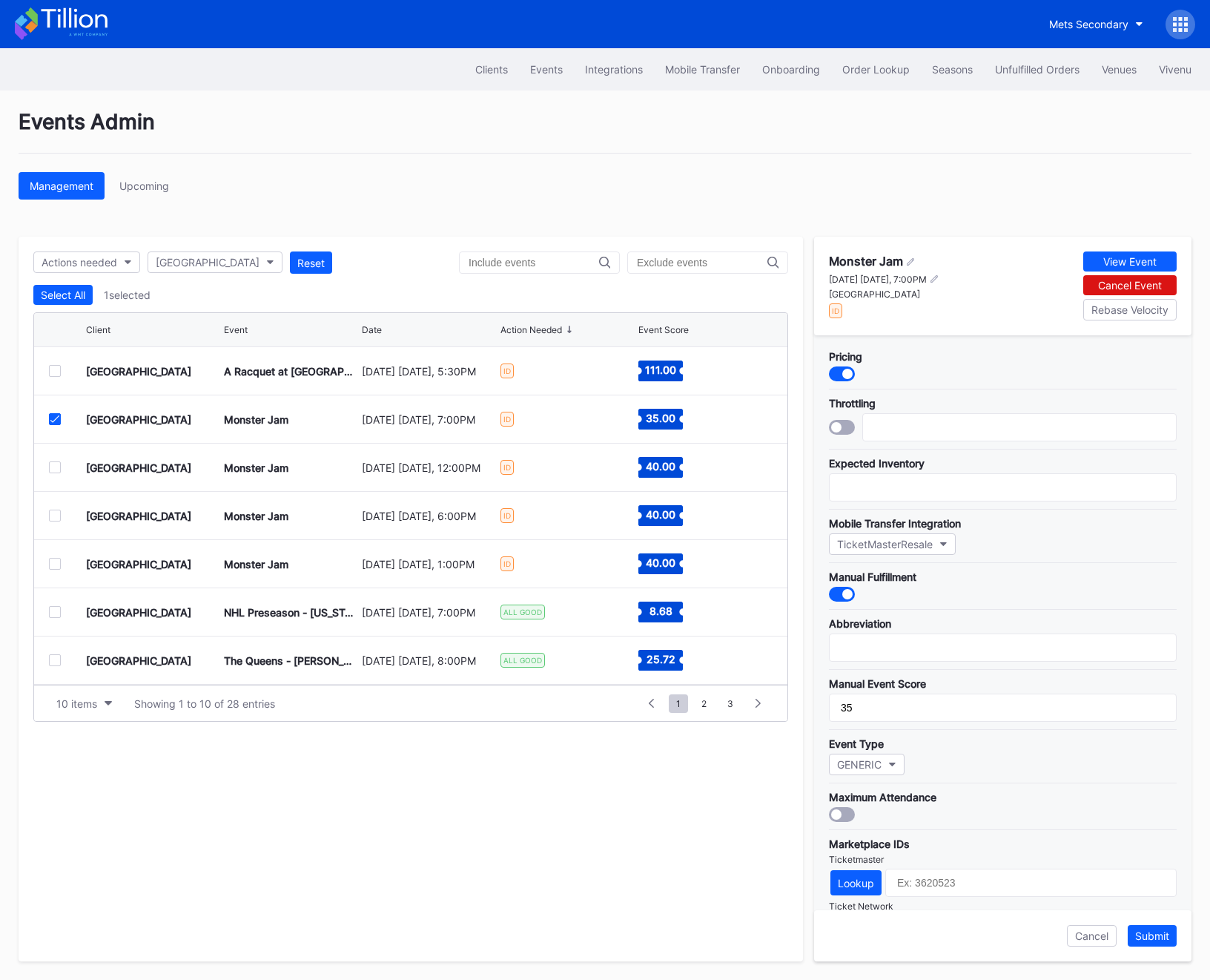
scroll to position [209, 0]
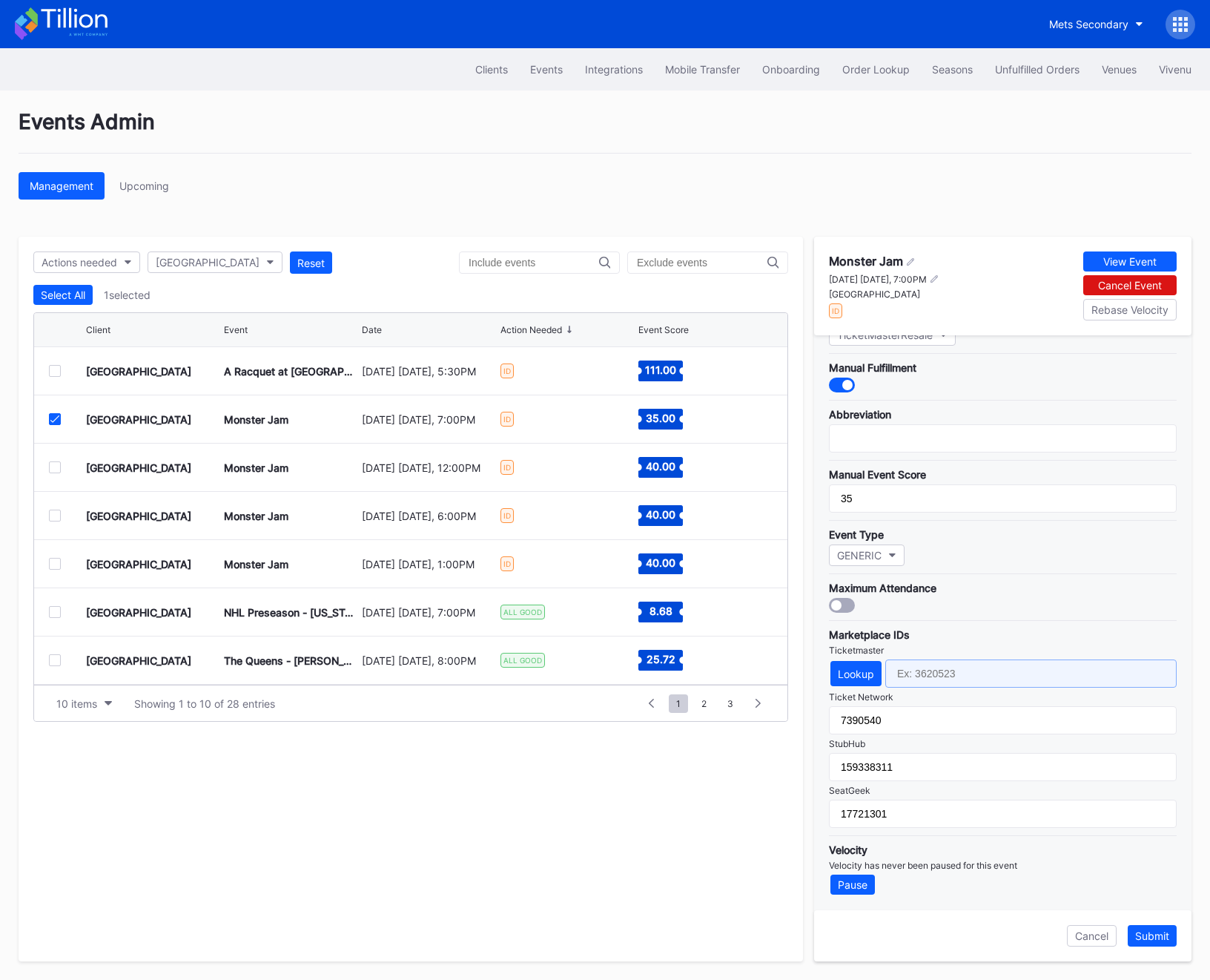
click at [926, 678] on input "text" at bounding box center [1031, 674] width 292 height 28
paste input "020062EFD6316FFA"
type input "020062EFD6316FFA"
click at [1163, 938] on div "Submit" at bounding box center [1152, 935] width 34 height 12
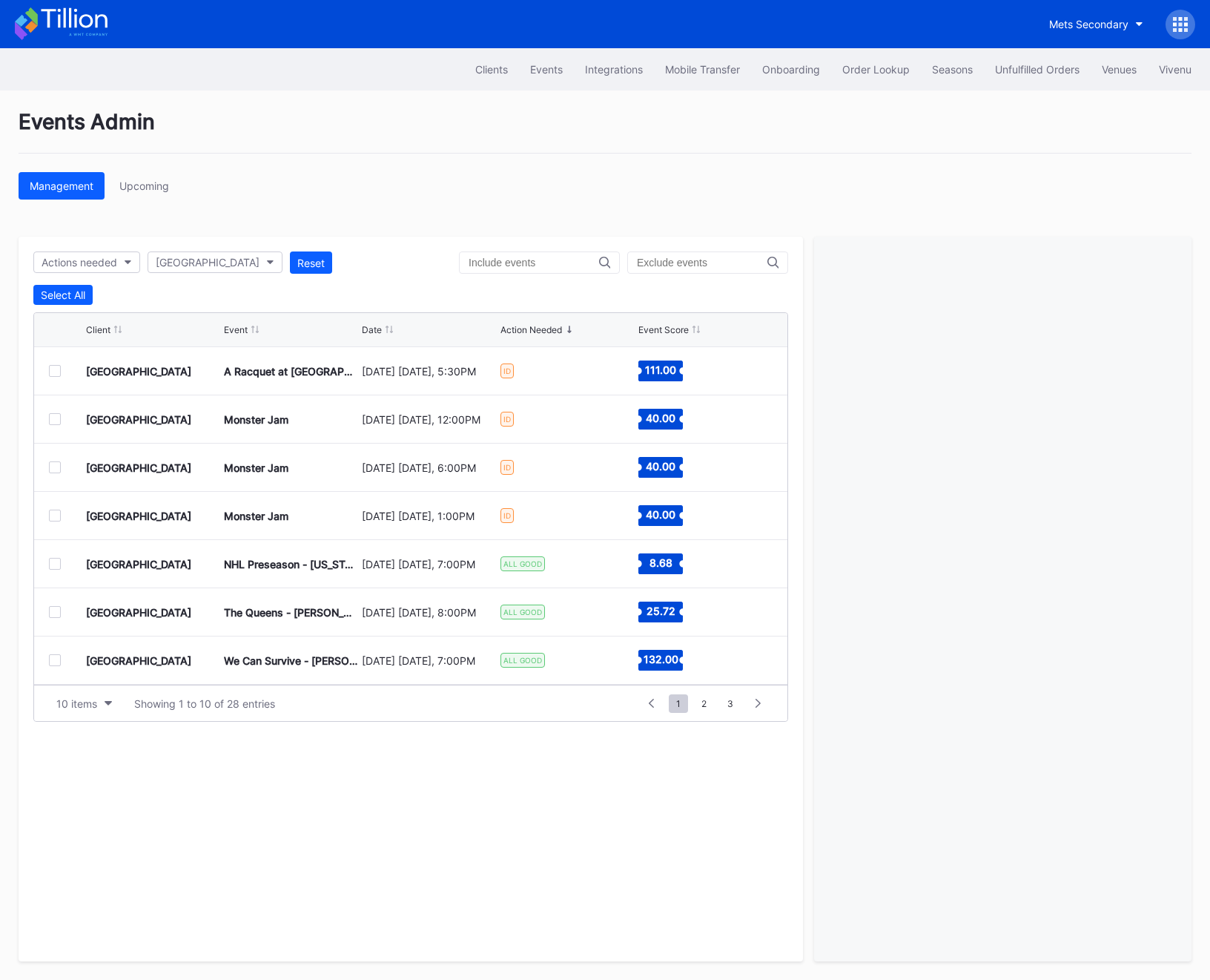
click at [46, 412] on div "Prudential Center Secondary Monster Jam [DATE] [DATE], 12:00PM ID 40.00" at bounding box center [411, 419] width 753 height 48
click at [50, 414] on div at bounding box center [55, 419] width 12 height 12
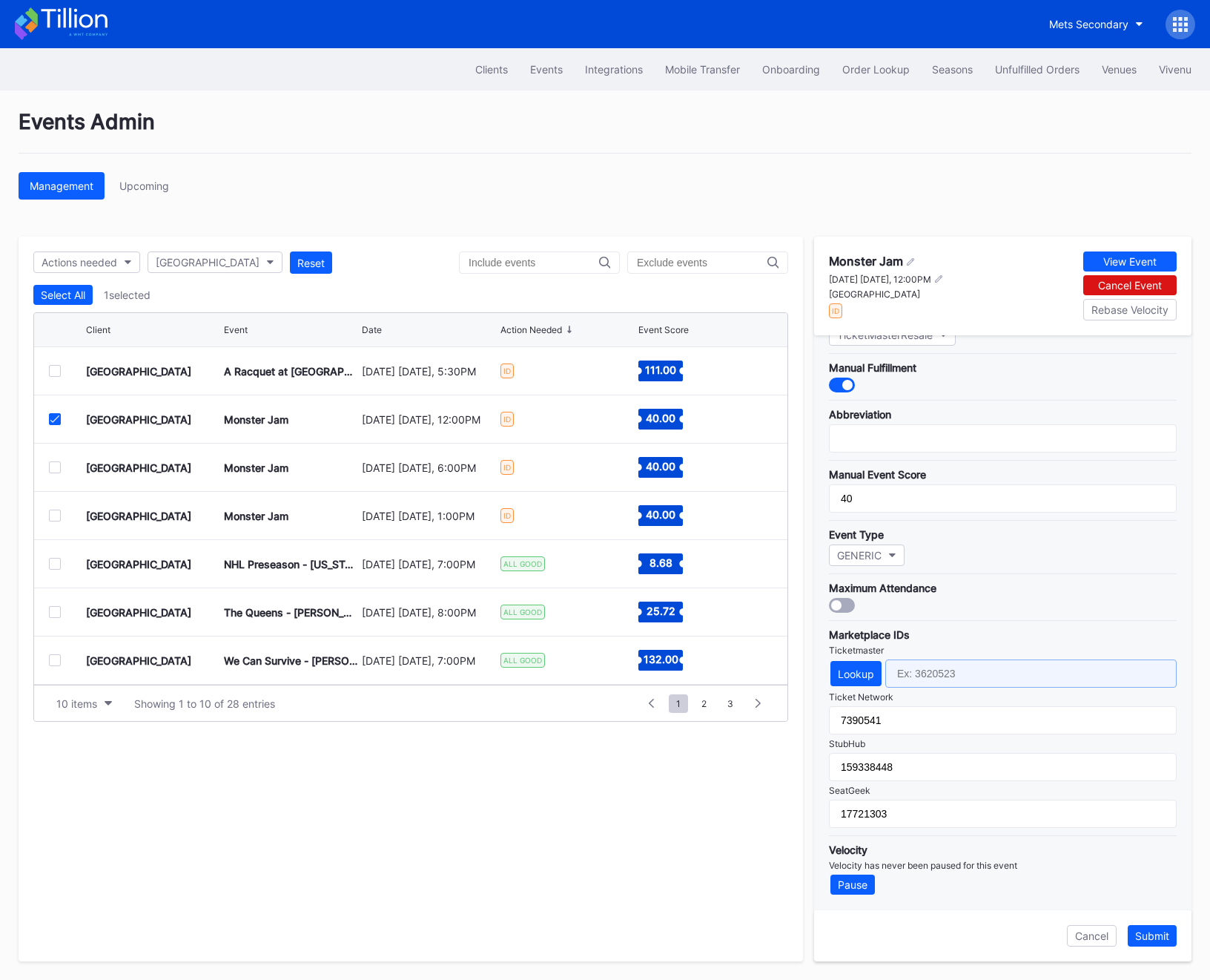
click at [933, 665] on input "text" at bounding box center [1031, 674] width 292 height 28
paste input "020062EFD638704A"
type input "020062EFD638704A"
click at [1162, 934] on div "Submit" at bounding box center [1152, 935] width 34 height 12
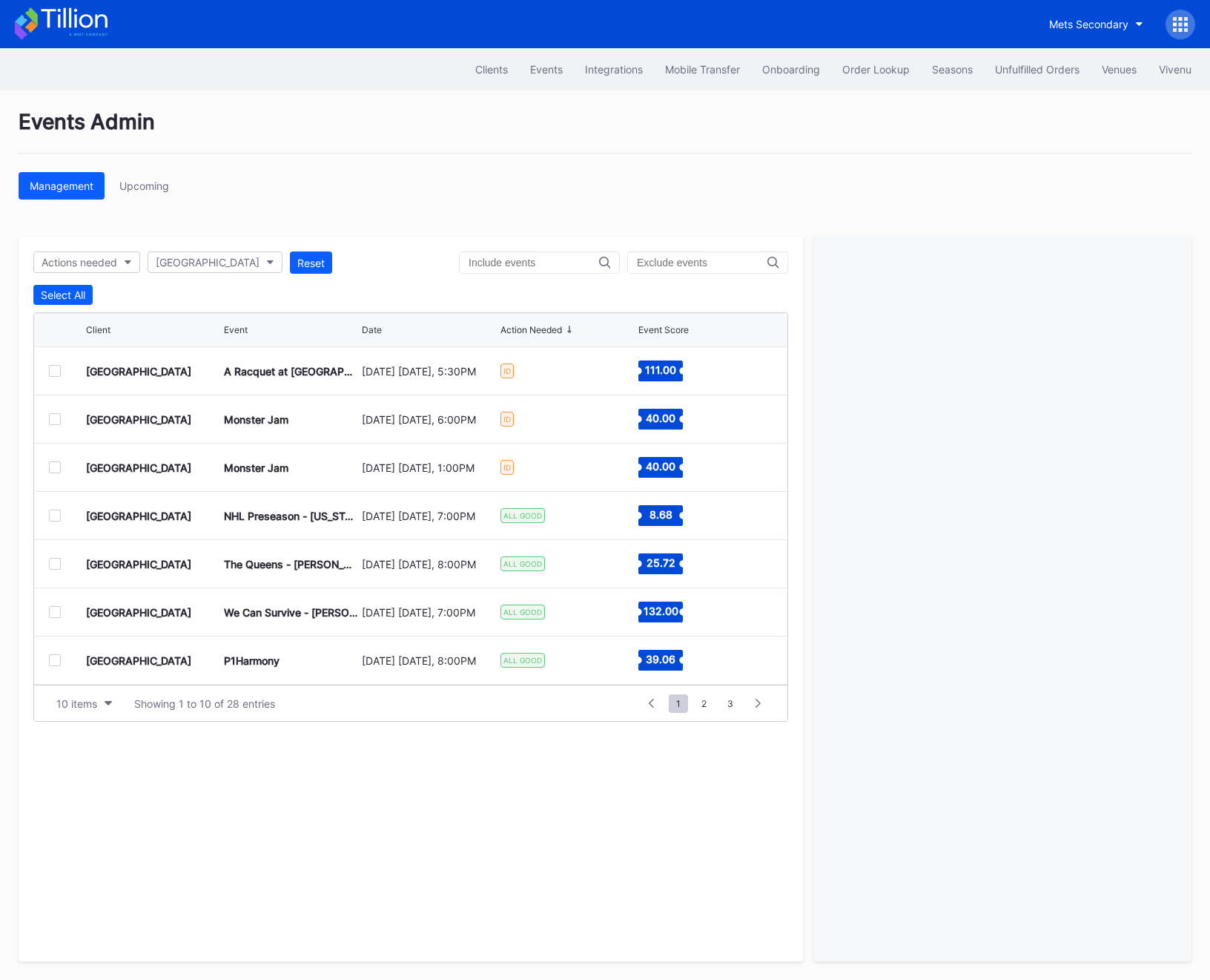
click at [60, 414] on div at bounding box center [55, 419] width 12 height 12
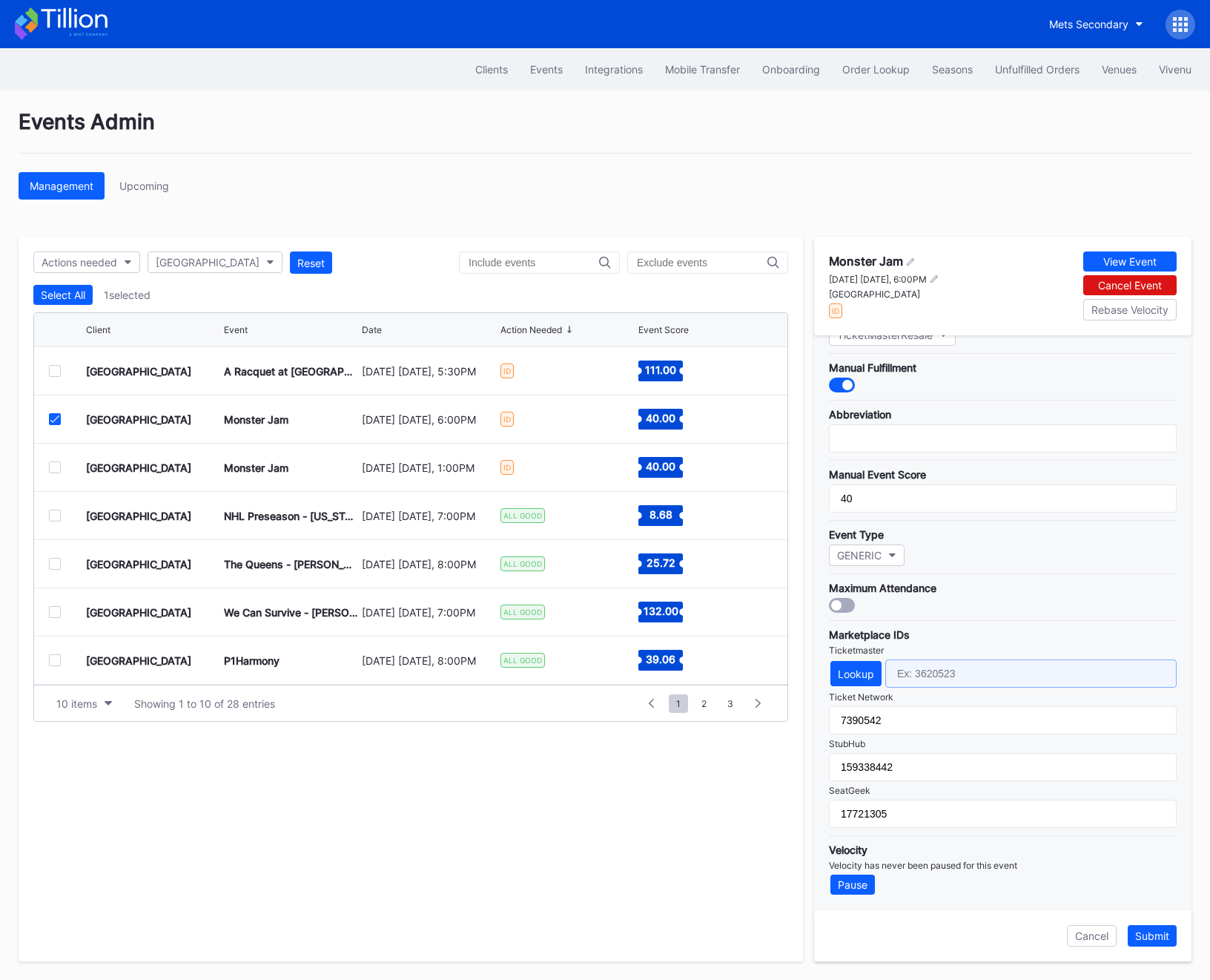
click at [933, 660] on input "text" at bounding box center [1031, 674] width 292 height 28
paste input "020062EFD6357017"
type input "020062EFD6357017"
click at [1157, 933] on div "Submit" at bounding box center [1152, 935] width 34 height 12
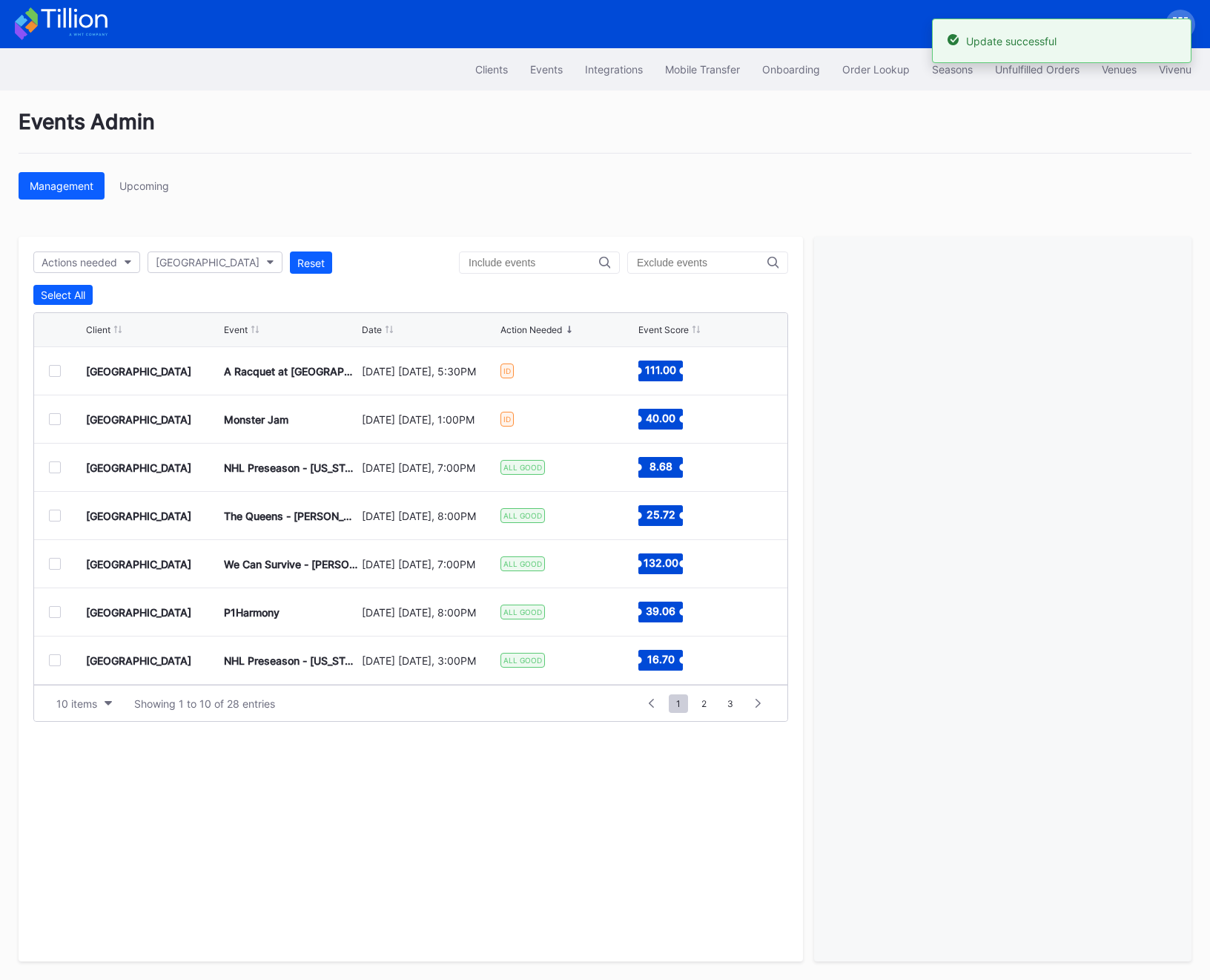
click at [58, 422] on div at bounding box center [55, 419] width 12 height 12
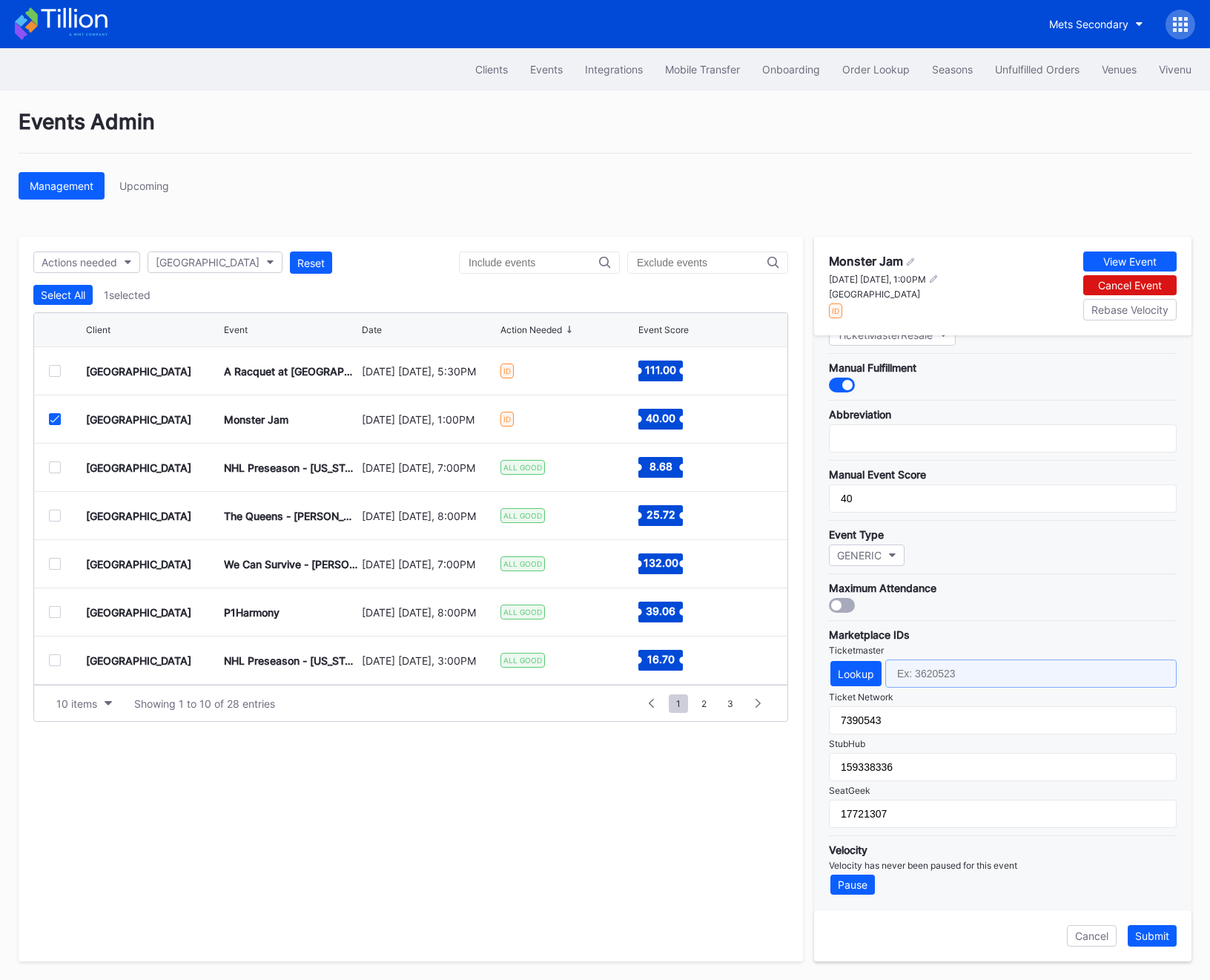
click at [931, 672] on input "text" at bounding box center [1031, 674] width 292 height 28
paste input "020062EFD63B7053"
type input "020062EFD63B7053"
click at [1155, 928] on button "Submit" at bounding box center [1153, 935] width 49 height 21
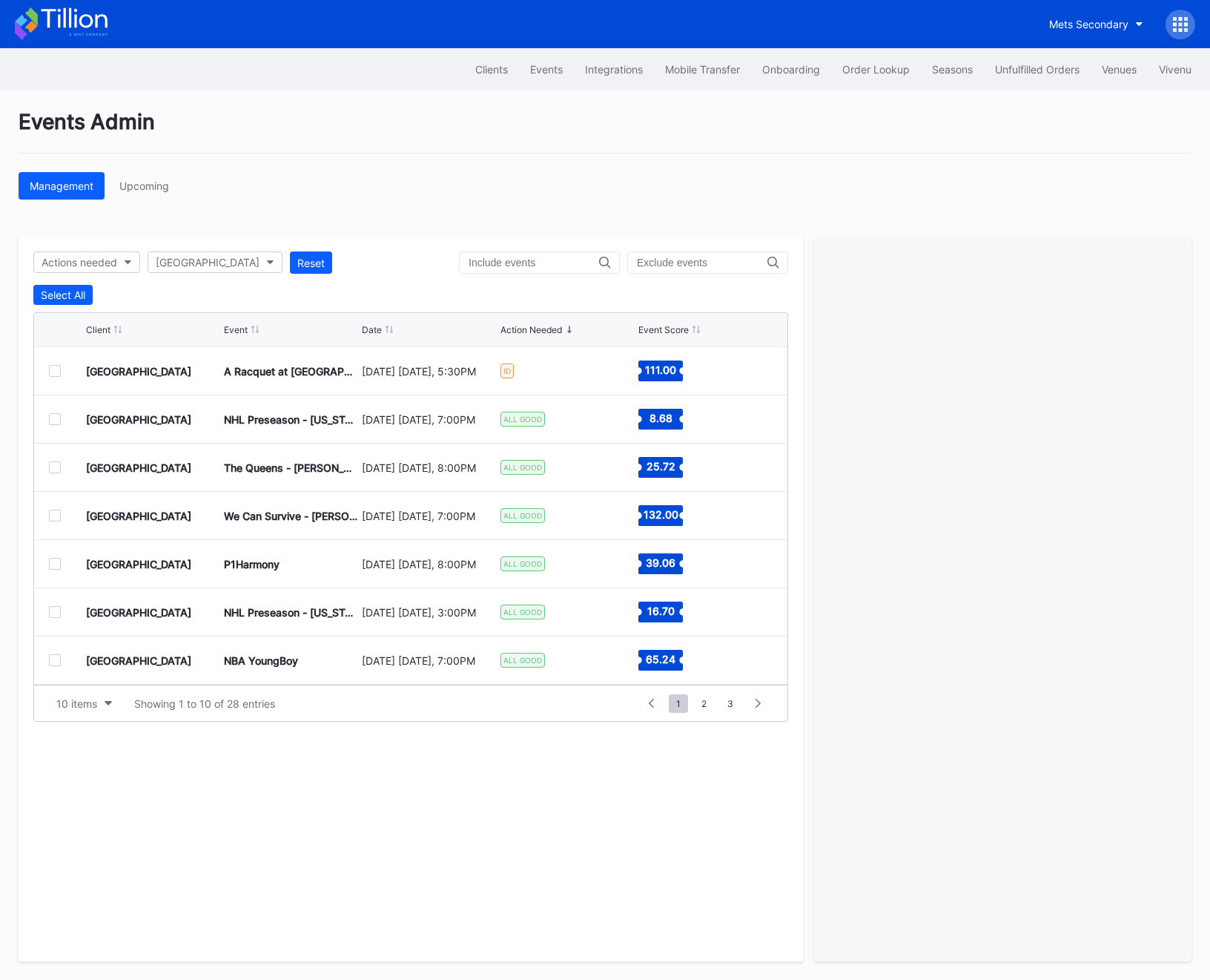
click at [54, 372] on div at bounding box center [55, 371] width 12 height 12
